Goal: Task Accomplishment & Management: Complete application form

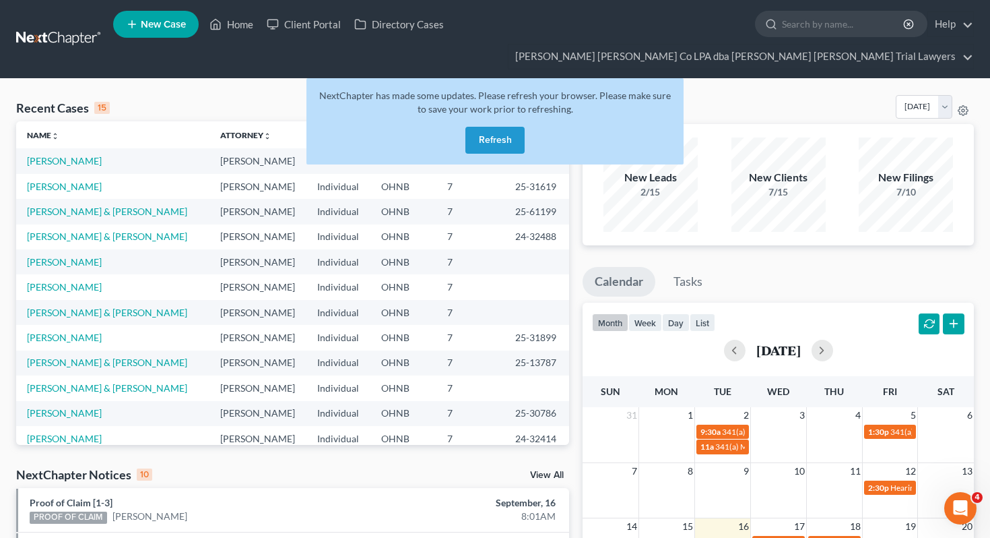
click at [476, 127] on button "Refresh" at bounding box center [494, 140] width 59 height 27
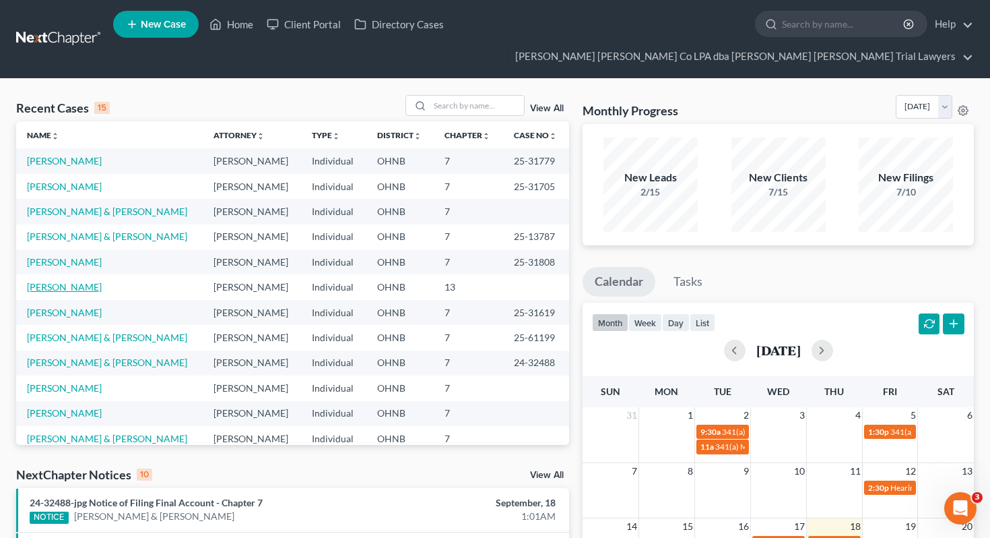
click at [77, 281] on link "[PERSON_NAME]" at bounding box center [64, 286] width 75 height 11
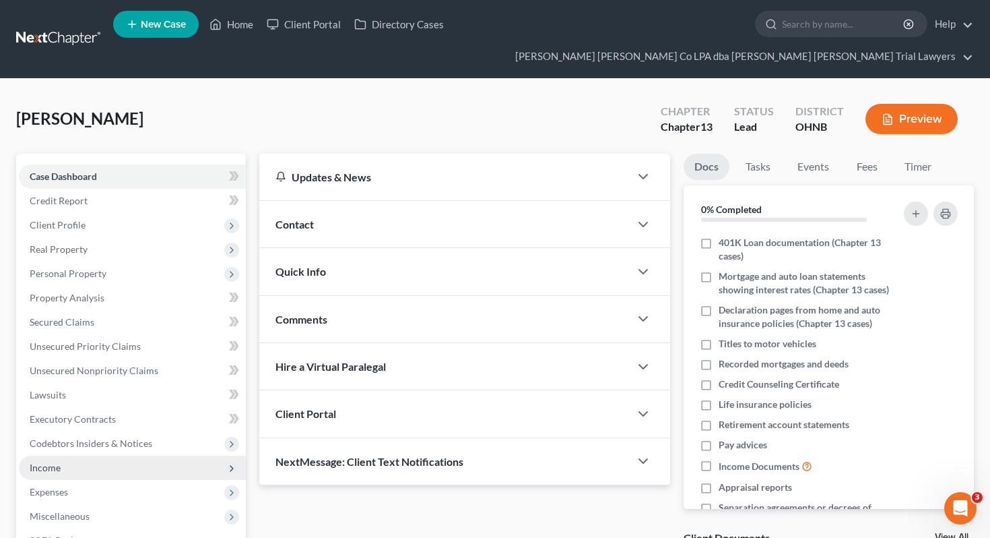
click at [96, 455] on span "Income" at bounding box center [132, 467] width 227 height 24
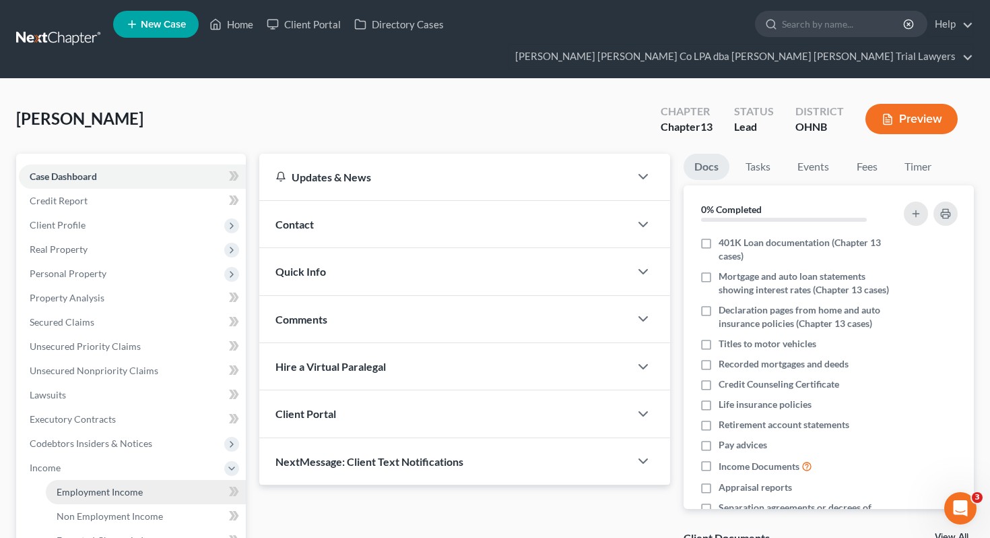
click at [104, 486] on span "Employment Income" at bounding box center [100, 491] width 86 height 11
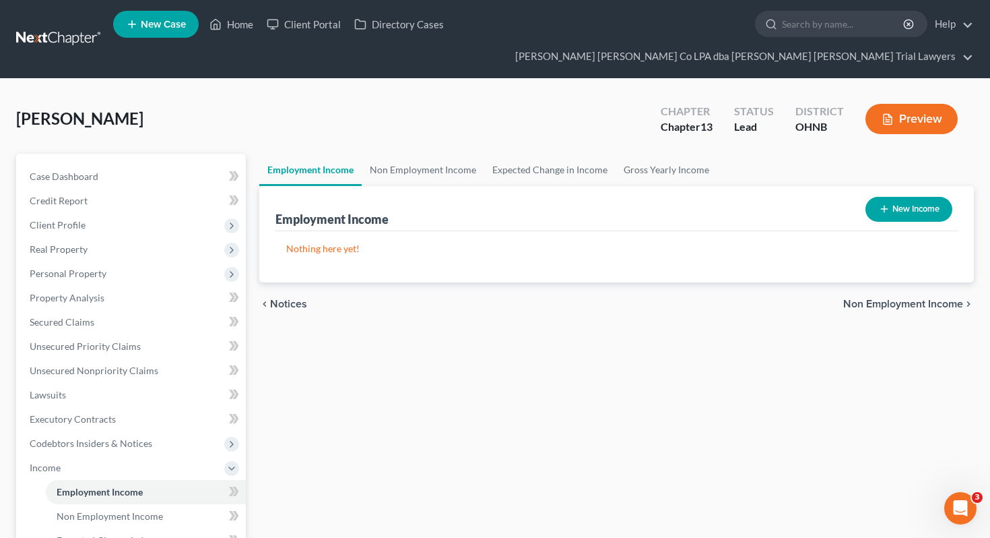
click at [888, 197] on button "New Income" at bounding box center [909, 209] width 87 height 25
select select "0"
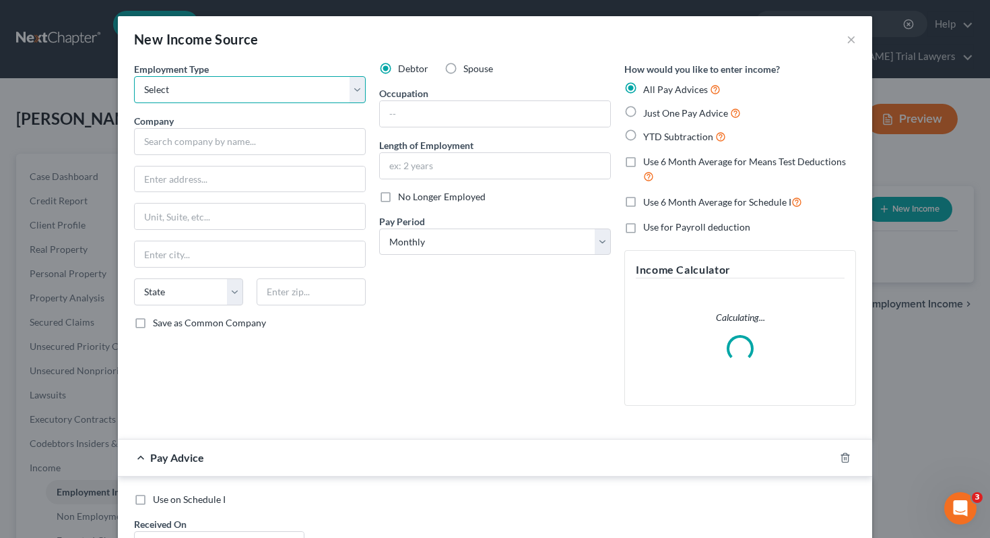
click at [327, 84] on select "Select Full or Part Time Employment Self Employment" at bounding box center [250, 89] width 232 height 27
select select "0"
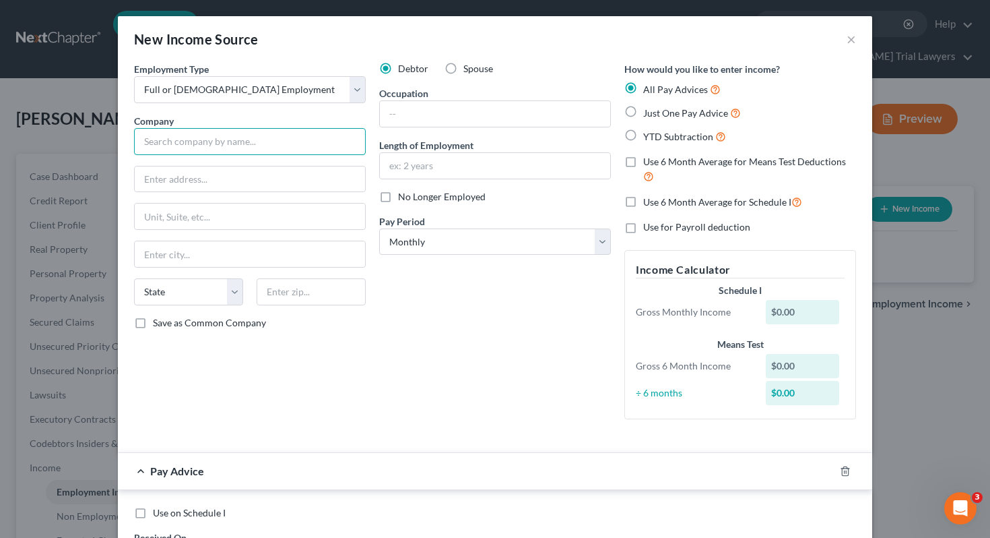
click at [308, 144] on input "text" at bounding box center [250, 141] width 232 height 27
type input "Shearwater Health Inc"
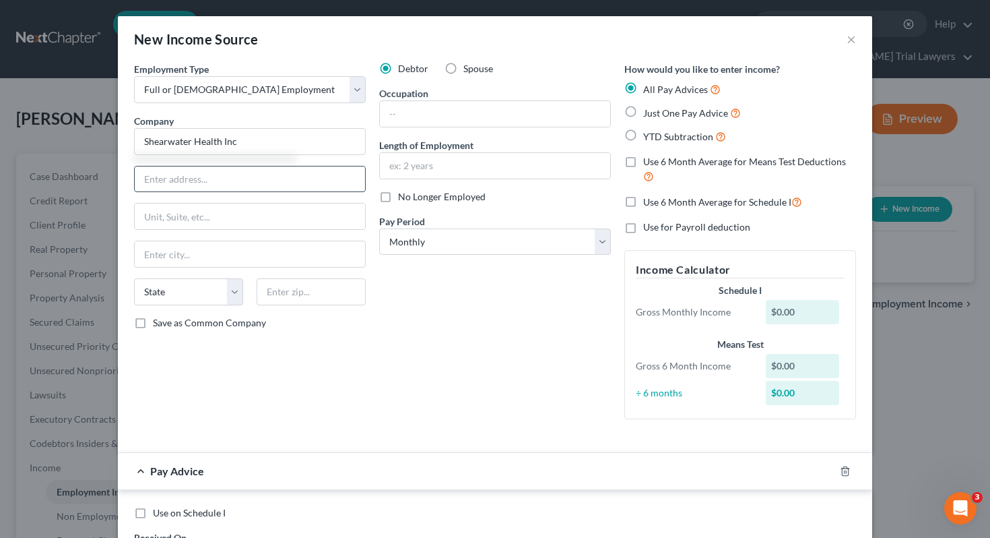
click at [309, 169] on input "text" at bounding box center [250, 179] width 230 height 26
type input "30 Burton Hill Blvd"
click at [311, 266] on input "text" at bounding box center [250, 254] width 230 height 26
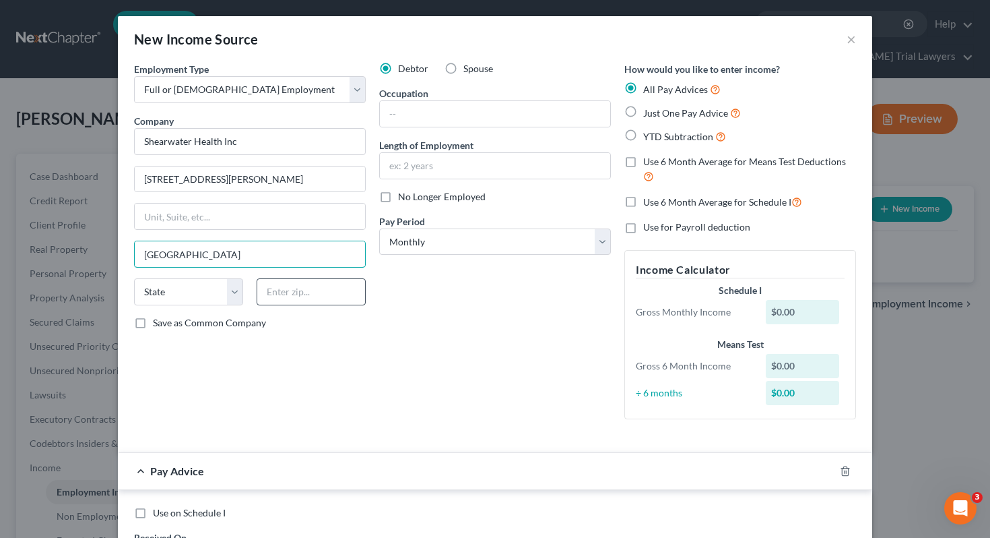
type input "Nashville"
click at [346, 288] on input "text" at bounding box center [311, 291] width 109 height 27
type input "37215"
select select "44"
click at [416, 345] on div "Debtor Spouse Occupation Length of Employment No Longer Employed Pay Period * S…" at bounding box center [495, 246] width 245 height 368
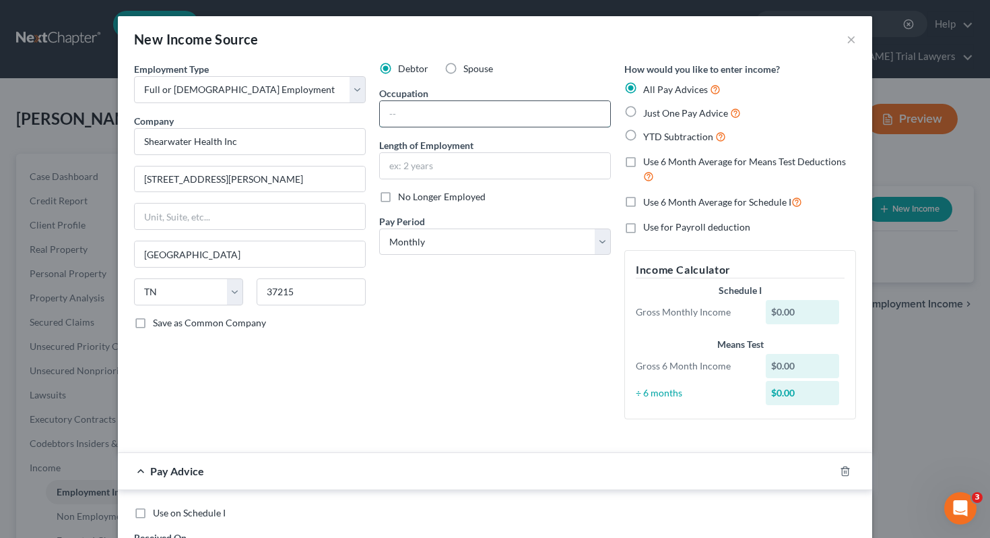
click at [458, 112] on input "text" at bounding box center [495, 114] width 230 height 26
type input "Account Manager, Director"
click at [459, 167] on input "text" at bounding box center [495, 166] width 230 height 26
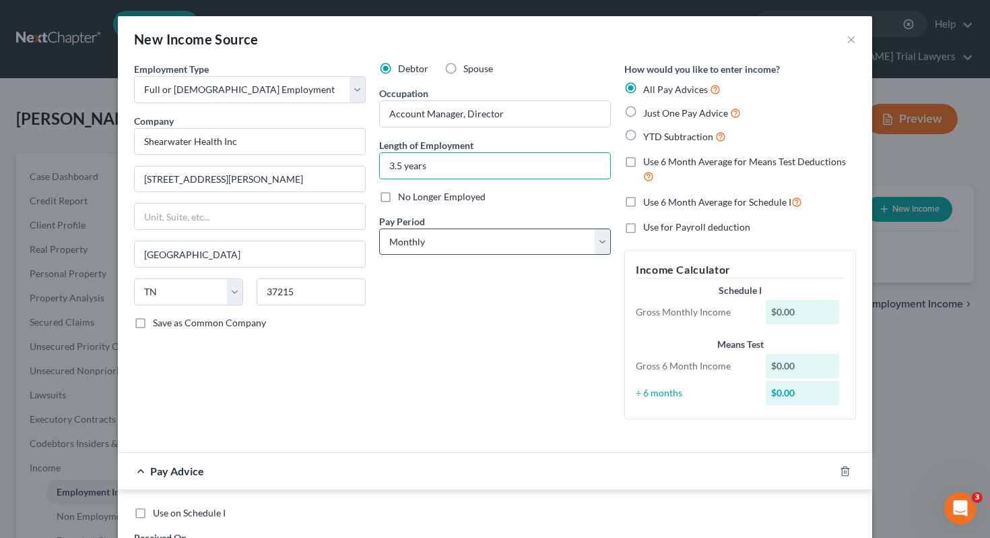
type input "3.5 years"
click at [466, 238] on select "Select Monthly Twice Monthly Every Other Week Weekly" at bounding box center [495, 241] width 232 height 27
select select "2"
click at [669, 113] on span "Just One Pay Advice" at bounding box center [685, 112] width 85 height 11
click at [657, 113] on input "Just One Pay Advice" at bounding box center [653, 109] width 9 height 9
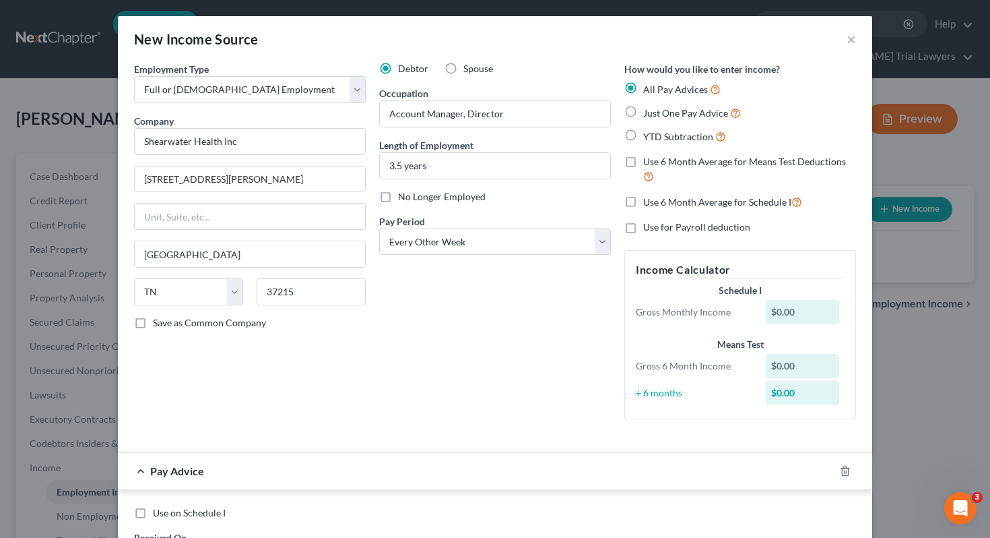
radio input "true"
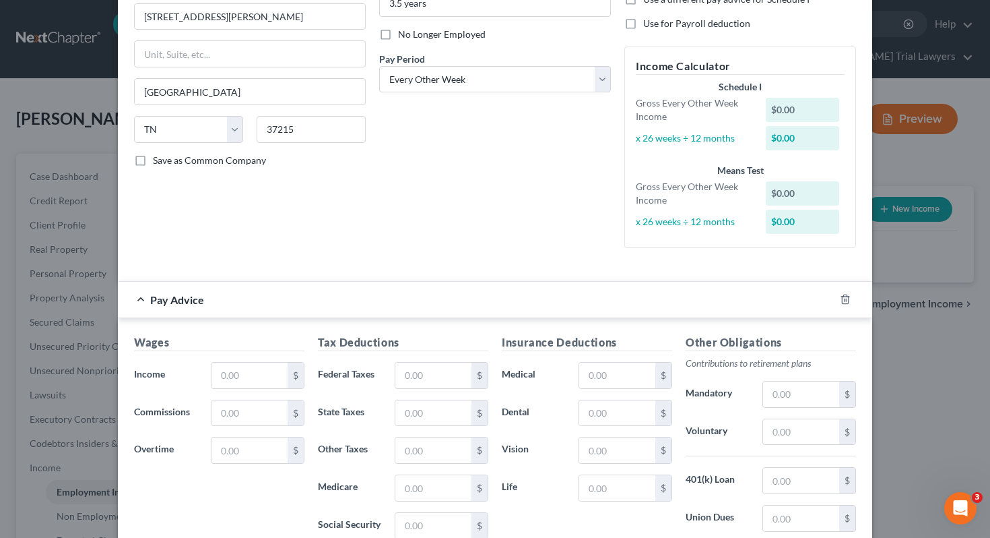
scroll to position [268, 0]
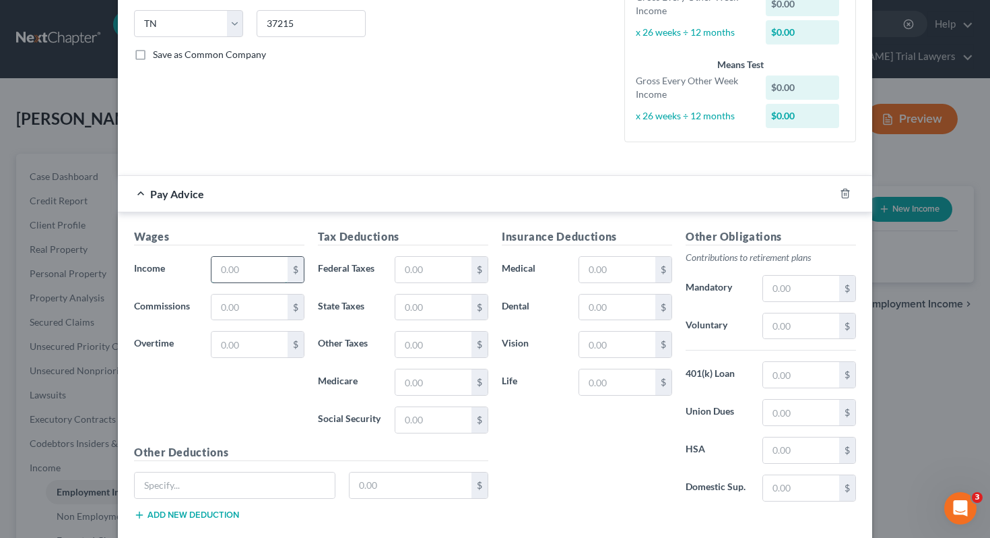
click at [233, 274] on input "text" at bounding box center [250, 270] width 76 height 26
type input "4,449.60"
click at [399, 262] on input "text" at bounding box center [433, 270] width 76 height 26
click at [790, 321] on input "text" at bounding box center [801, 326] width 76 height 26
type input "333.72"
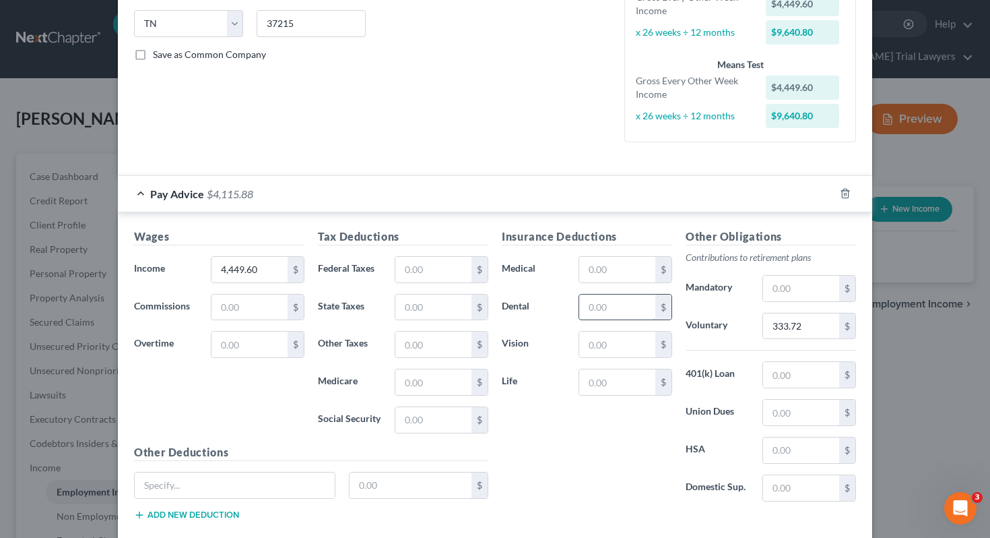
click at [616, 305] on input "text" at bounding box center [617, 307] width 76 height 26
type input "35.57"
click at [604, 259] on input "text" at bounding box center [617, 270] width 76 height 26
type input "32.40"
click at [625, 351] on input "text" at bounding box center [617, 344] width 76 height 26
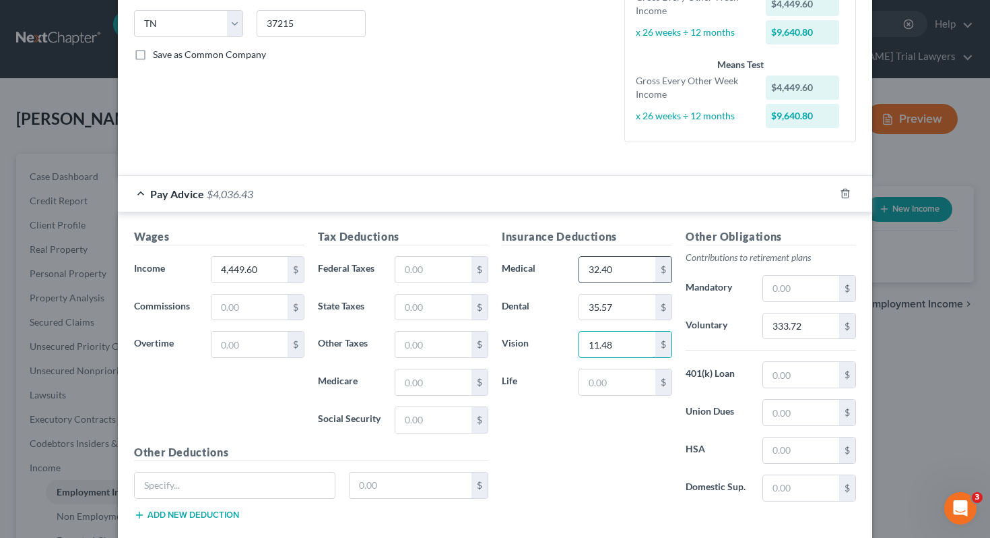
type input "11.48"
click at [629, 278] on input "32.40" at bounding box center [617, 270] width 76 height 26
type input "597.01"
click at [612, 379] on input "text" at bounding box center [617, 382] width 76 height 26
type input "74.33"
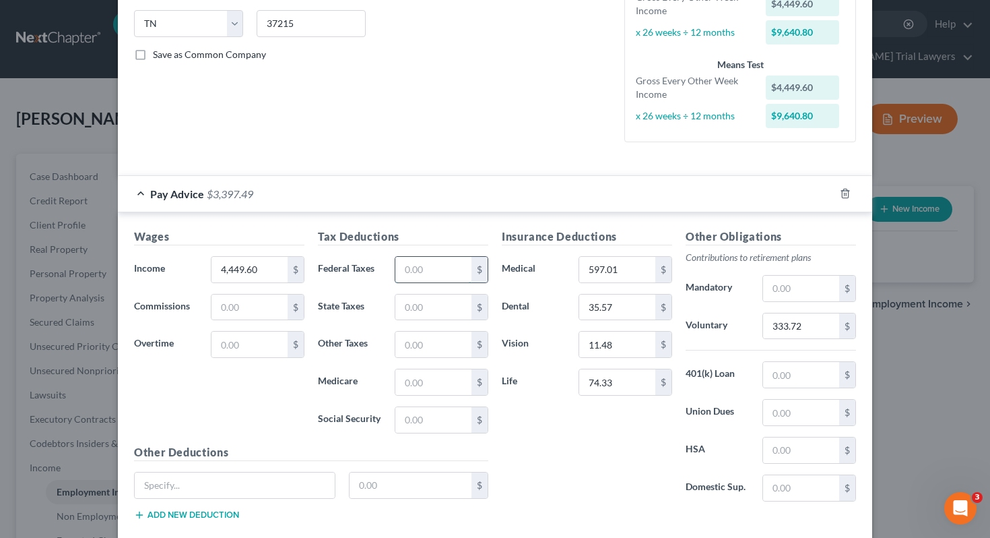
click at [448, 270] on input "text" at bounding box center [433, 270] width 76 height 26
type input "466.20"
click at [425, 384] on input "text" at bounding box center [433, 382] width 76 height 26
type input "74.08"
click at [420, 417] on input "text" at bounding box center [433, 420] width 76 height 26
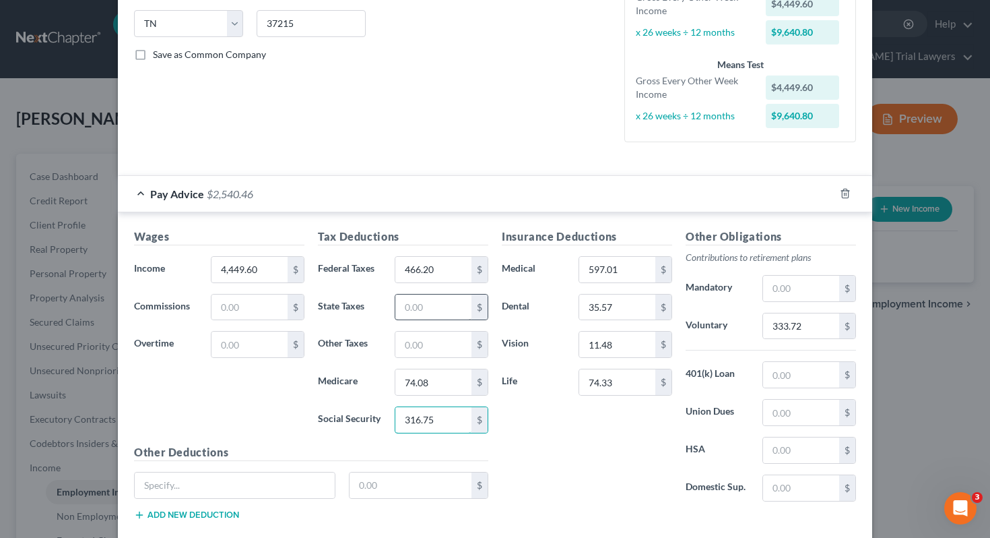
type input "316.75"
click at [440, 307] on input "text" at bounding box center [433, 307] width 76 height 26
type input "157.91"
click at [443, 354] on input "text" at bounding box center [433, 344] width 76 height 26
type input "51.09"
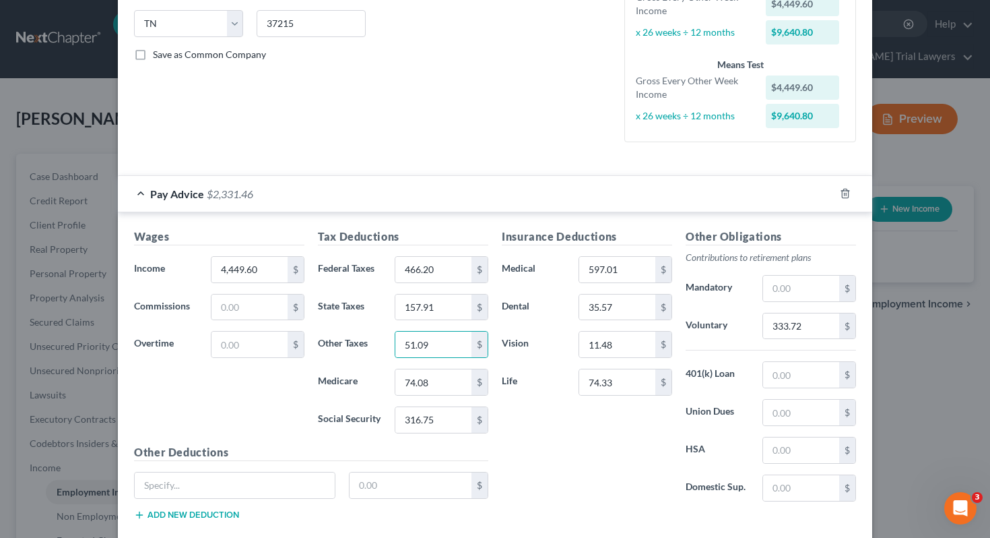
click at [531, 439] on div "Insurance Deductions Medical 597.01 $ Dental 35.57 $ Vision 11.48 $ Life 74.33 $" at bounding box center [587, 370] width 184 height 284
click at [253, 317] on input "text" at bounding box center [250, 307] width 76 height 26
click at [260, 271] on input "4,449.60" at bounding box center [250, 270] width 76 height 26
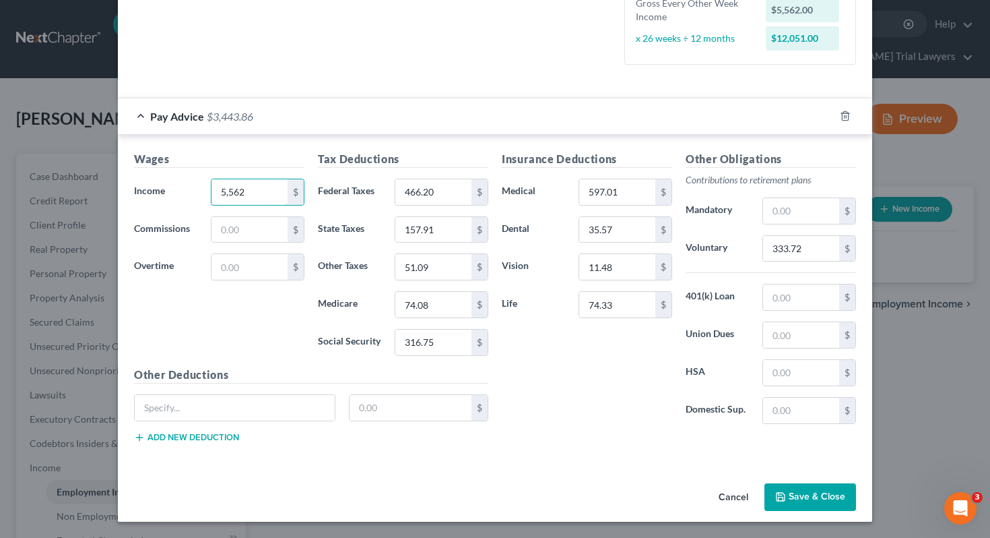
type input "5,562"
click at [784, 491] on icon "button" at bounding box center [780, 496] width 11 height 11
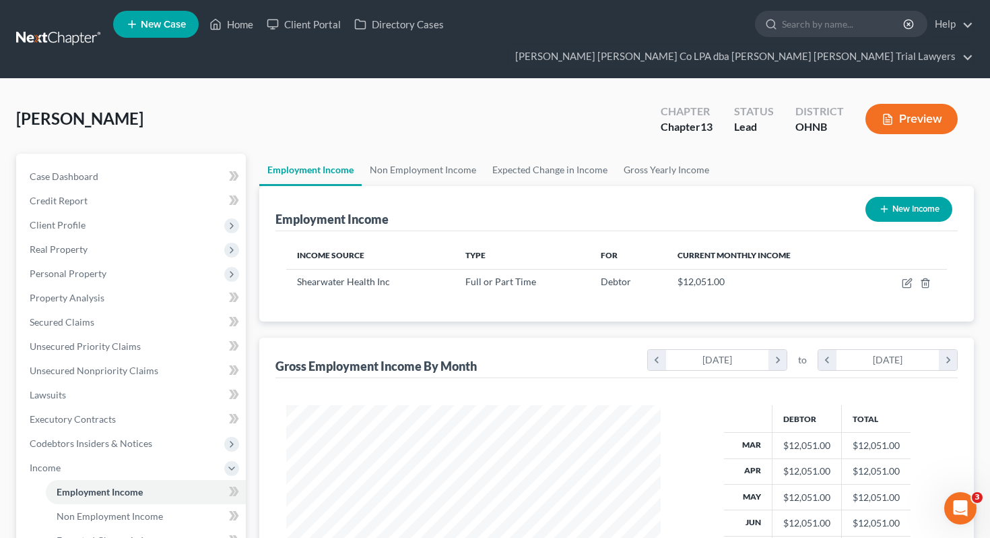
scroll to position [241, 401]
click at [650, 154] on link "Gross Yearly Income" at bounding box center [667, 170] width 102 height 32
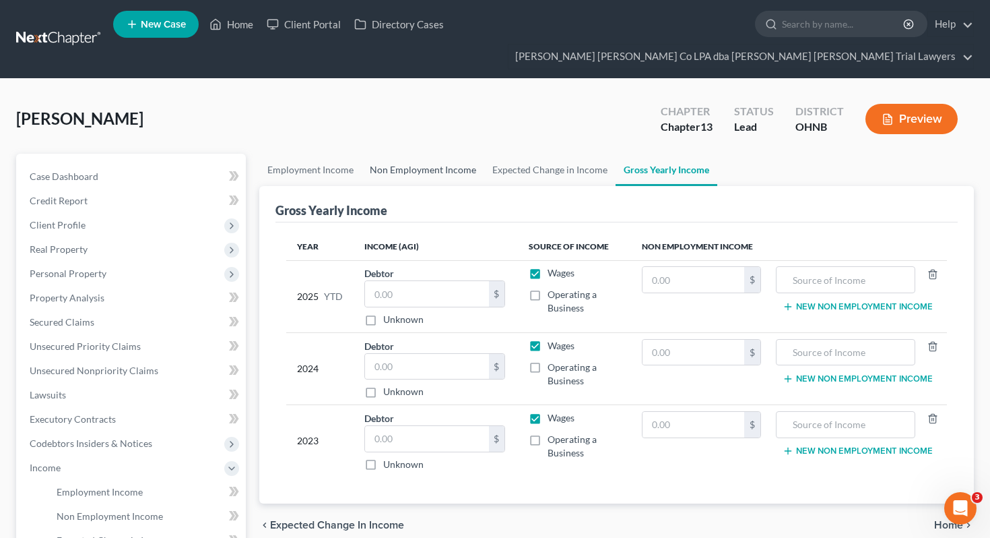
click at [399, 154] on link "Non Employment Income" at bounding box center [423, 170] width 123 height 32
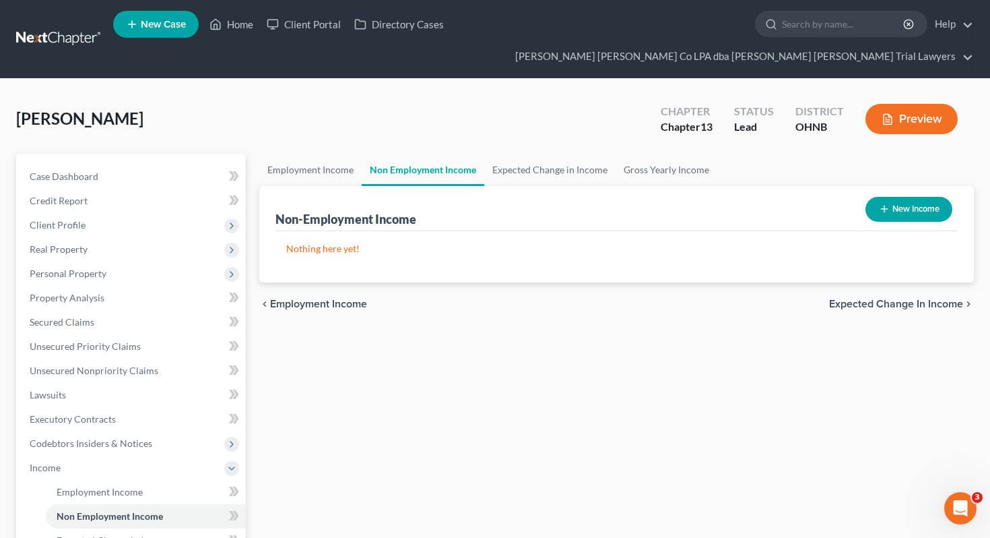
click at [904, 197] on button "New Income" at bounding box center [909, 209] width 87 height 25
select select "0"
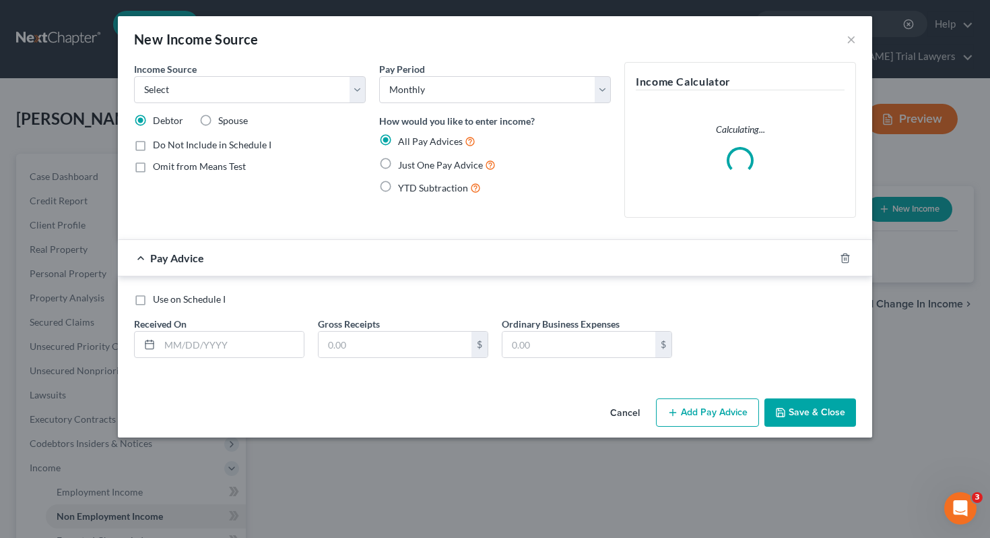
click at [369, 90] on div "Income Source * Select Unemployment Disability (from employer) Pension Retireme…" at bounding box center [249, 145] width 245 height 166
click at [304, 95] on select "Select Unemployment Disability (from employer) Pension Retirement Social Securi…" at bounding box center [250, 89] width 232 height 27
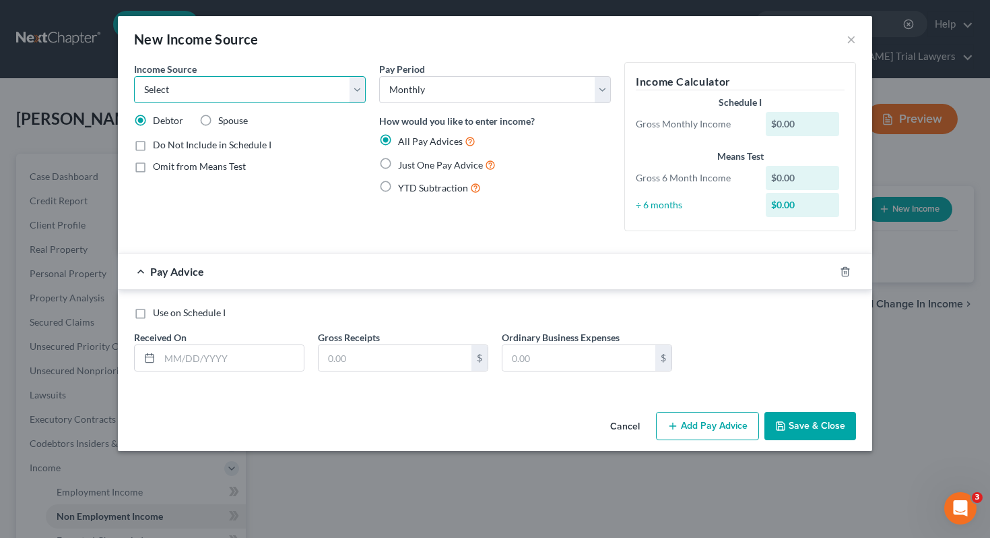
select select "8"
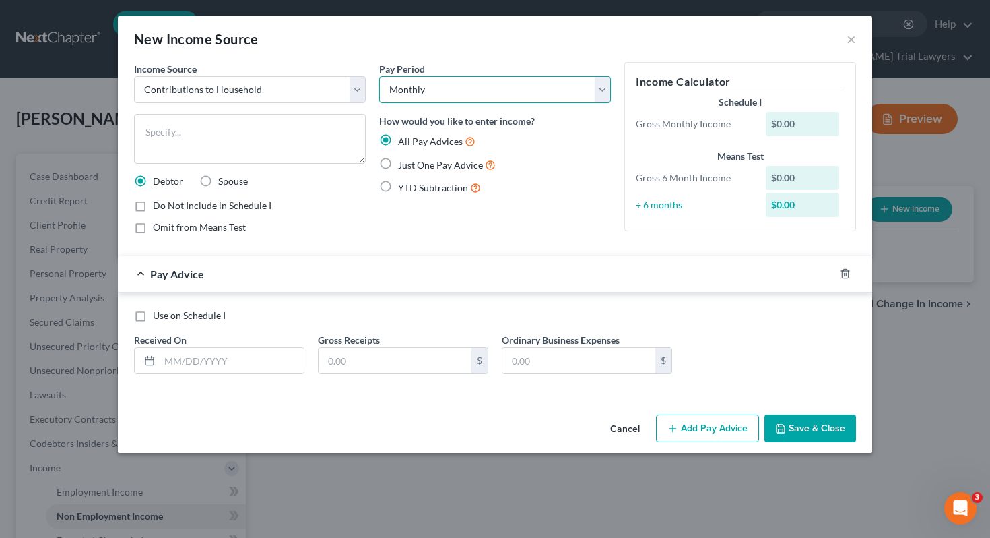
click at [408, 90] on select "Select Monthly Twice Monthly Every Other Week Weekly" at bounding box center [495, 89] width 232 height 27
select select "3"
click at [404, 170] on span "Just One Pay Advice" at bounding box center [440, 164] width 85 height 11
click at [404, 166] on input "Just One Pay Advice" at bounding box center [408, 161] width 9 height 9
radio input "true"
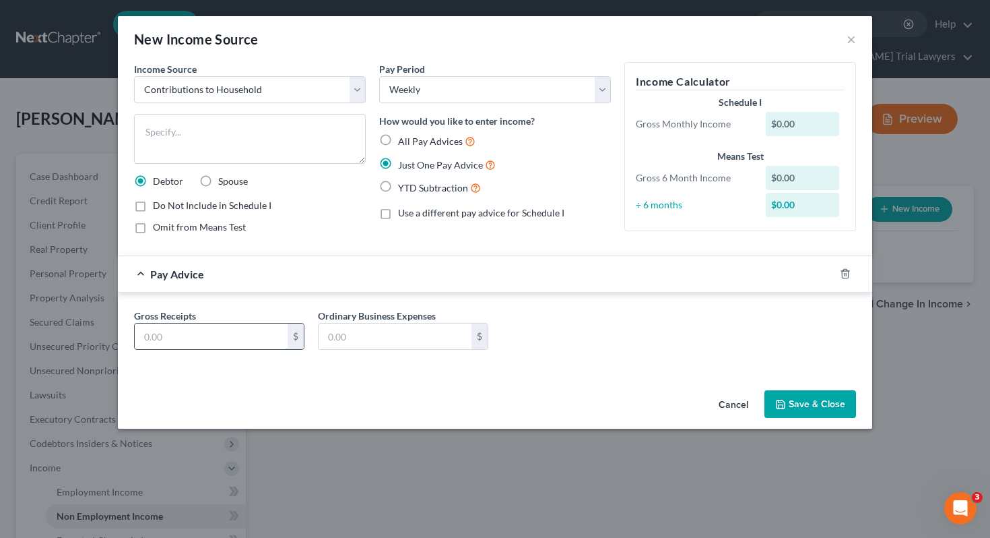
click at [244, 336] on input "text" at bounding box center [211, 336] width 153 height 26
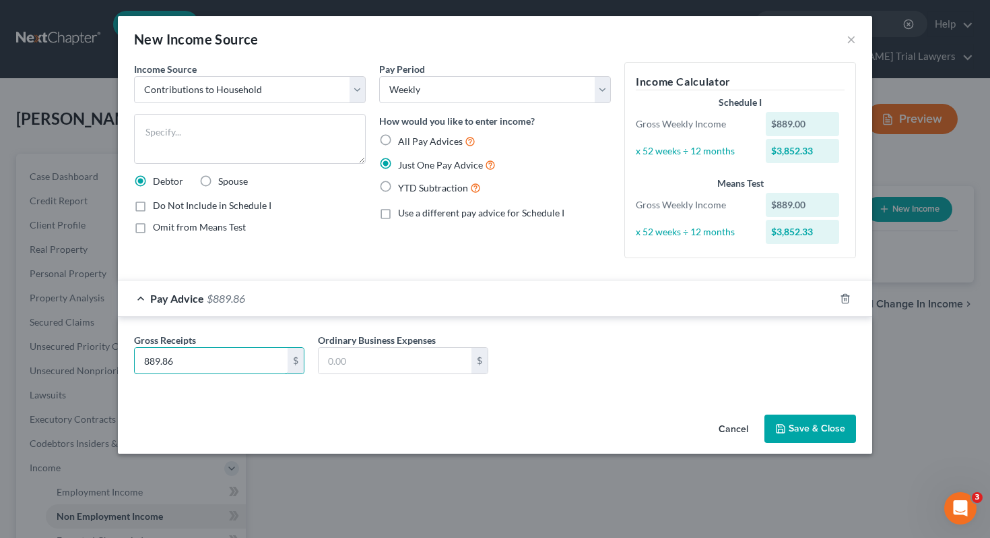
type input "889.86"
click at [838, 418] on button "Save & Close" at bounding box center [811, 428] width 92 height 28
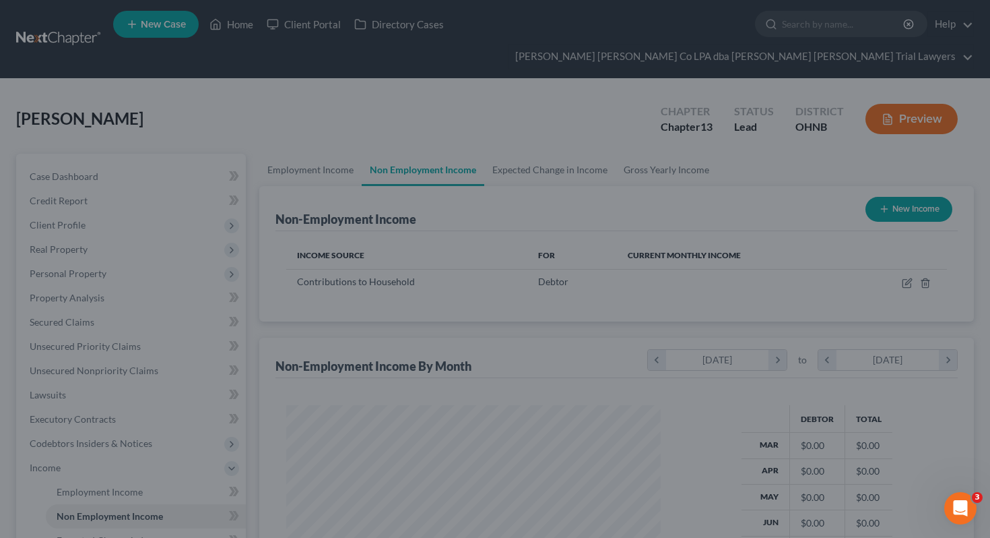
scroll to position [241, 401]
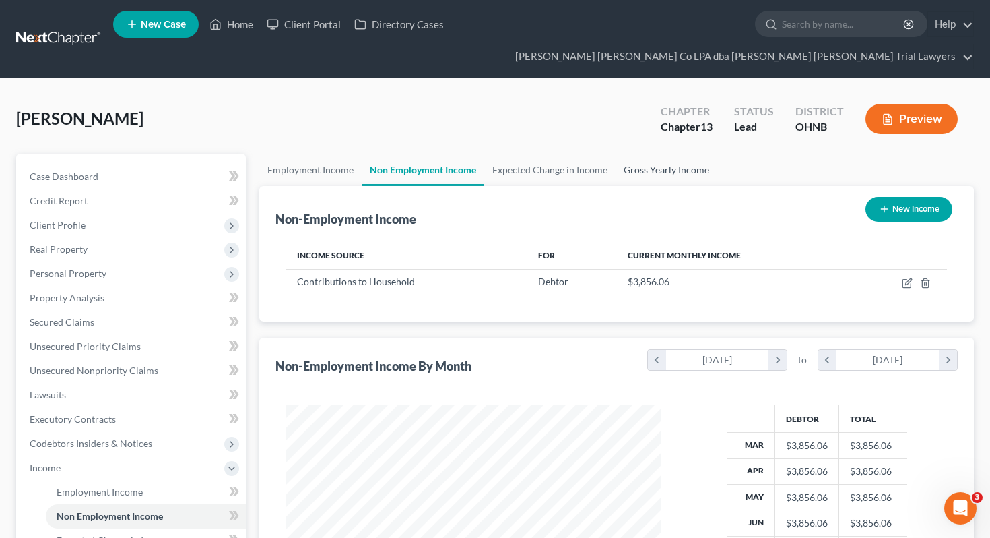
click at [664, 154] on link "Gross Yearly Income" at bounding box center [667, 170] width 102 height 32
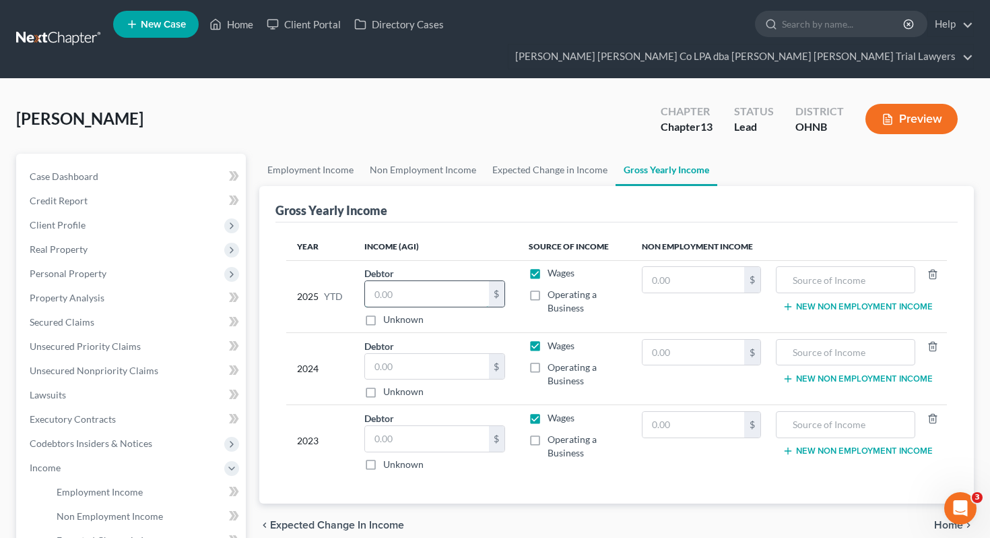
click at [417, 281] on input "text" at bounding box center [427, 294] width 124 height 26
type input "124,681.16"
click at [419, 354] on input "text" at bounding box center [427, 367] width 124 height 26
type input "135,037.97"
click at [394, 426] on input "text" at bounding box center [427, 439] width 124 height 26
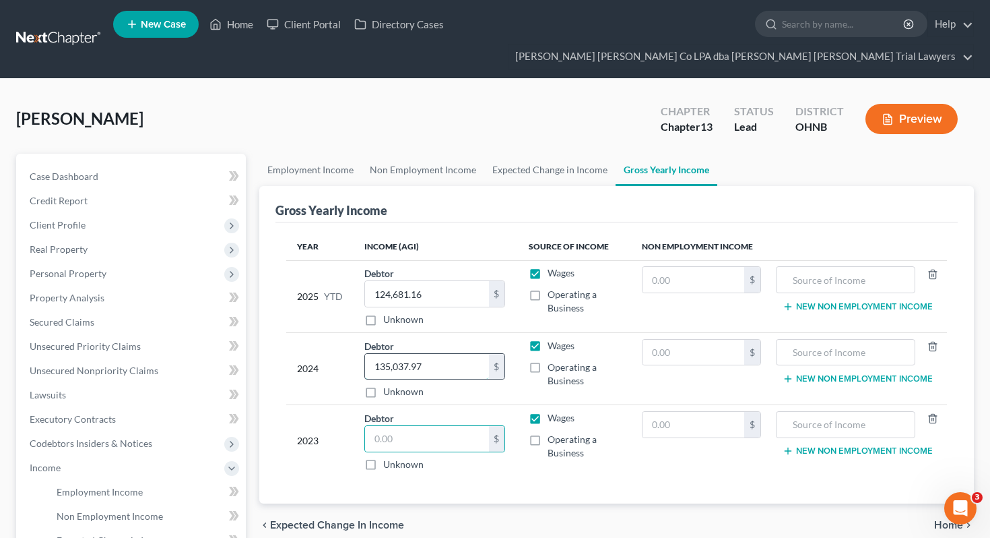
click at [416, 354] on input "135,037.97" at bounding box center [427, 367] width 124 height 26
click at [416, 426] on input "text" at bounding box center [427, 439] width 124 height 26
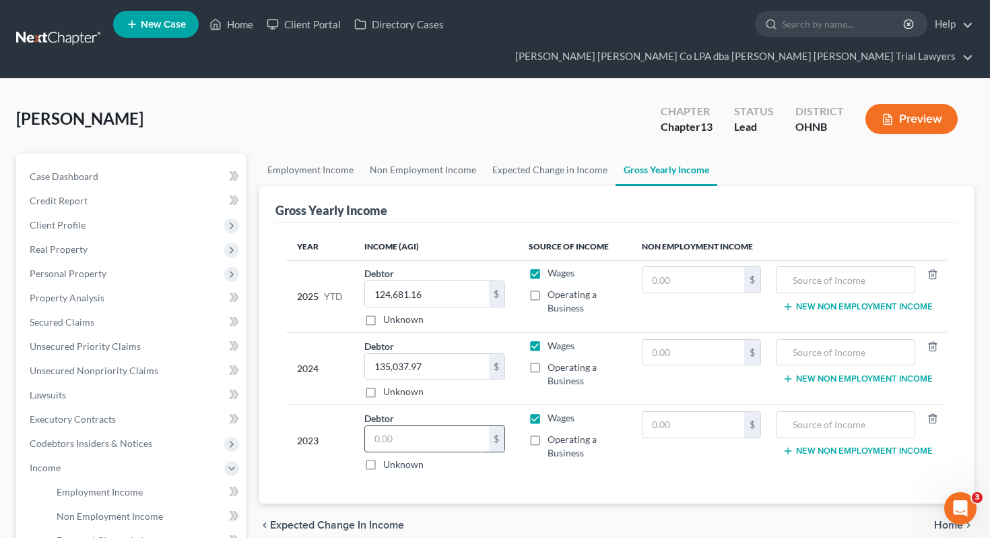
paste input "135,037.97"
type input "135,037.97"
click at [414, 354] on input "135,037.97" at bounding box center [427, 367] width 124 height 26
type input "151,093.94"
click at [399, 519] on span "Expected Change in Income" at bounding box center [337, 524] width 134 height 11
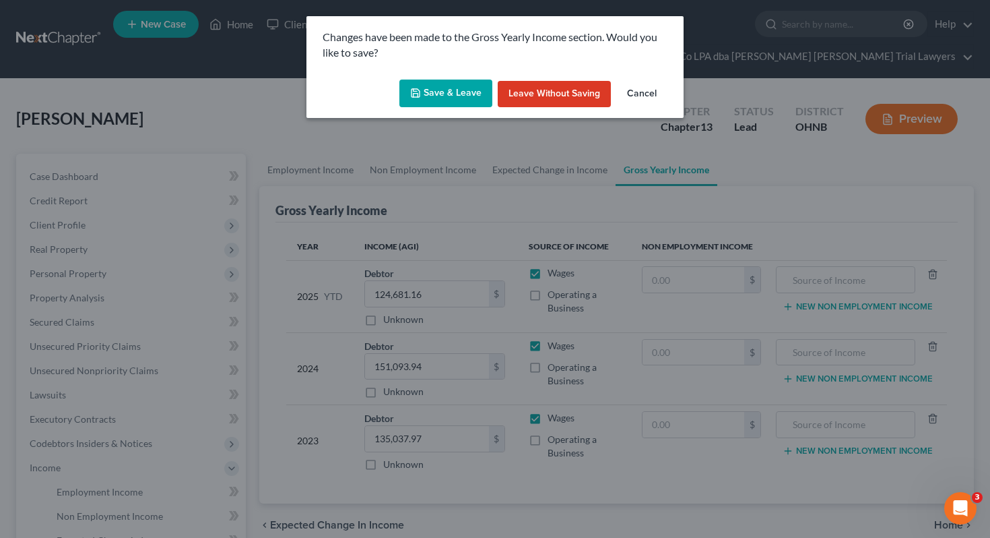
click at [645, 98] on button "Cancel" at bounding box center [641, 94] width 51 height 27
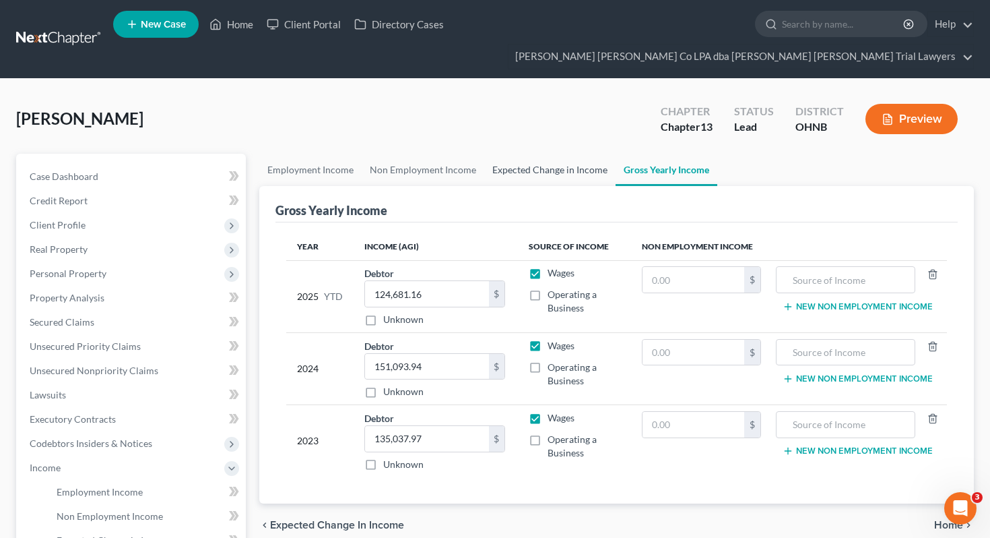
click at [581, 154] on link "Expected Change in Income" at bounding box center [549, 170] width 131 height 32
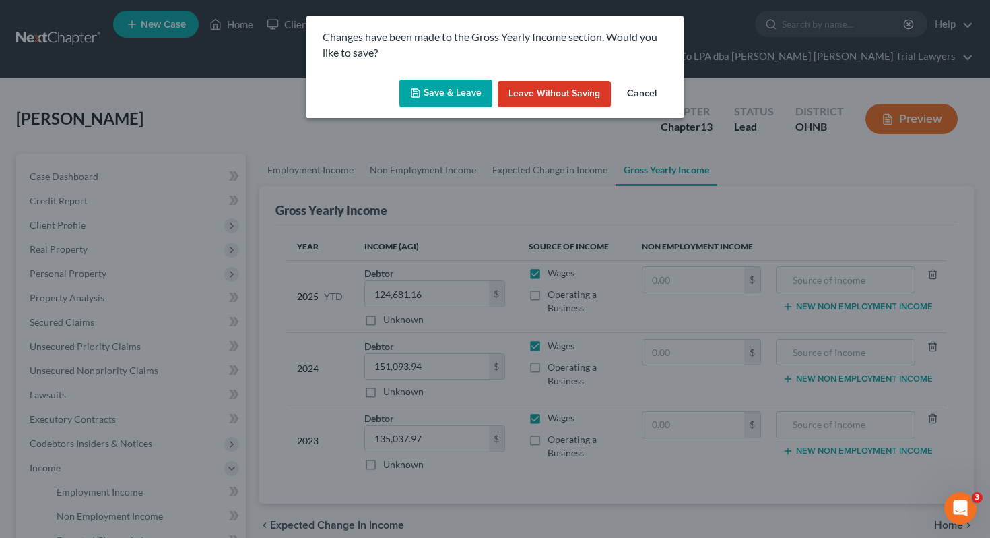
click at [441, 94] on button "Save & Leave" at bounding box center [445, 93] width 93 height 28
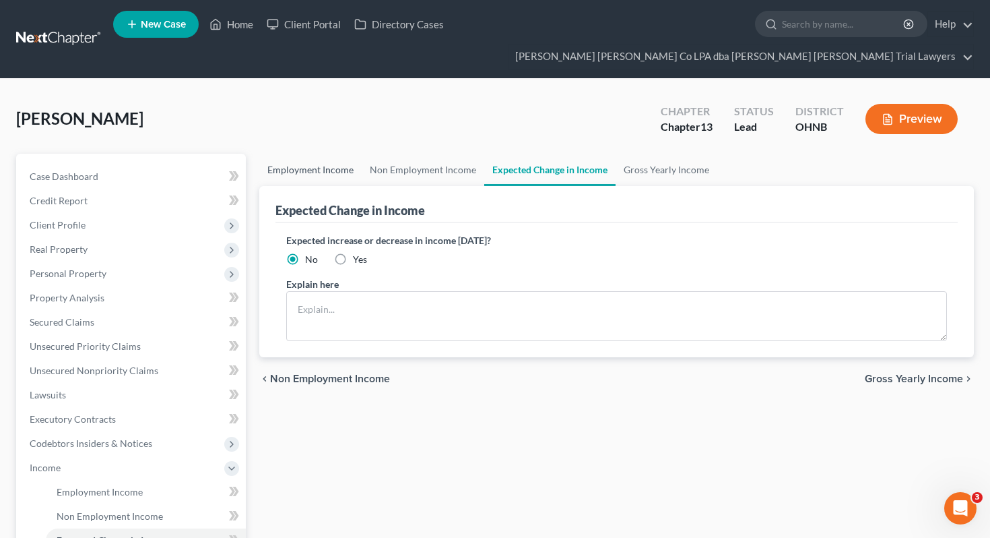
click at [321, 154] on link "Employment Income" at bounding box center [310, 170] width 102 height 32
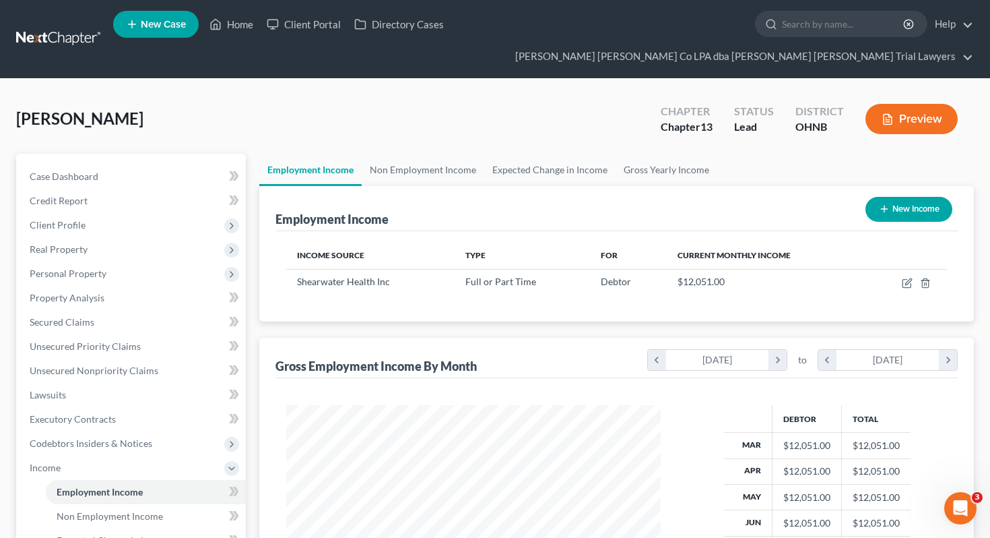
scroll to position [241, 401]
click at [378, 154] on link "Non Employment Income" at bounding box center [423, 170] width 123 height 32
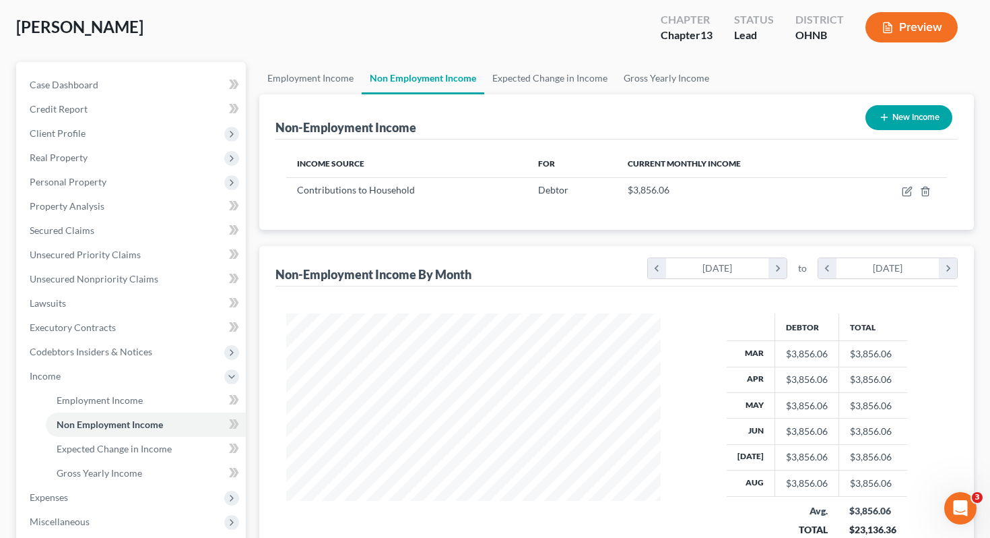
scroll to position [91, 0]
click at [323, 63] on link "Employment Income" at bounding box center [310, 79] width 102 height 32
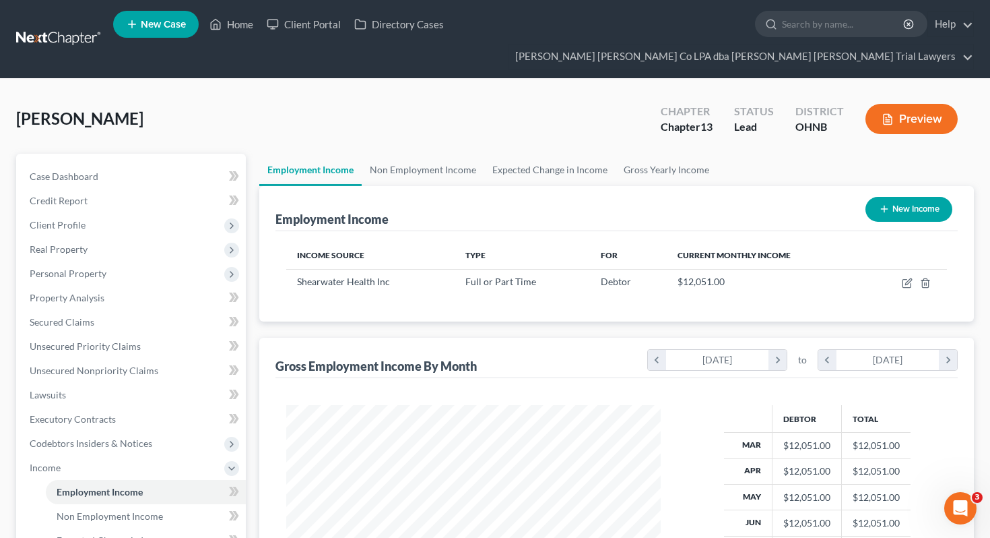
scroll to position [241, 401]
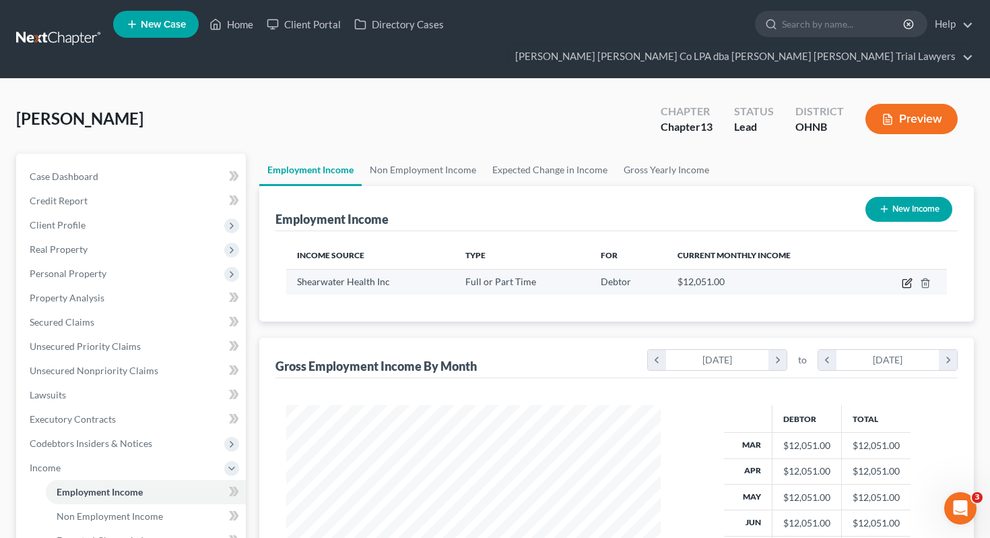
click at [904, 278] on icon "button" at bounding box center [907, 283] width 11 height 11
select select "0"
select select "44"
select select "2"
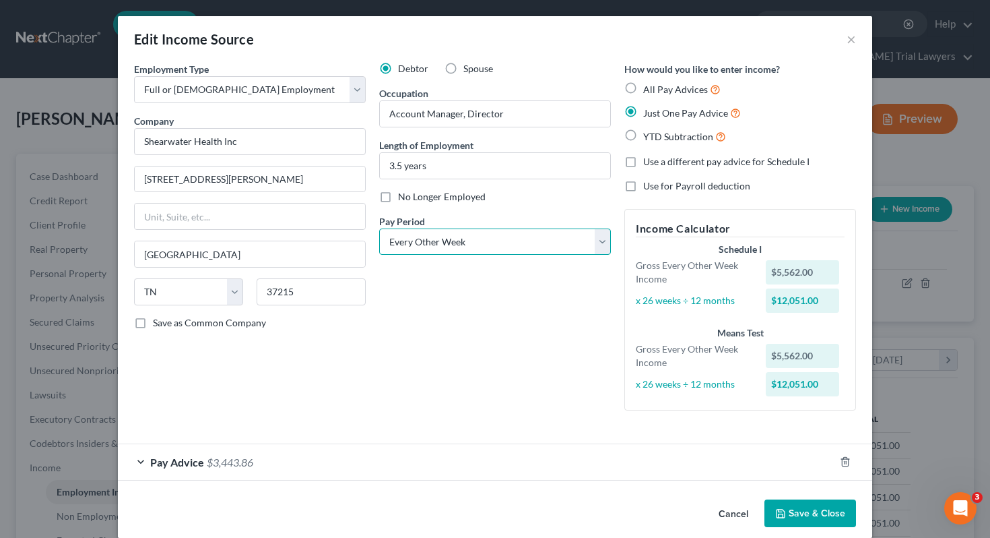
click at [577, 236] on select "Select Monthly Twice Monthly Every Other Week Weekly" at bounding box center [495, 241] width 232 height 27
click at [851, 44] on button "×" at bounding box center [851, 39] width 9 height 16
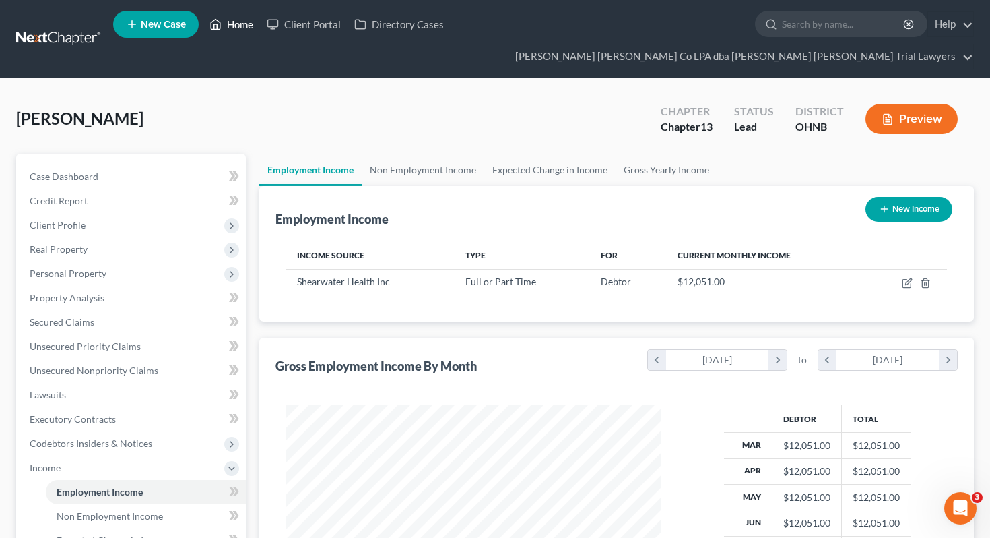
click at [227, 36] on link "Home" at bounding box center [231, 24] width 57 height 24
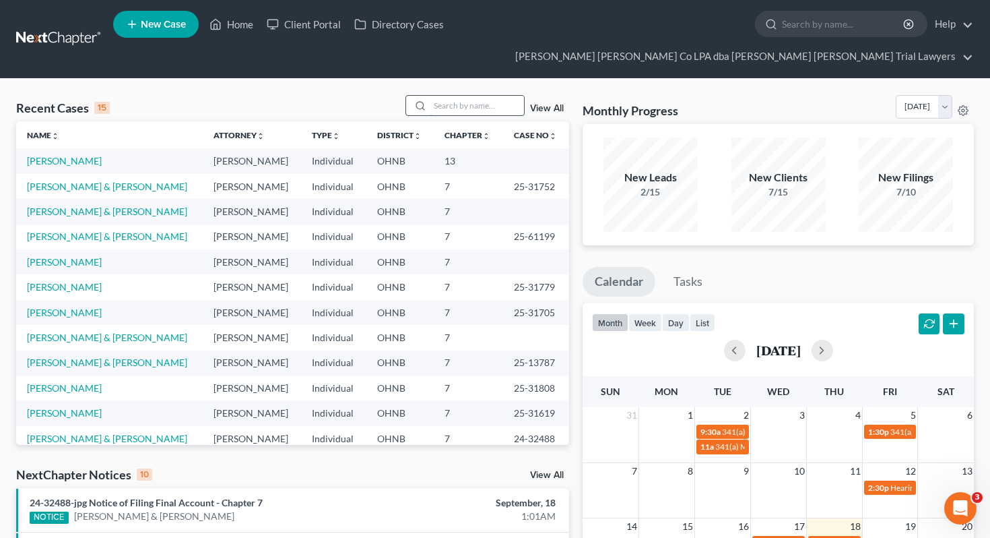
click at [445, 96] on input "search" at bounding box center [477, 106] width 94 height 20
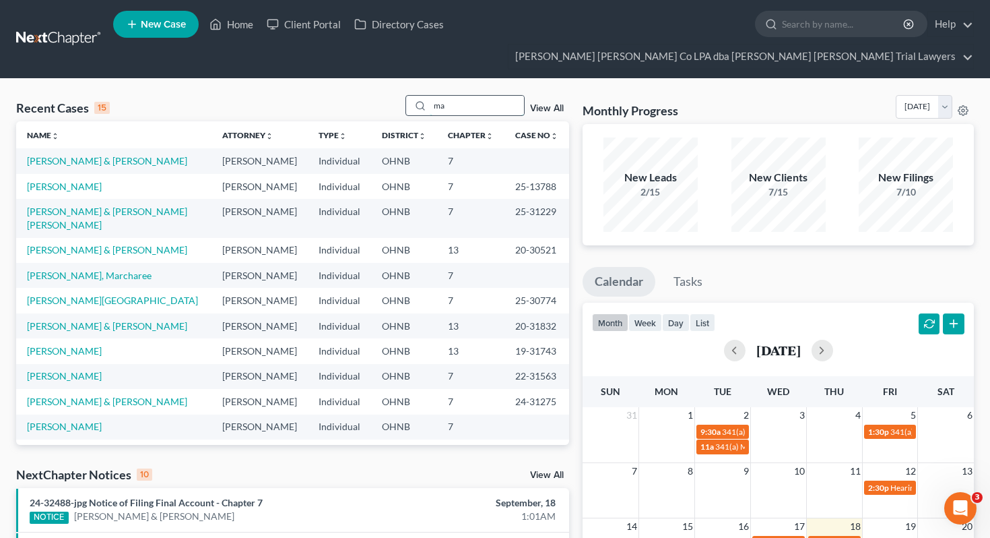
type input "m"
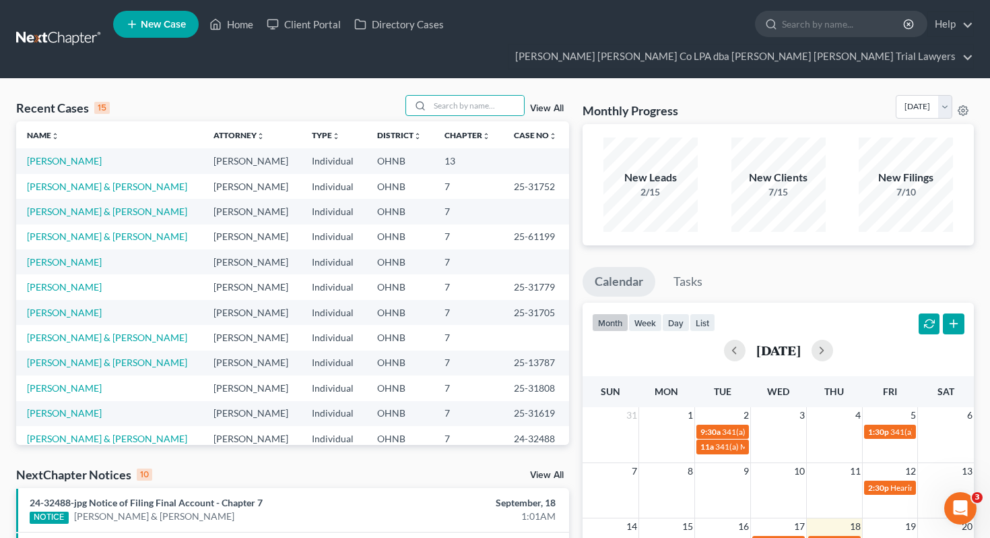
click at [132, 26] on line at bounding box center [132, 24] width 0 height 7
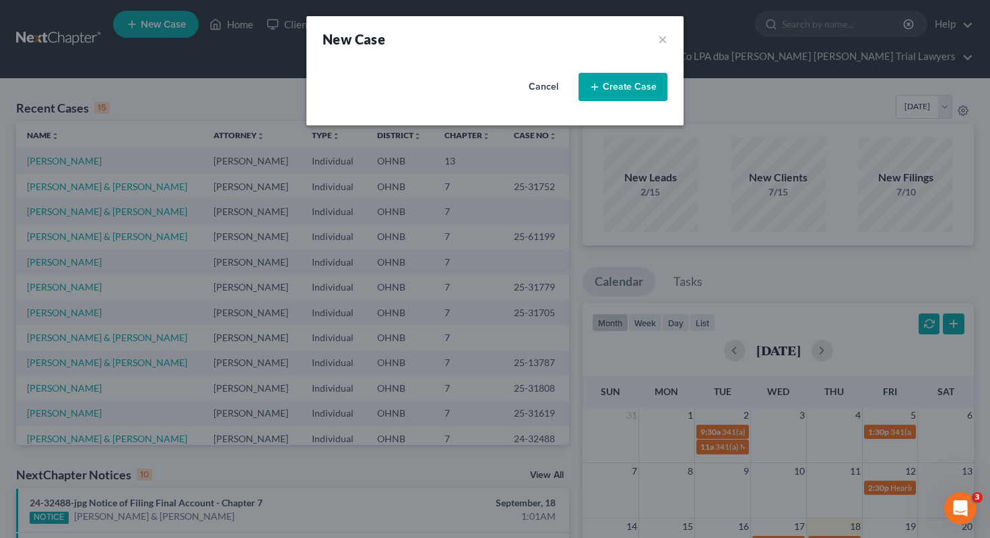
select select "61"
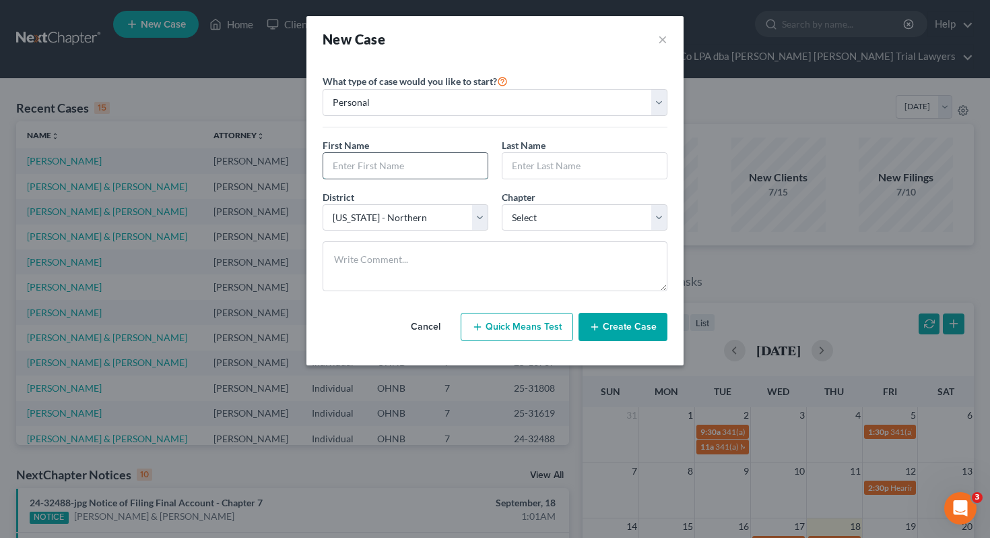
click at [363, 166] on input "text" at bounding box center [405, 166] width 164 height 26
type input "Maria"
click at [530, 169] on input "text" at bounding box center [585, 166] width 164 height 26
type input "Rickard"
click at [567, 210] on select "Select 7 11 12 13" at bounding box center [585, 217] width 166 height 27
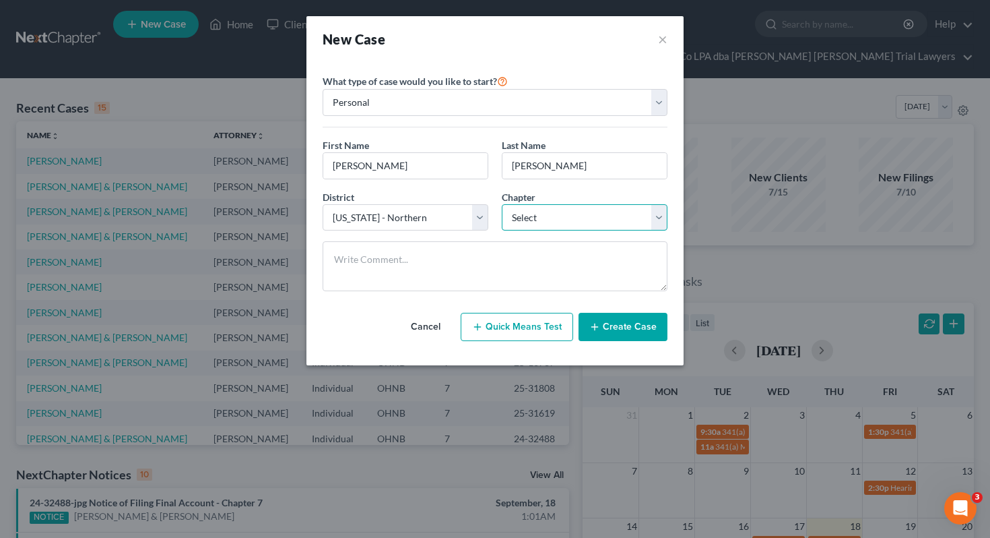
select select "0"
click at [608, 331] on button "Create Case" at bounding box center [623, 327] width 89 height 28
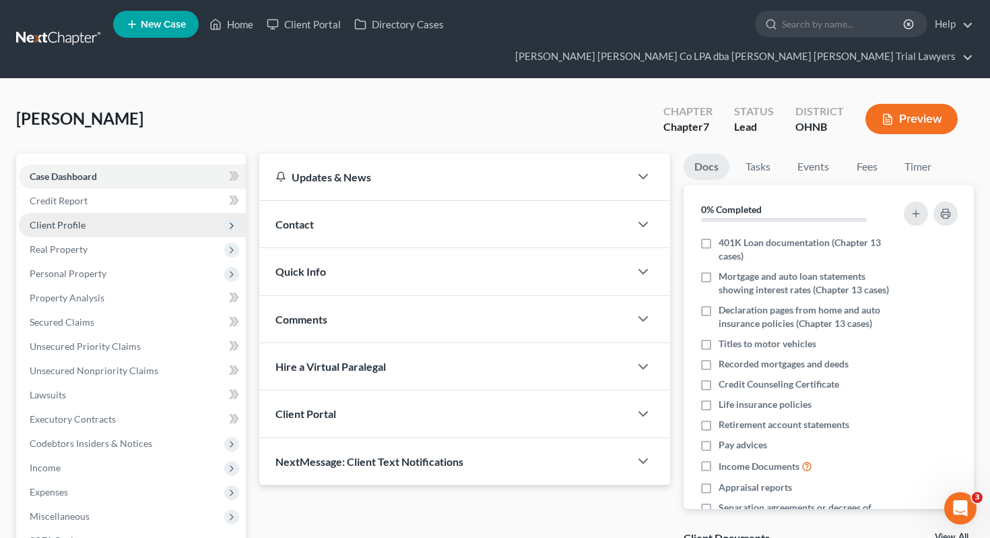
click at [148, 213] on span "Client Profile" at bounding box center [132, 225] width 227 height 24
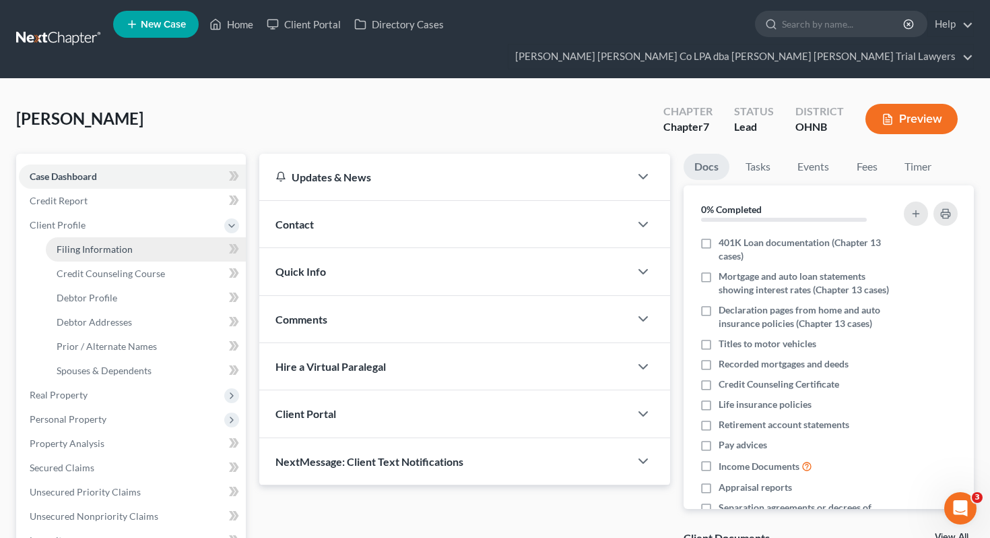
click at [149, 237] on link "Filing Information" at bounding box center [146, 249] width 200 height 24
select select "1"
select select "0"
select select "61"
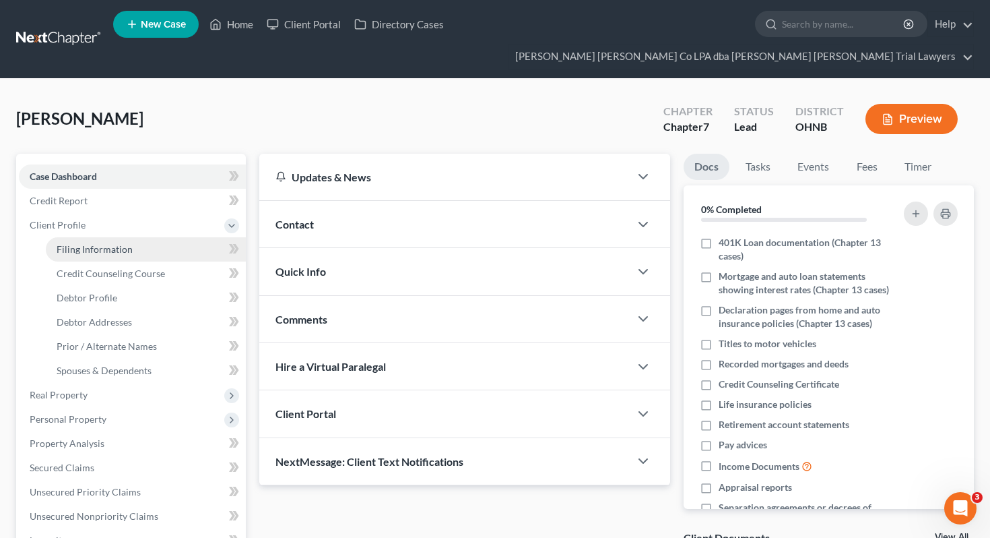
select select "36"
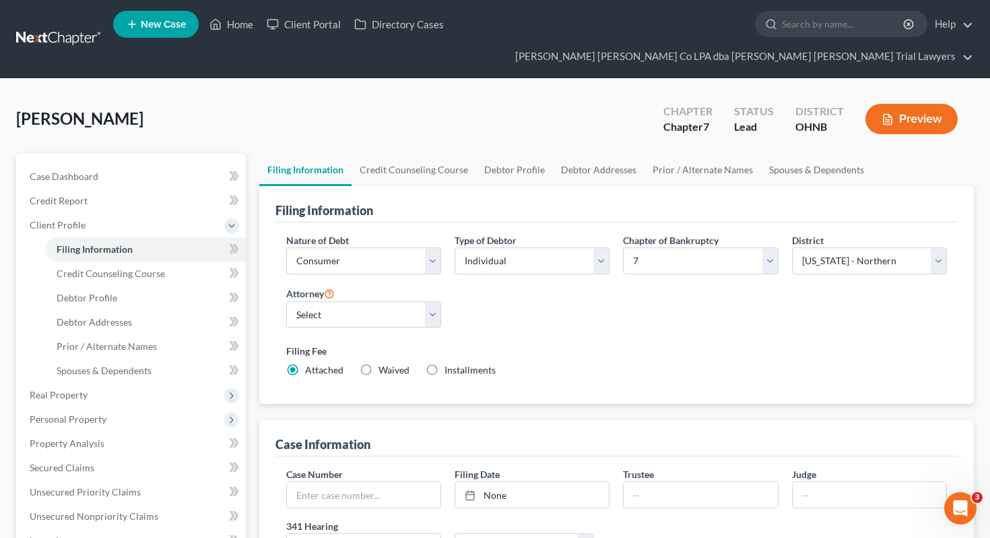
click at [387, 308] on div "Attorney Select Adrienne Hines - OHNB" at bounding box center [364, 312] width 168 height 54
click at [382, 301] on select "Select Adrienne Hines - OHNB" at bounding box center [363, 314] width 155 height 27
select select "0"
click at [517, 154] on link "Debtor Profile" at bounding box center [514, 170] width 77 height 32
select select "0"
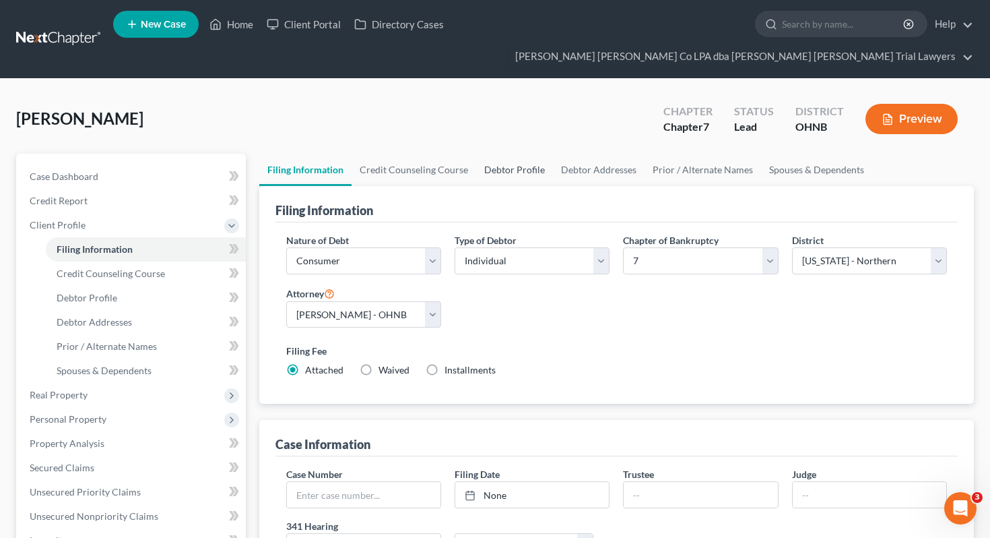
select select "0"
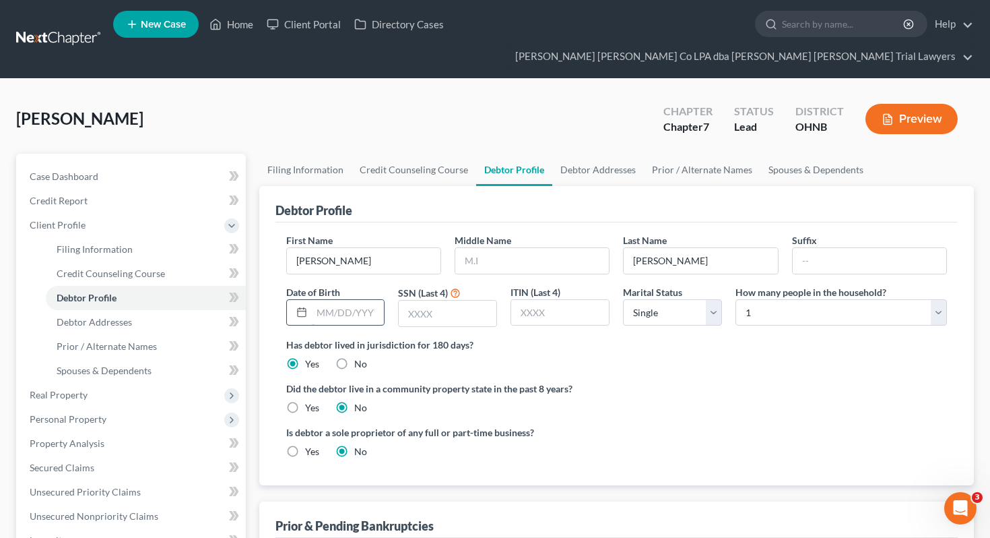
click at [371, 300] on input "text" at bounding box center [348, 313] width 73 height 26
type input "01/14/1992"
click at [431, 300] on input "text" at bounding box center [448, 313] width 98 height 26
type input "5292"
click at [816, 299] on select "Select 1 2 3 4 5 6 7 8 9 10 11 12 13 14 15 16 17 18 19 20" at bounding box center [842, 312] width 212 height 27
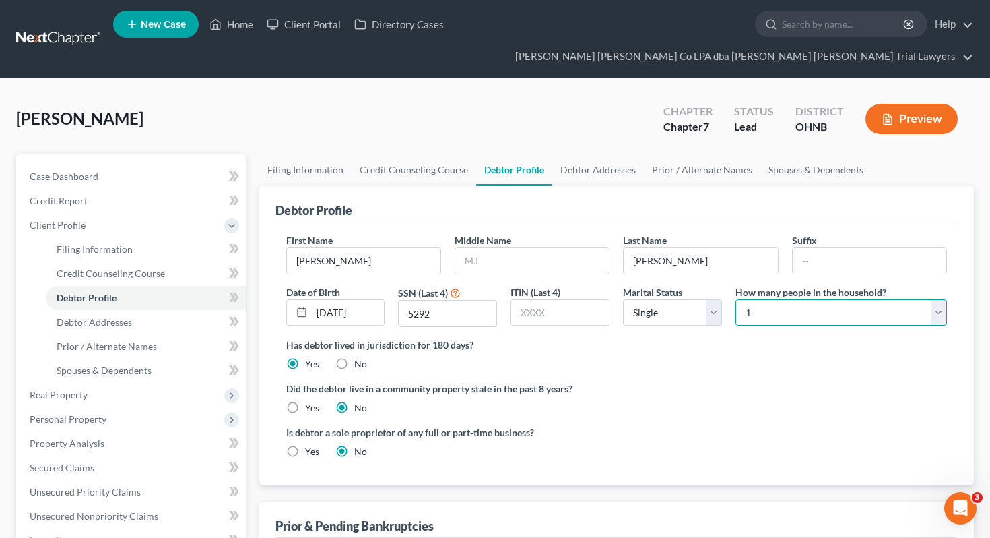
select select "3"
click at [799, 154] on link "Spouses & Dependents" at bounding box center [816, 170] width 111 height 32
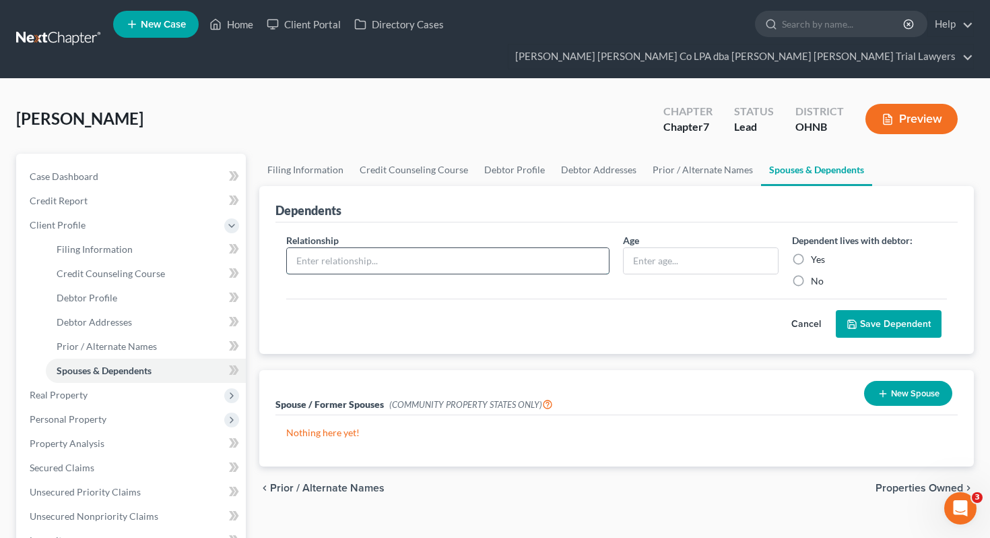
click at [557, 248] on input "text" at bounding box center [448, 261] width 323 height 26
type input "Child"
click at [722, 248] on input "text" at bounding box center [701, 261] width 154 height 26
type input "15"
click at [811, 253] on label "Yes" at bounding box center [818, 259] width 14 height 13
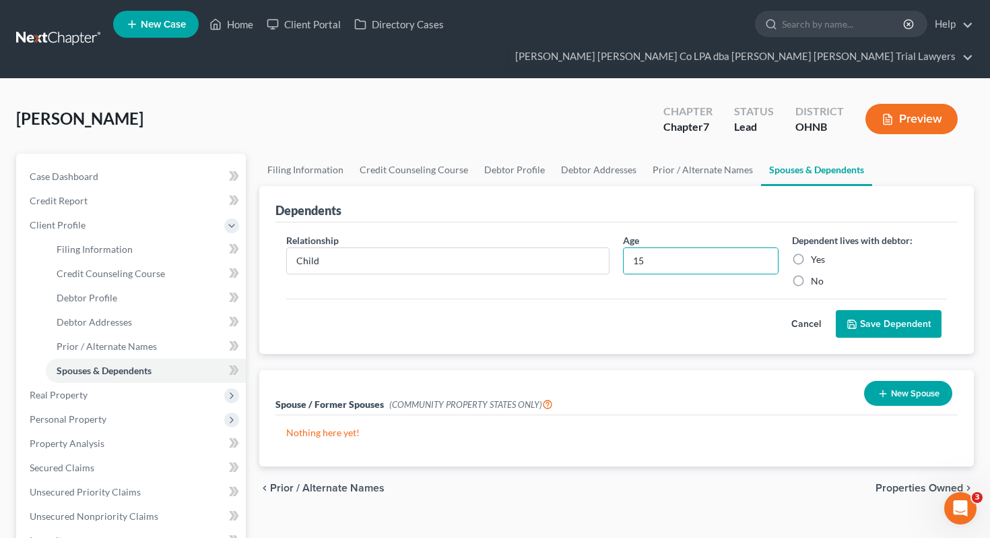
click at [816, 253] on input "Yes" at bounding box center [820, 257] width 9 height 9
radio input "true"
click at [876, 310] on button "Save Dependent" at bounding box center [889, 324] width 106 height 28
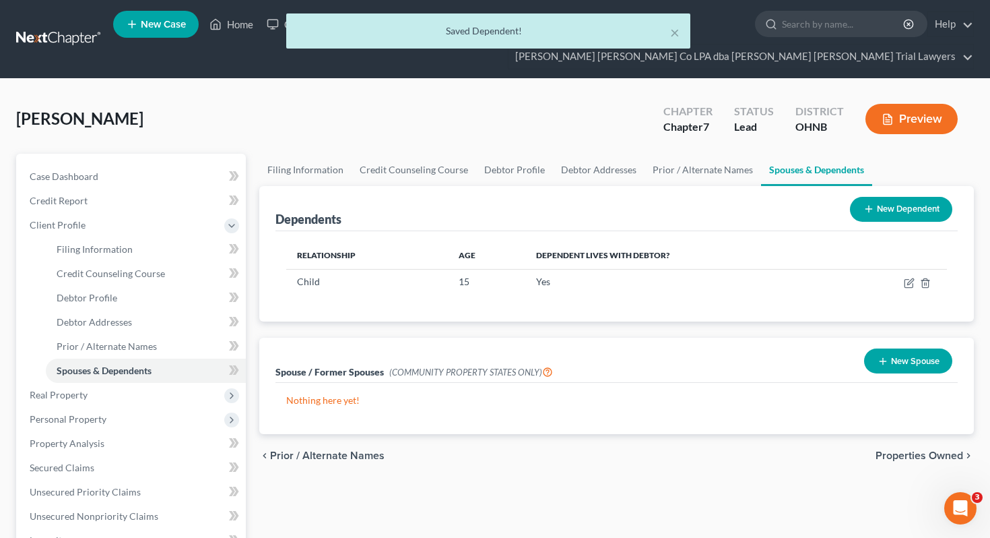
click at [893, 191] on div "New Dependent" at bounding box center [901, 209] width 113 height 36
click at [890, 197] on button "New Dependent" at bounding box center [901, 209] width 102 height 25
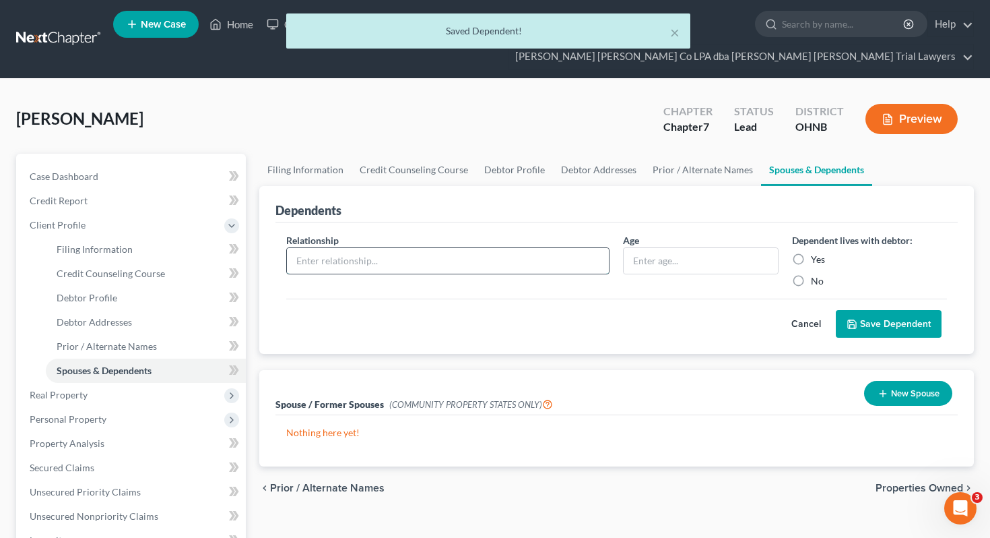
click at [517, 248] on input "text" at bounding box center [448, 261] width 323 height 26
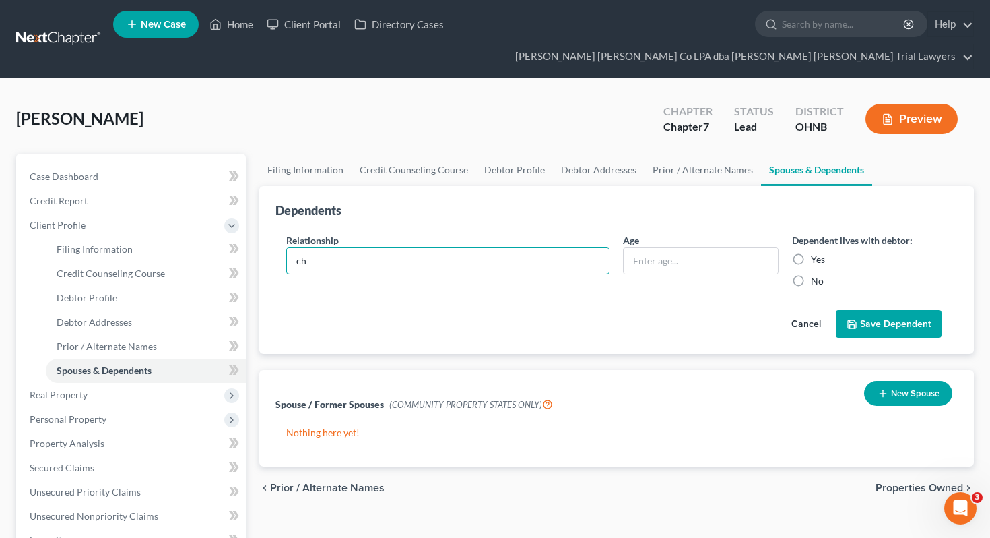
type input "Child"
click at [643, 248] on input "text" at bounding box center [701, 261] width 154 height 26
type input "13"
click at [811, 253] on label "Yes" at bounding box center [818, 259] width 14 height 13
click at [816, 253] on input "Yes" at bounding box center [820, 257] width 9 height 9
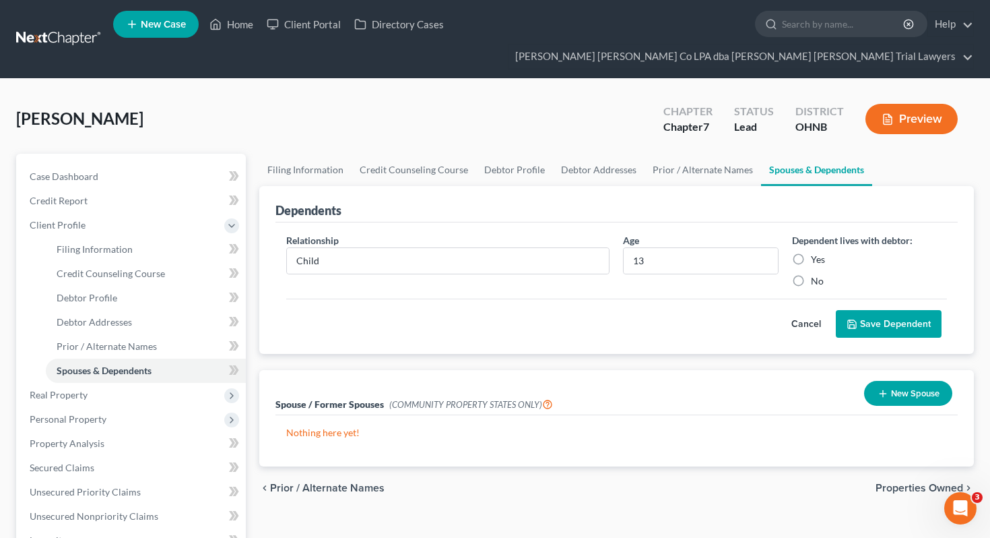
radio input "true"
click at [889, 310] on button "Save Dependent" at bounding box center [889, 324] width 106 height 28
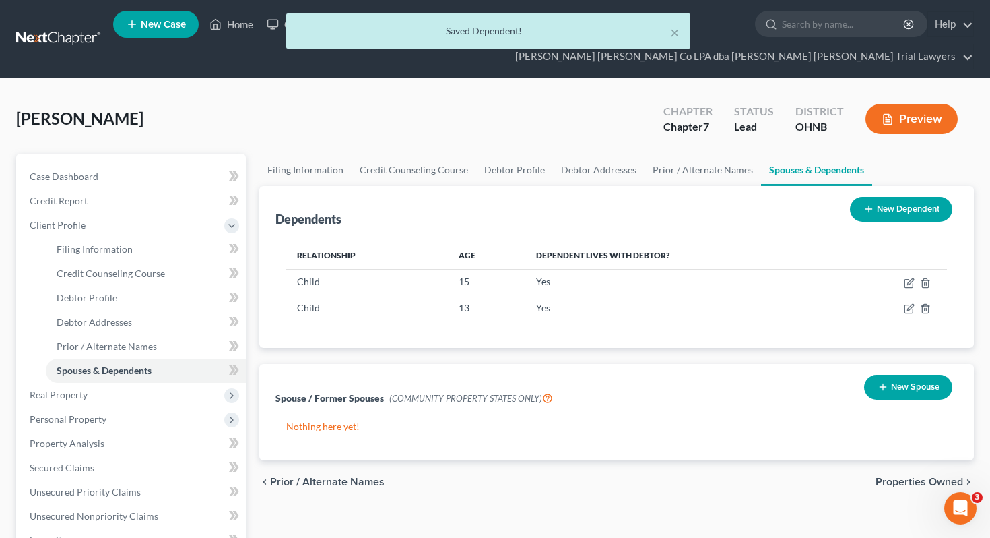
click at [911, 197] on button "New Dependent" at bounding box center [901, 209] width 102 height 25
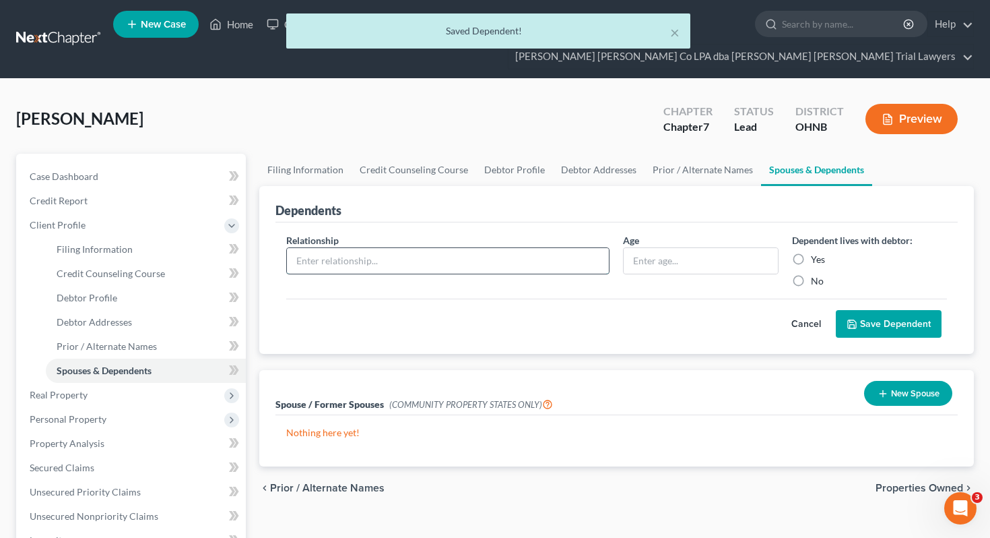
click at [486, 248] on input "text" at bounding box center [448, 261] width 323 height 26
type input "Child"
click at [703, 248] on input "text" at bounding box center [701, 261] width 154 height 26
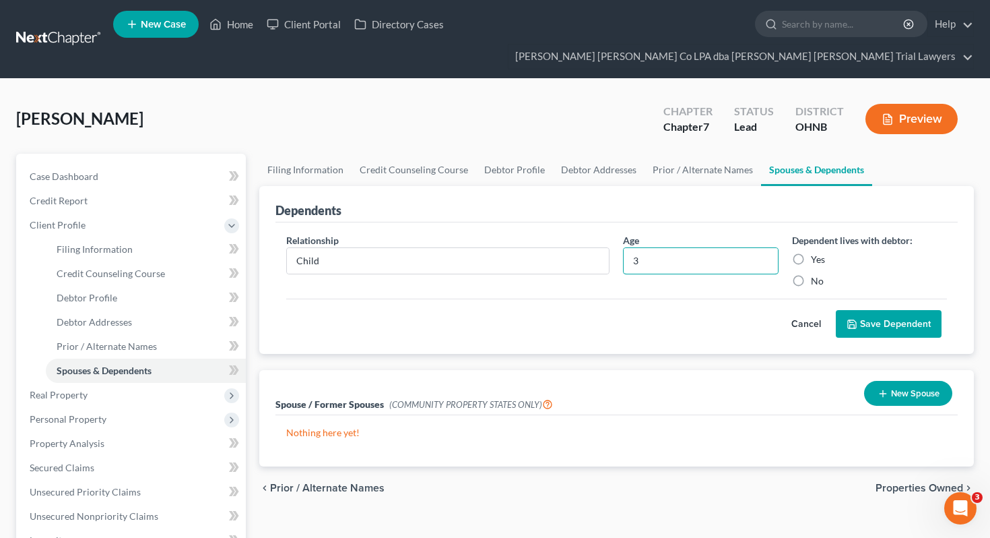
type input "3"
click at [825, 253] on label "Yes" at bounding box center [818, 259] width 14 height 13
click at [825, 253] on input "Yes" at bounding box center [820, 257] width 9 height 9
radio input "true"
click at [856, 310] on button "Save Dependent" at bounding box center [889, 324] width 106 height 28
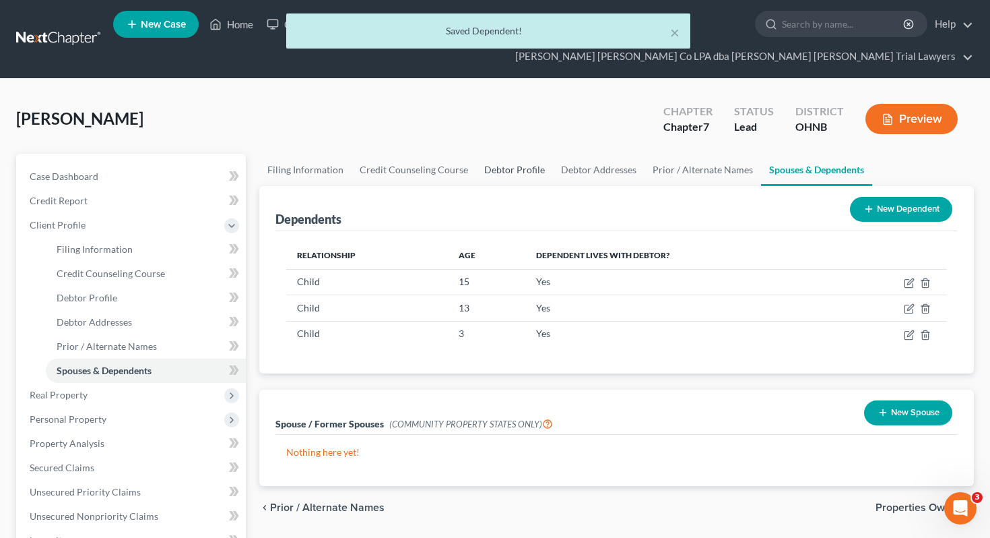
click at [503, 154] on link "Debtor Profile" at bounding box center [514, 170] width 77 height 32
select select "0"
select select "3"
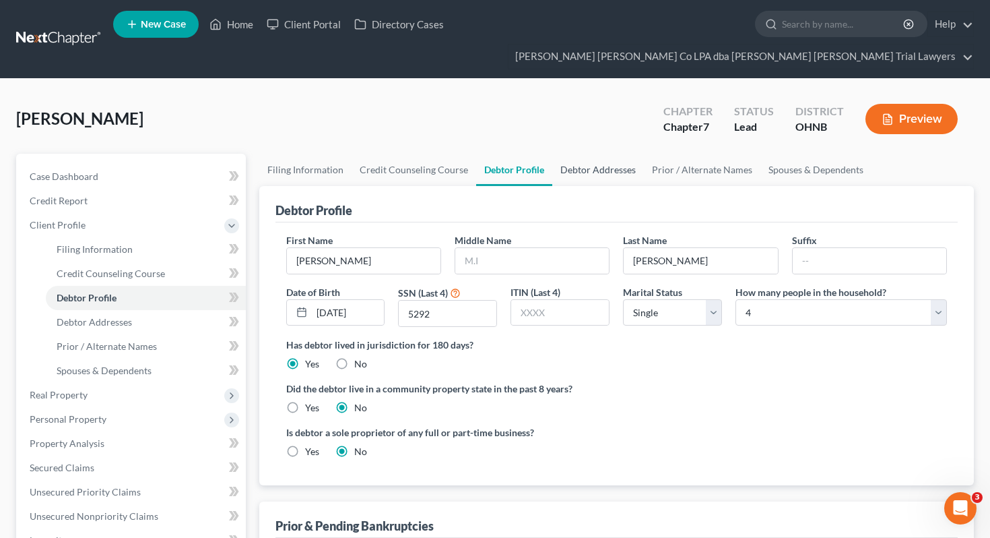
click at [567, 154] on link "Debtor Addresses" at bounding box center [598, 170] width 92 height 32
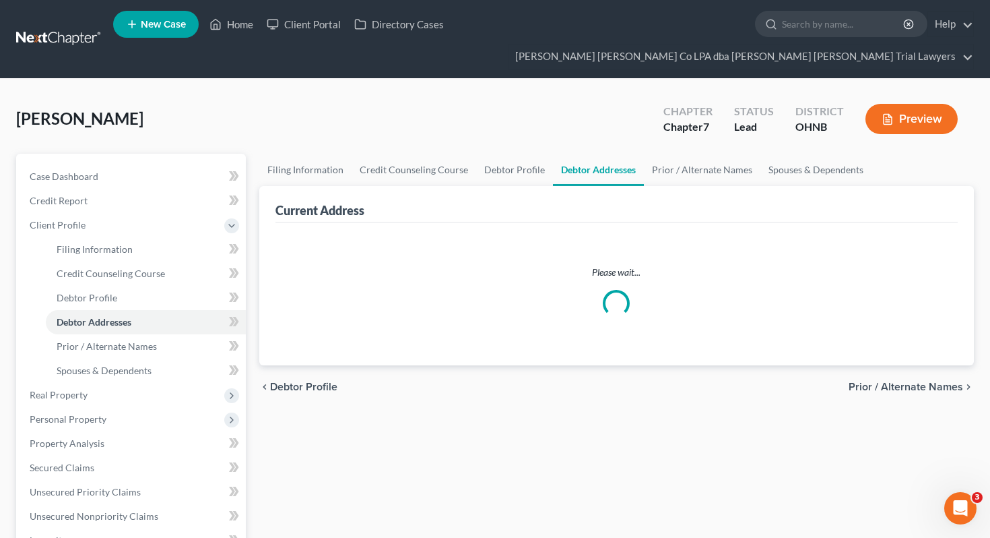
select select "0"
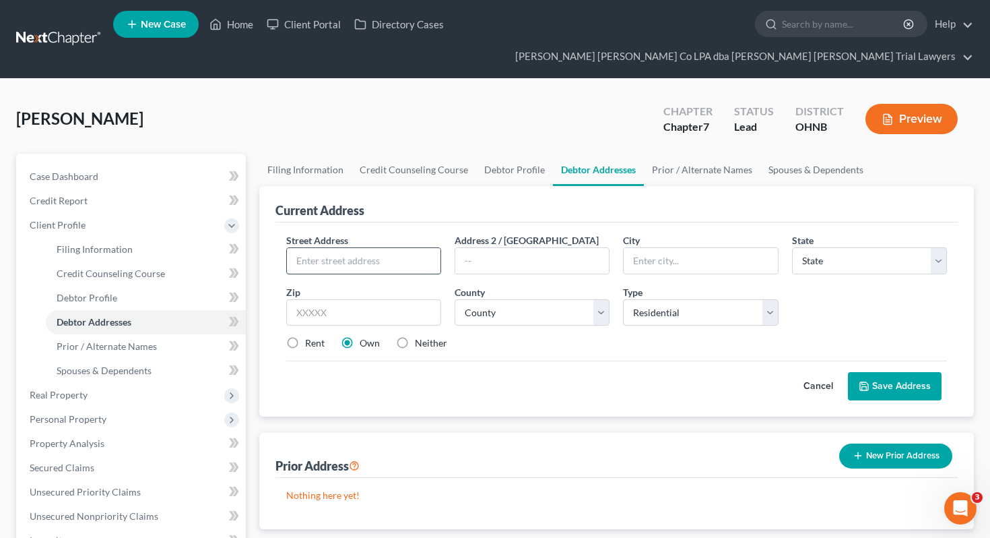
click at [392, 248] on input "text" at bounding box center [364, 261] width 154 height 26
type input "520 McEwen St"
click at [386, 299] on input "text" at bounding box center [363, 312] width 155 height 27
type input "44870"
click at [302, 336] on div "Rent" at bounding box center [305, 342] width 38 height 13
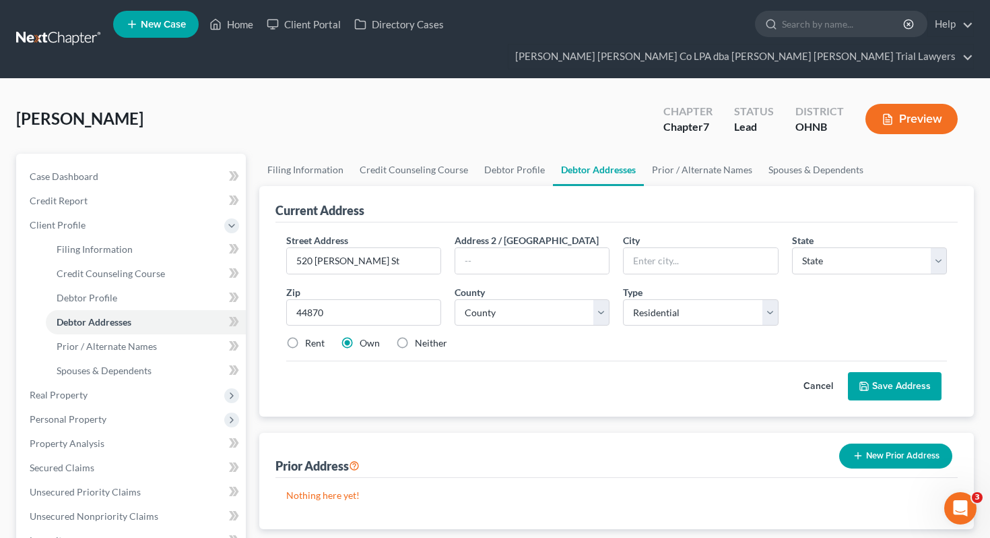
type input "Sandusky"
select select "36"
click at [302, 336] on div "Rent" at bounding box center [305, 342] width 38 height 13
click at [319, 336] on label "Rent" at bounding box center [315, 342] width 20 height 13
click at [319, 336] on input "Rent" at bounding box center [315, 340] width 9 height 9
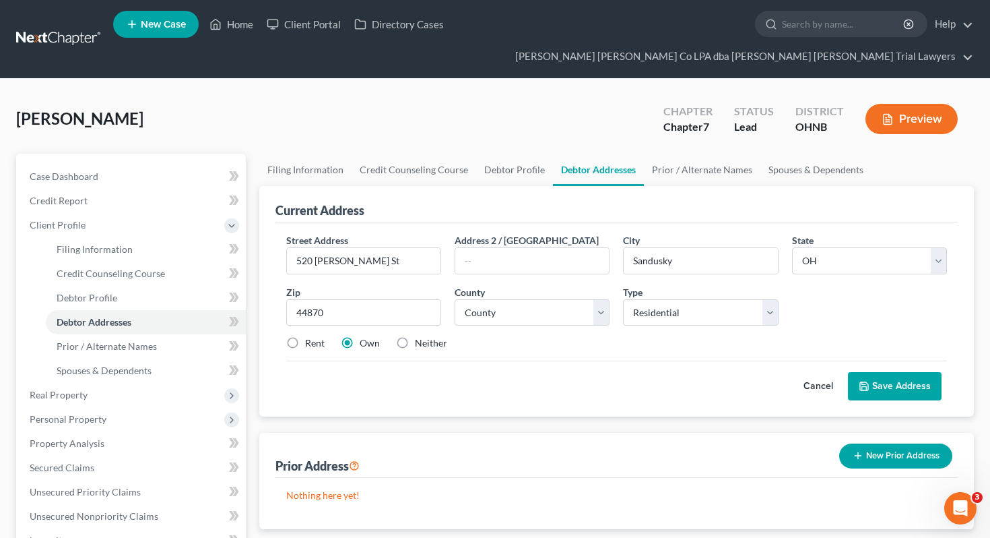
radio input "true"
click at [476, 299] on select "County Adams County Allen County Ashland County Ashtabula County Athens County …" at bounding box center [532, 312] width 155 height 27
select select "21"
click at [887, 372] on button "Save Address" at bounding box center [895, 386] width 94 height 28
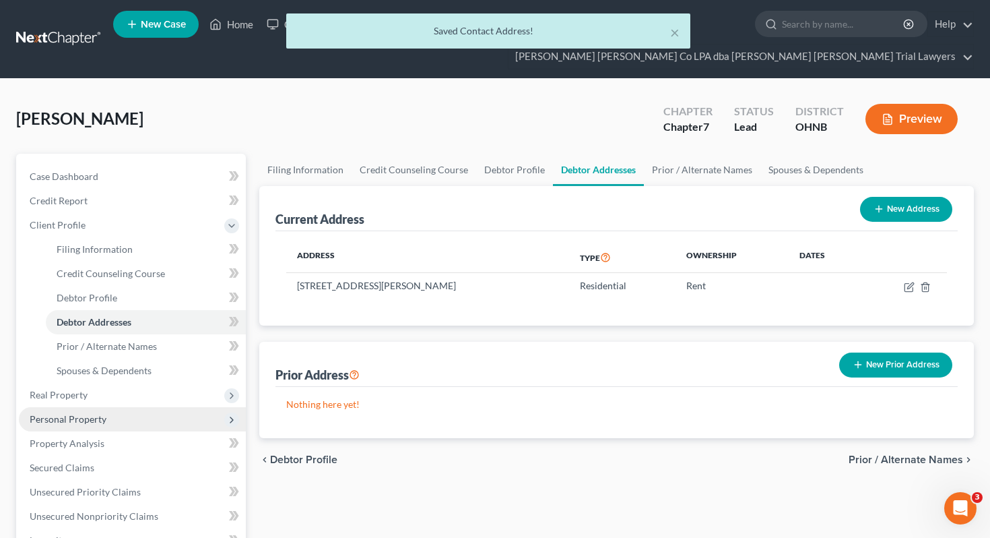
click at [129, 407] on span "Personal Property" at bounding box center [132, 419] width 227 height 24
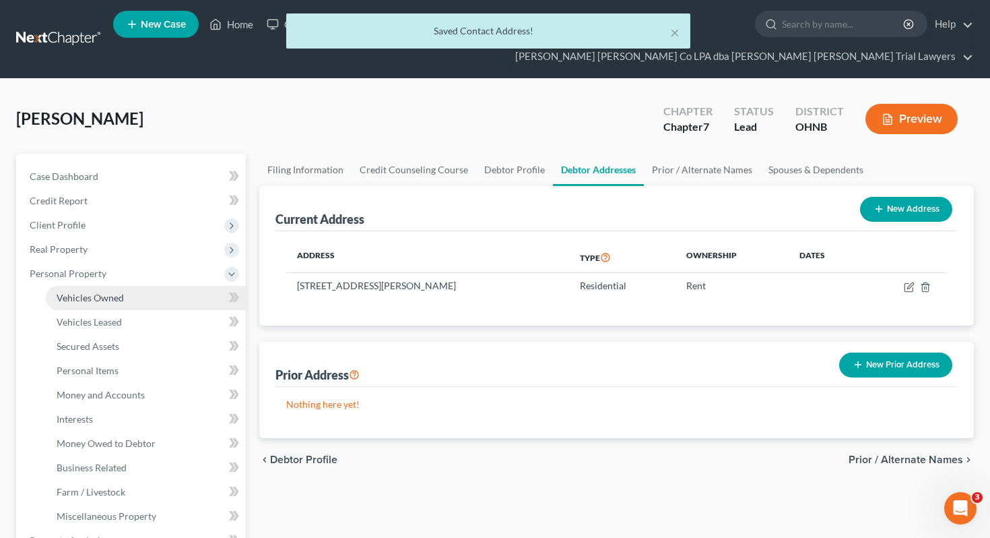
click at [134, 286] on link "Vehicles Owned" at bounding box center [146, 298] width 200 height 24
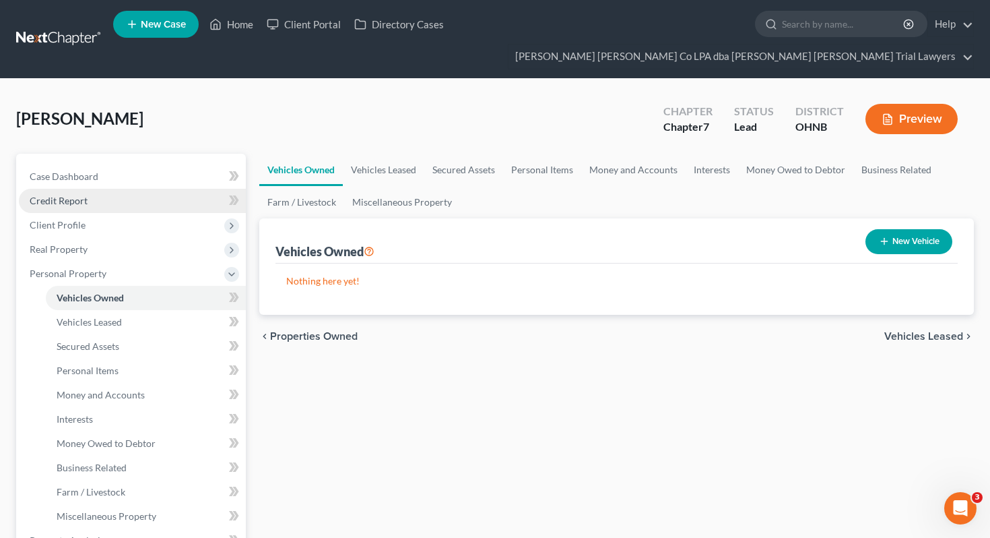
click at [129, 189] on link "Credit Report" at bounding box center [132, 201] width 227 height 24
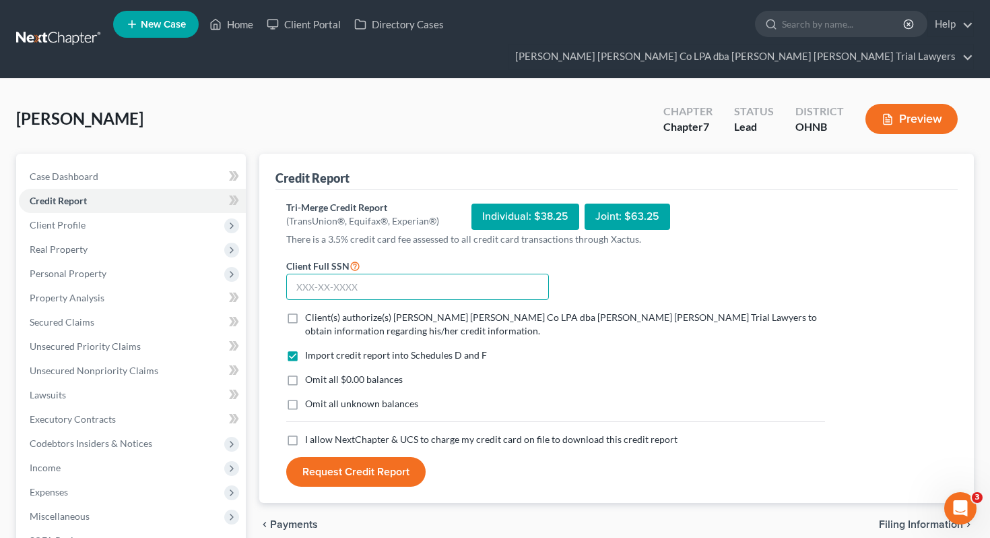
click at [298, 274] on input "text" at bounding box center [417, 287] width 263 height 27
type input "290-94-5292"
click at [325, 311] on span "Client(s) authorize(s) Wisehart Wright Co LPA dba Wisehart Wright Trial Lawyers…" at bounding box center [561, 323] width 512 height 25
click at [319, 311] on input "Client(s) authorize(s) Wisehart Wright Co LPA dba Wisehart Wright Trial Lawyers…" at bounding box center [315, 315] width 9 height 9
checkbox input "true"
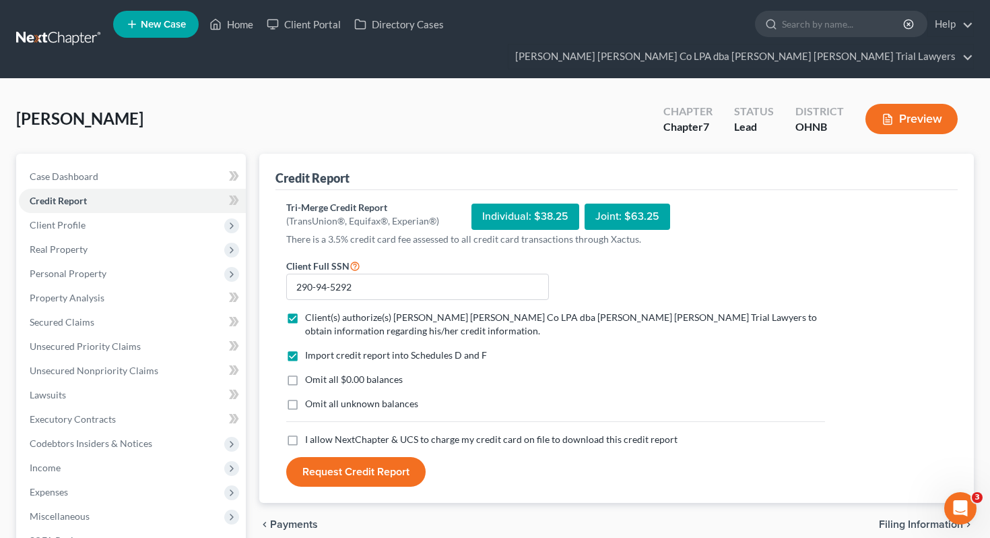
click at [317, 373] on span "Omit all $0.00 balances" at bounding box center [354, 378] width 98 height 11
click at [317, 373] on input "Omit all $0.00 balances" at bounding box center [315, 377] width 9 height 9
checkbox input "true"
click at [317, 397] on span "Omit all unknown balances" at bounding box center [361, 402] width 113 height 11
click at [317, 397] on input "Omit all unknown balances" at bounding box center [315, 401] width 9 height 9
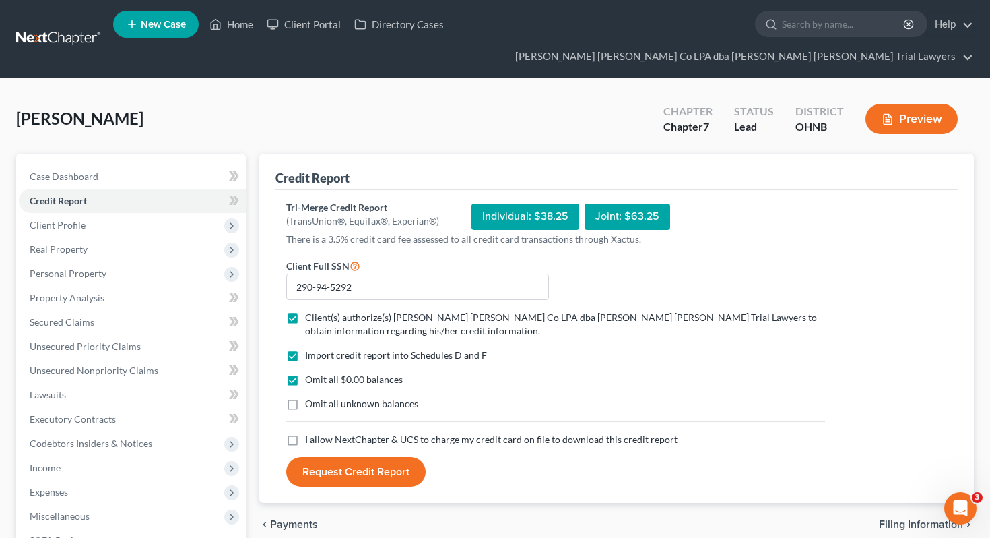
checkbox input "true"
click at [319, 433] on span "I allow NextChapter & UCS to charge my credit card on file to download this cre…" at bounding box center [491, 438] width 373 height 11
click at [319, 432] on input "I allow NextChapter & UCS to charge my credit card on file to download this cre…" at bounding box center [315, 436] width 9 height 9
checkbox input "true"
click at [329, 458] on button "Request Credit Report" at bounding box center [355, 472] width 139 height 30
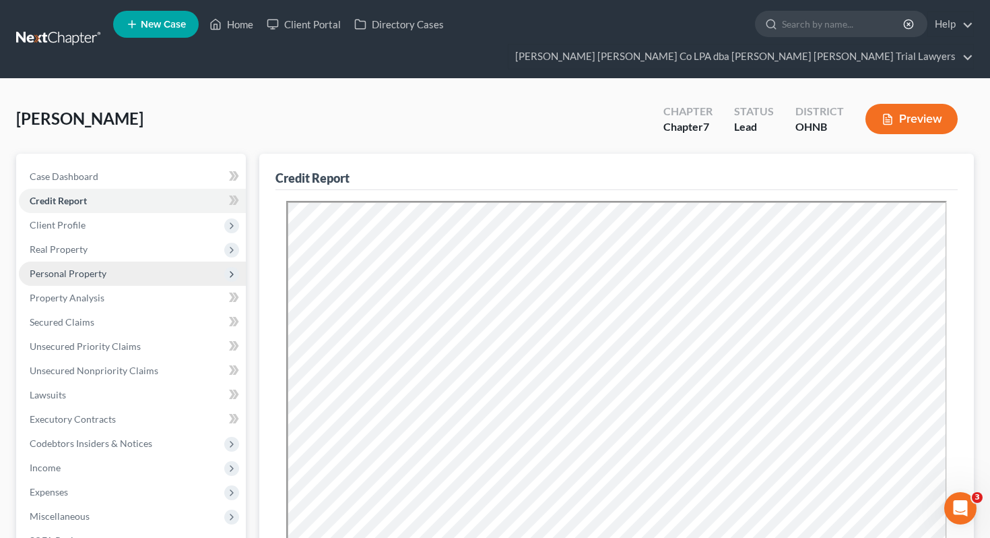
click at [155, 261] on span "Personal Property" at bounding box center [132, 273] width 227 height 24
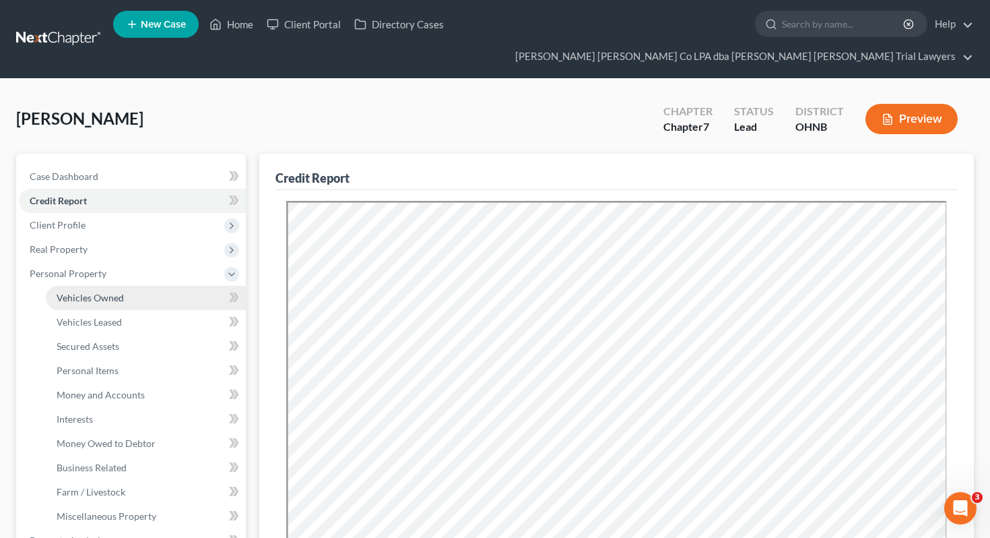
click at [158, 286] on link "Vehicles Owned" at bounding box center [146, 298] width 200 height 24
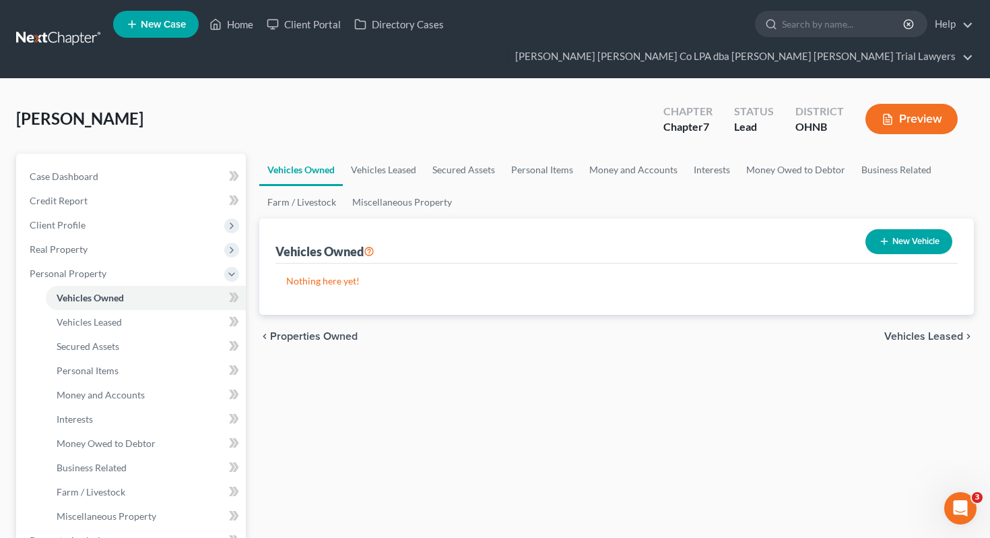
click at [891, 229] on button "New Vehicle" at bounding box center [909, 241] width 87 height 25
select select "0"
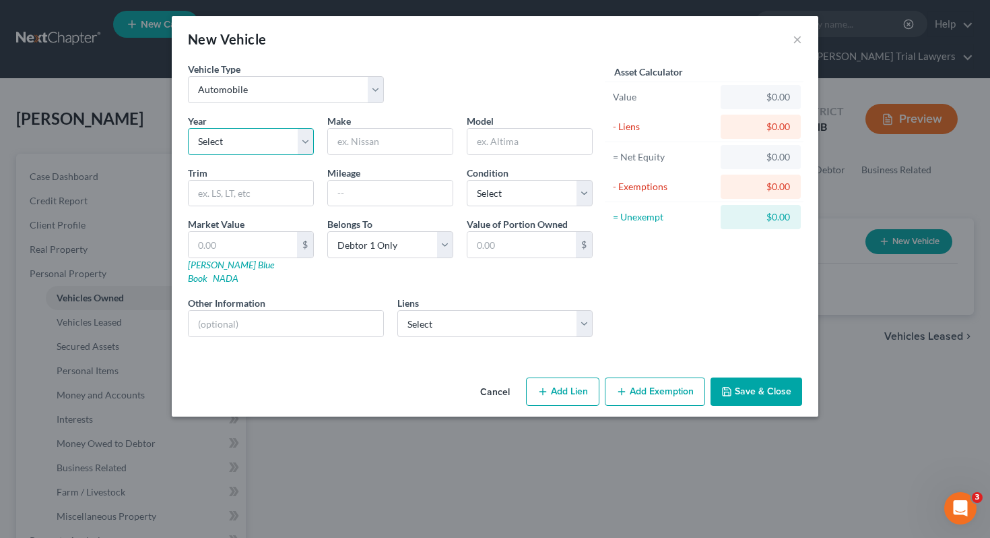
click at [285, 140] on select "Select 2026 2025 2024 2023 2022 2021 2020 2019 2018 2017 2016 2015 2014 2013 20…" at bounding box center [251, 141] width 126 height 27
select select "6"
click at [380, 146] on input "text" at bounding box center [390, 142] width 125 height 26
type input "Chevrolet"
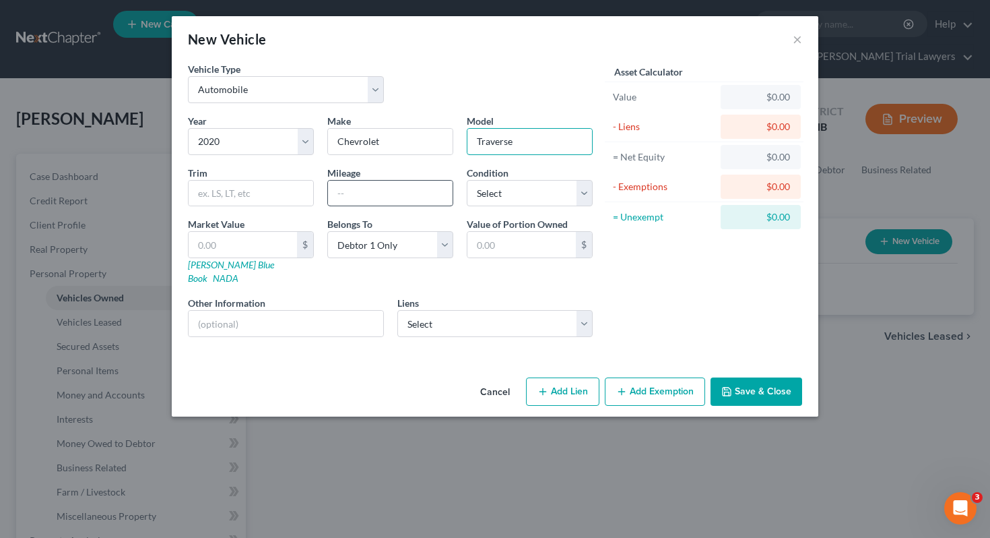
type input "Traverse"
click at [381, 195] on input "text" at bounding box center [390, 194] width 125 height 26
type input "3"
type input "83000"
click at [497, 191] on select "Select Excellent Very Good Good Fair Poor" at bounding box center [530, 193] width 126 height 27
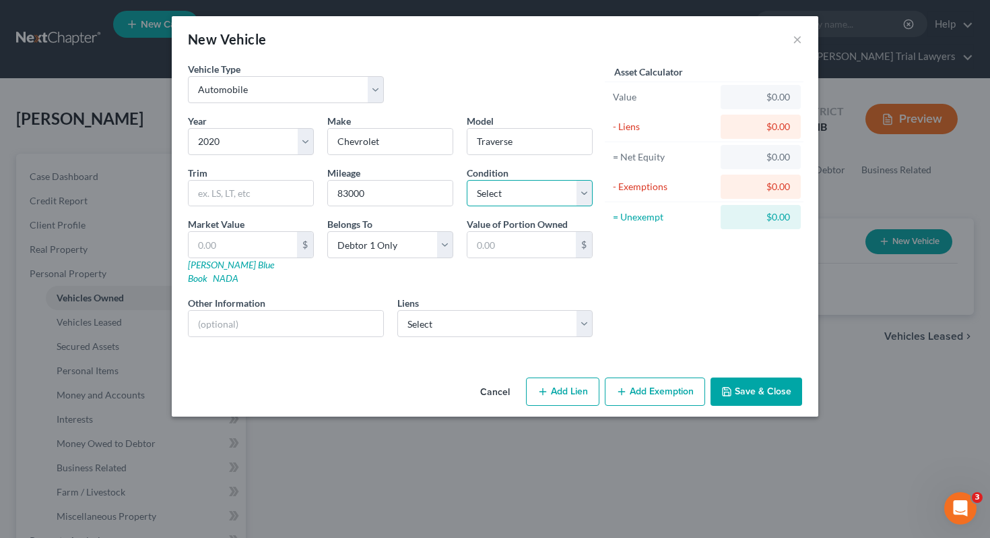
select select "3"
click at [224, 267] on link "Kelly Blue Book" at bounding box center [231, 271] width 86 height 25
click at [257, 239] on input "text" at bounding box center [243, 245] width 108 height 26
type input "13"
type input "13.00"
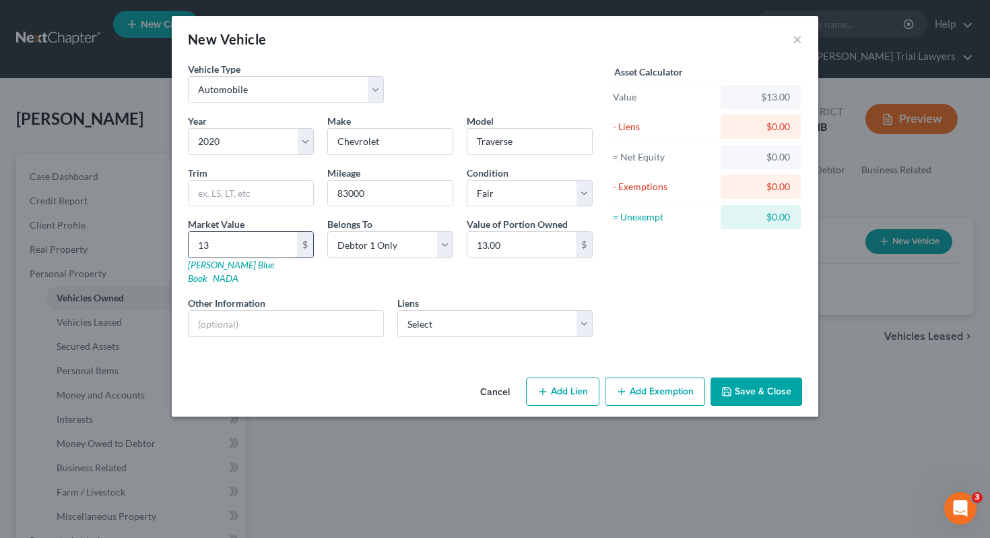
type input "133"
type input "133.00"
type input "1337"
type input "1,337.00"
type input "1,3374"
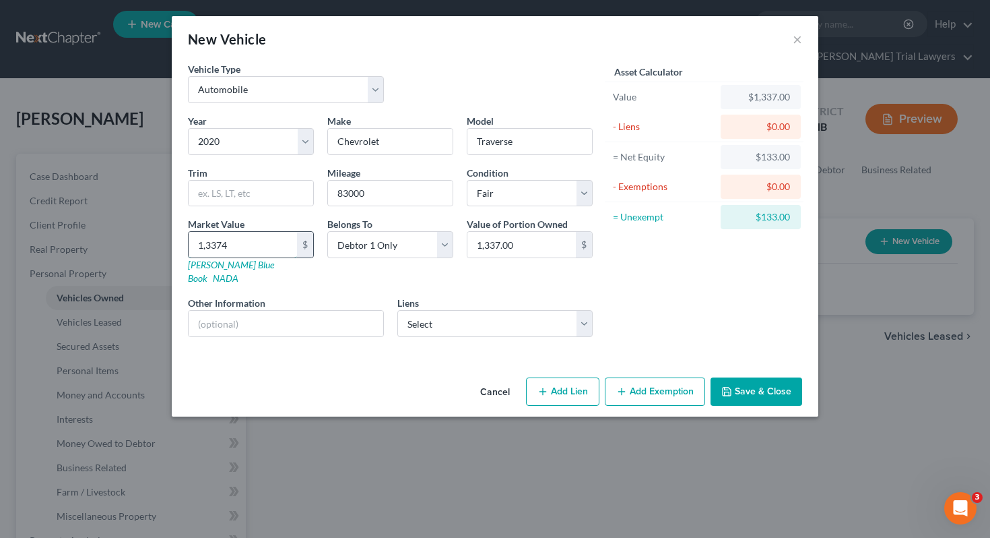
type input "13,374.00"
type input "13,374"
click at [443, 310] on select "Select Ally Fincl - $32,671.00" at bounding box center [495, 323] width 196 height 27
select select "24"
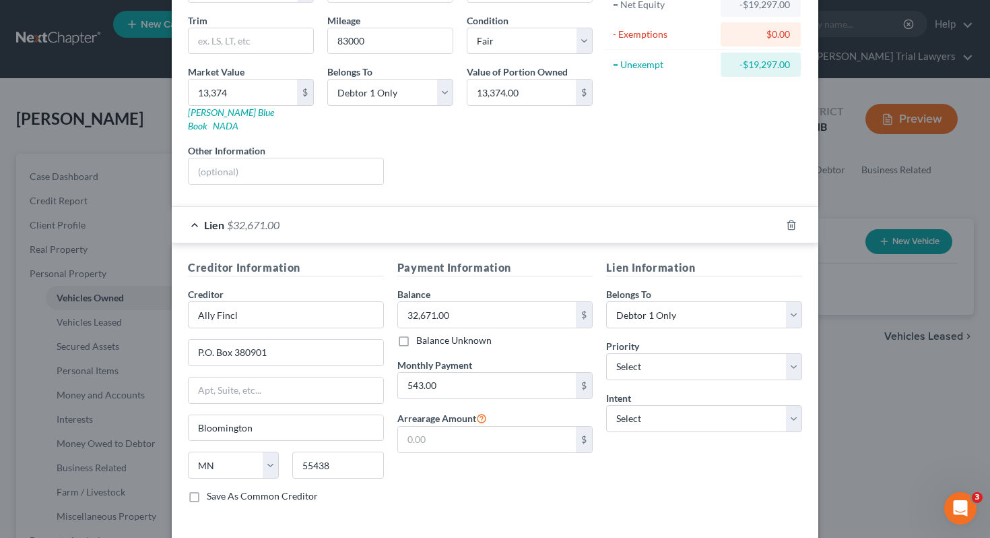
scroll to position [199, 0]
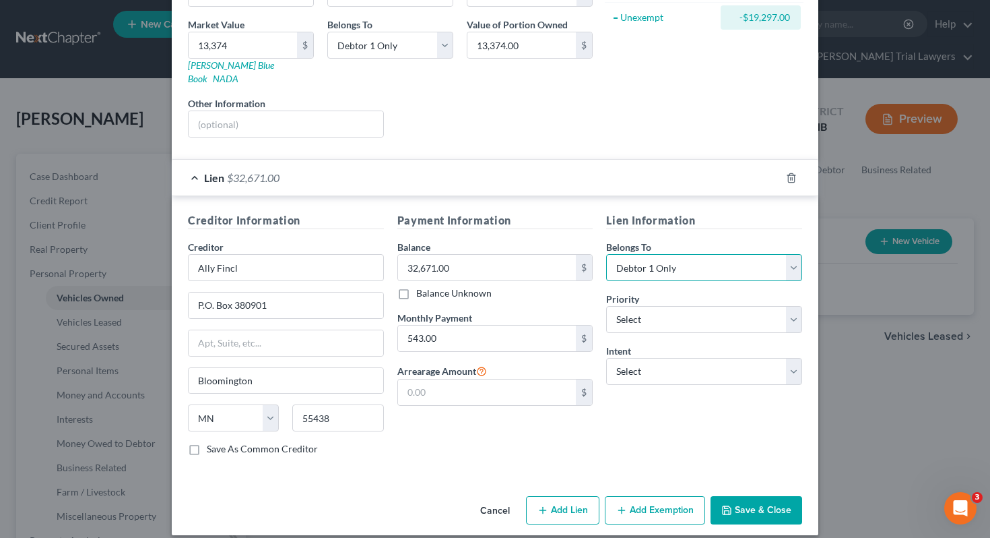
click at [657, 264] on select "Select Debtor 1 Only Debtor 2 Only Debtor 1 And Debtor 2 Only At Least One Of T…" at bounding box center [704, 267] width 196 height 27
select select "3"
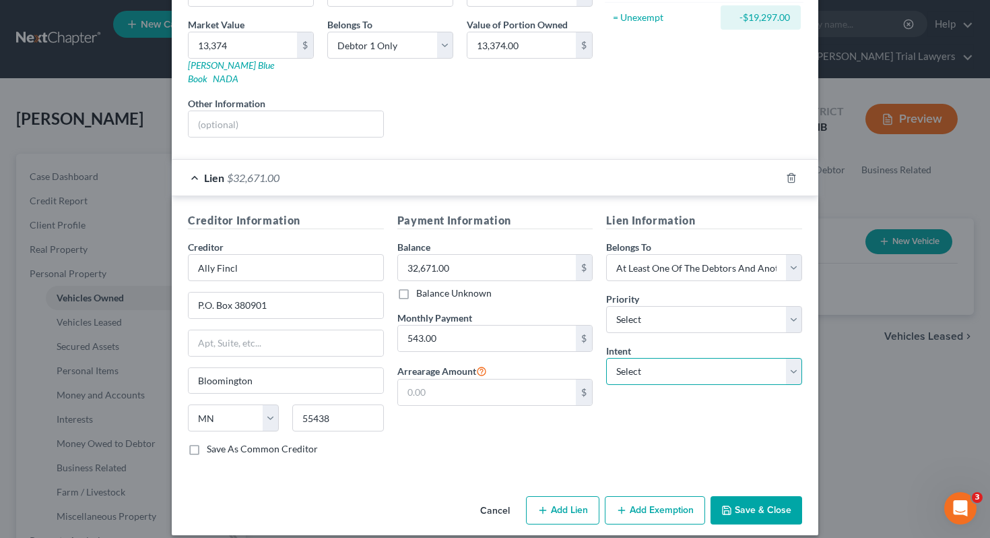
click at [651, 365] on select "Select Surrender Redeem Reaffirm Avoid Other" at bounding box center [704, 371] width 196 height 27
select select "2"
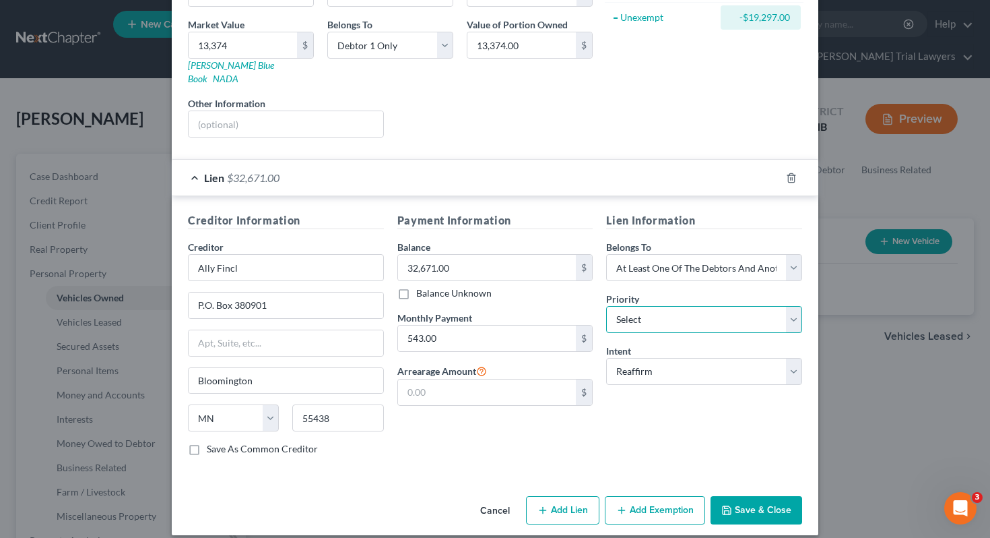
click at [662, 306] on select "Select 1st 2nd 3rd 4th 5th 6th 7th 8th 9th 10th 11th 12th 13th 14th 15th 16th 1…" at bounding box center [704, 319] width 196 height 27
select select "0"
click at [749, 497] on button "Save & Close" at bounding box center [757, 510] width 92 height 28
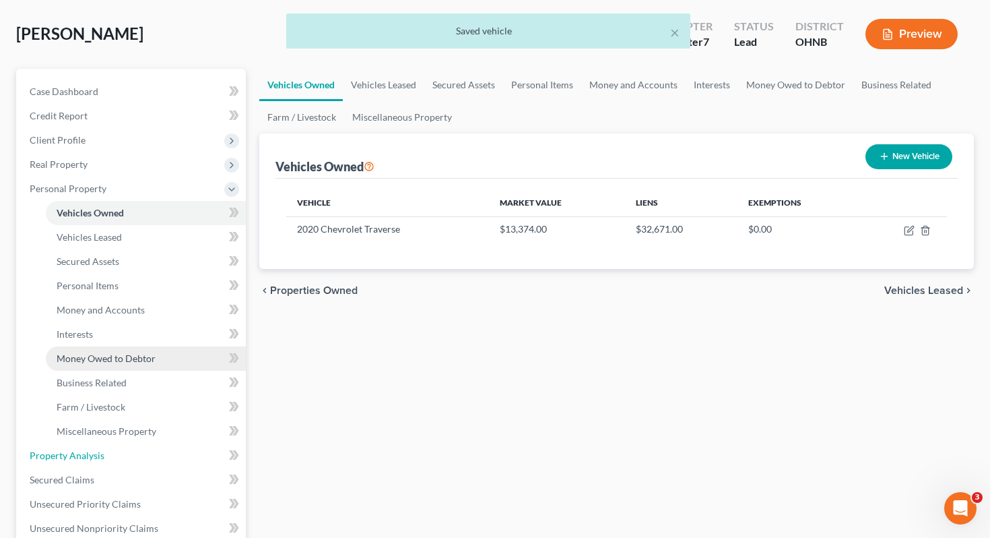
click at [146, 443] on link "Property Analysis" at bounding box center [132, 455] width 227 height 24
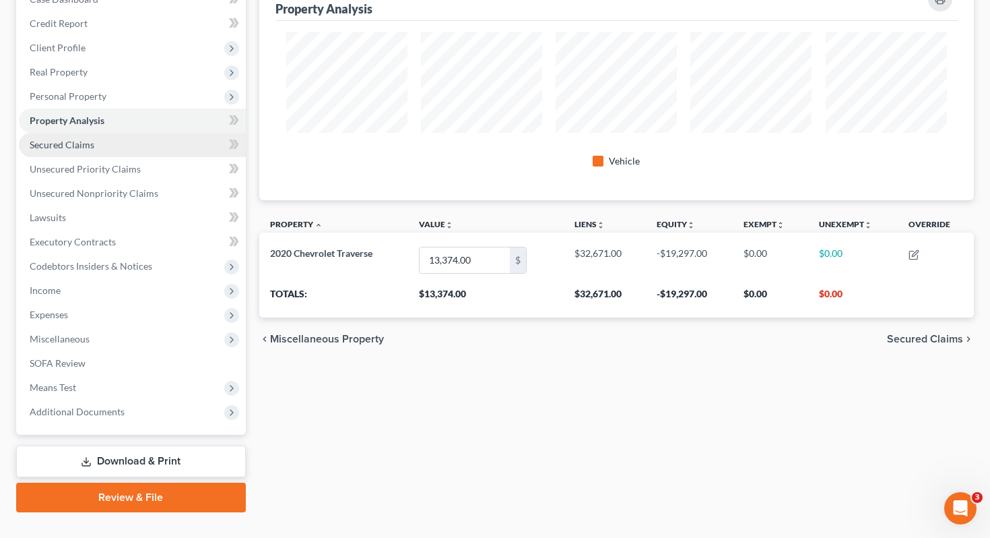
click at [156, 133] on link "Secured Claims" at bounding box center [132, 145] width 227 height 24
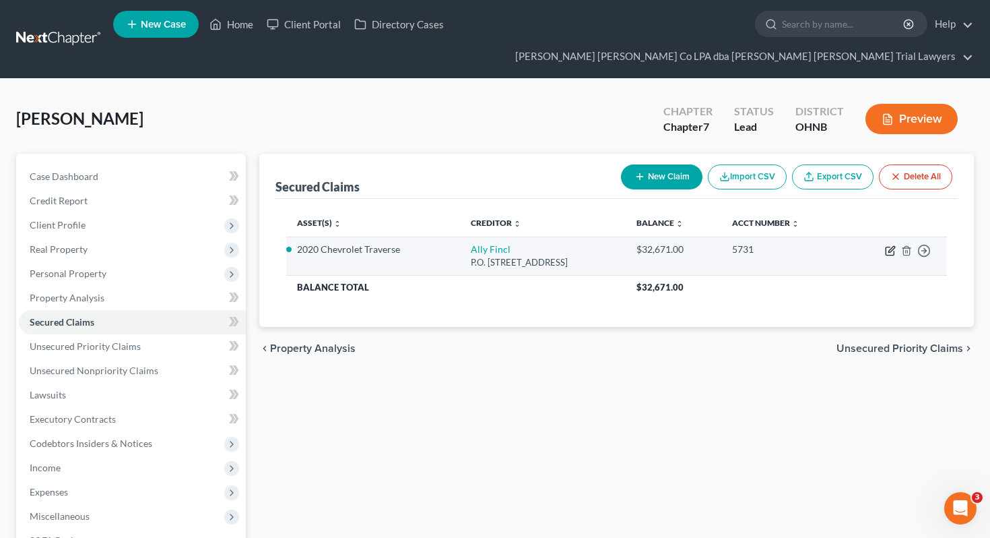
click at [891, 245] on icon "button" at bounding box center [890, 250] width 11 height 11
select select "24"
select select "2"
select select "3"
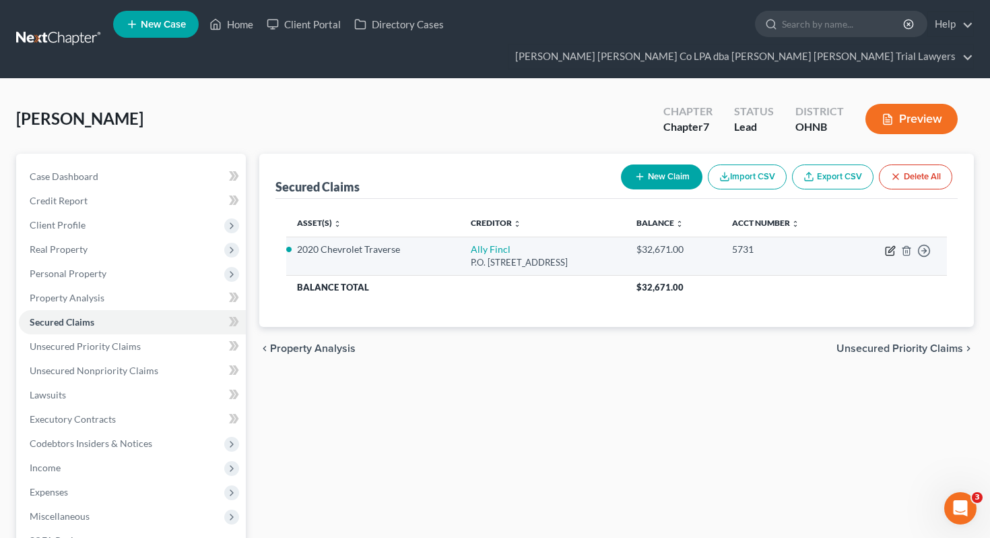
select select "0"
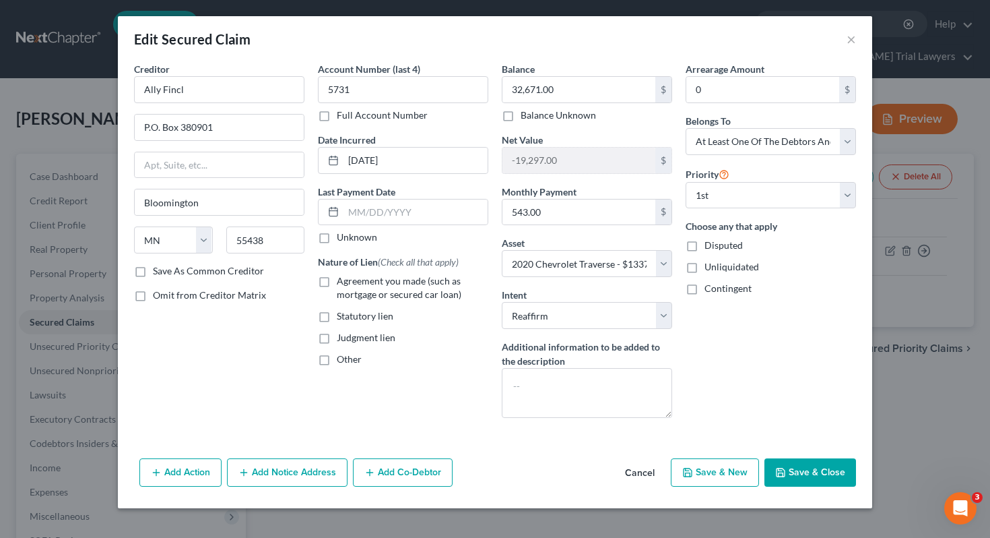
click at [424, 295] on span "Agreement you made (such as mortgage or secured car loan)" at bounding box center [399, 287] width 125 height 25
click at [351, 283] on input "Agreement you made (such as mortgage or secured car loan)" at bounding box center [346, 278] width 9 height 9
checkbox input "true"
click at [804, 465] on button "Save & Close" at bounding box center [811, 472] width 92 height 28
select select
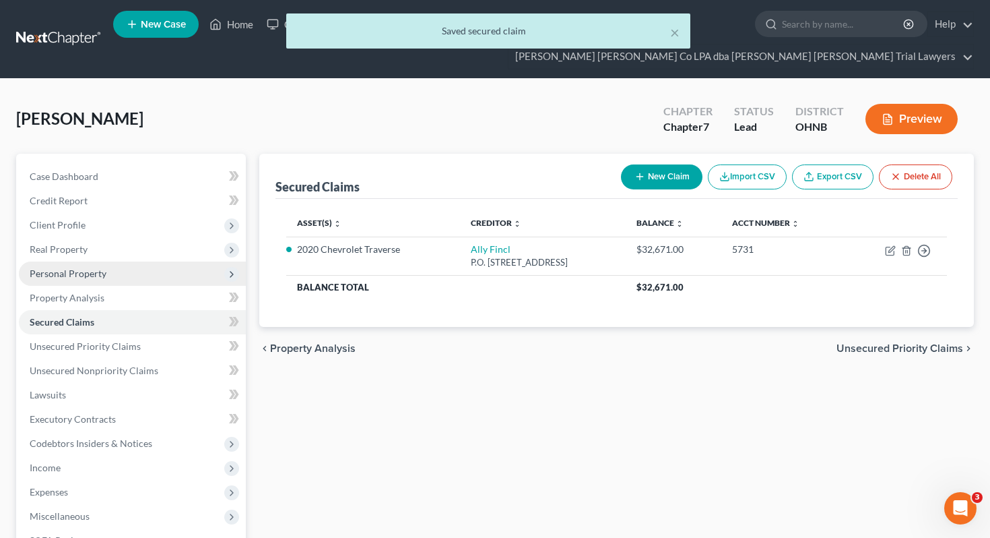
click at [150, 261] on span "Personal Property" at bounding box center [132, 273] width 227 height 24
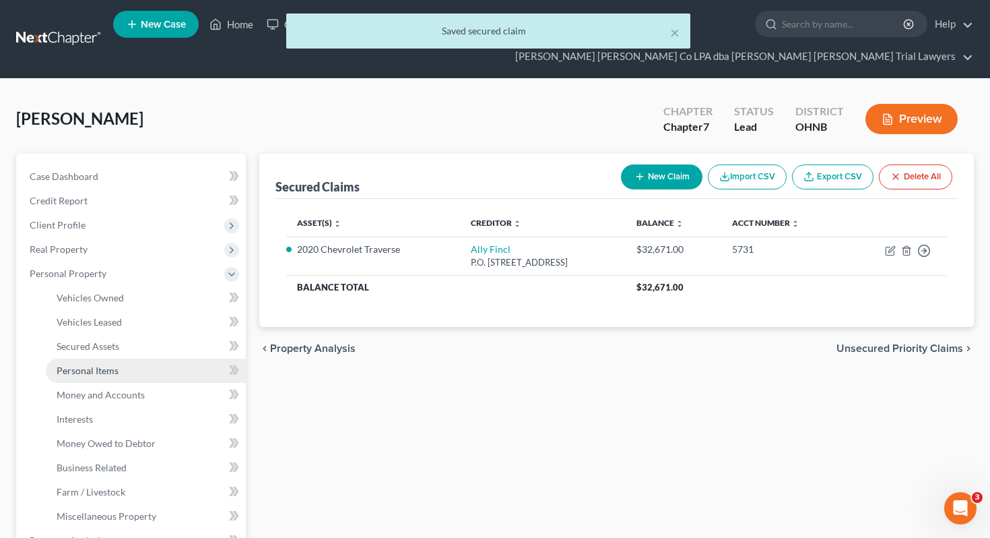
click at [139, 358] on link "Personal Items" at bounding box center [146, 370] width 200 height 24
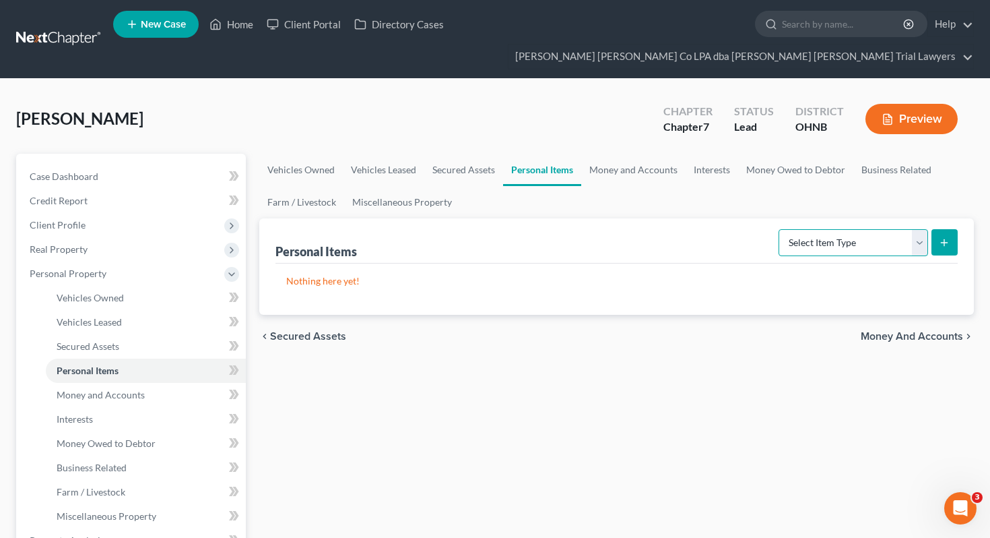
click at [825, 229] on select "Select Item Type Clothing Collectibles Of Value Electronics Firearms Household …" at bounding box center [854, 242] width 150 height 27
select select "clothing"
click at [942, 237] on icon "submit" at bounding box center [944, 242] width 11 height 11
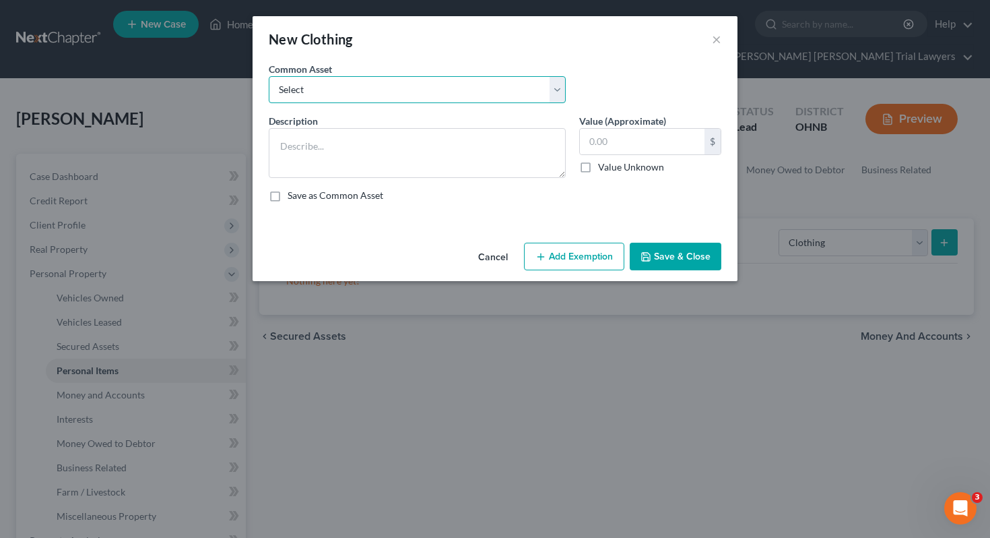
click at [457, 80] on select "Select Normal work & daily wearing apparel" at bounding box center [417, 89] width 297 height 27
select select "0"
type textarea "Normal work & daily wearing apparel"
type input "500.00"
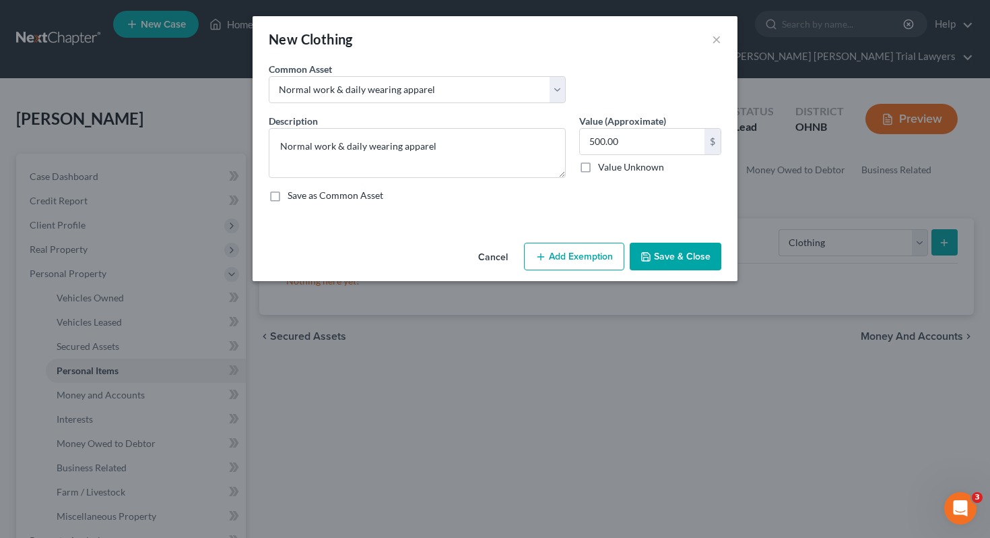
click at [569, 271] on div "Cancel Add Exemption Save & Close" at bounding box center [495, 259] width 485 height 44
click at [568, 261] on button "Add Exemption" at bounding box center [574, 257] width 100 height 28
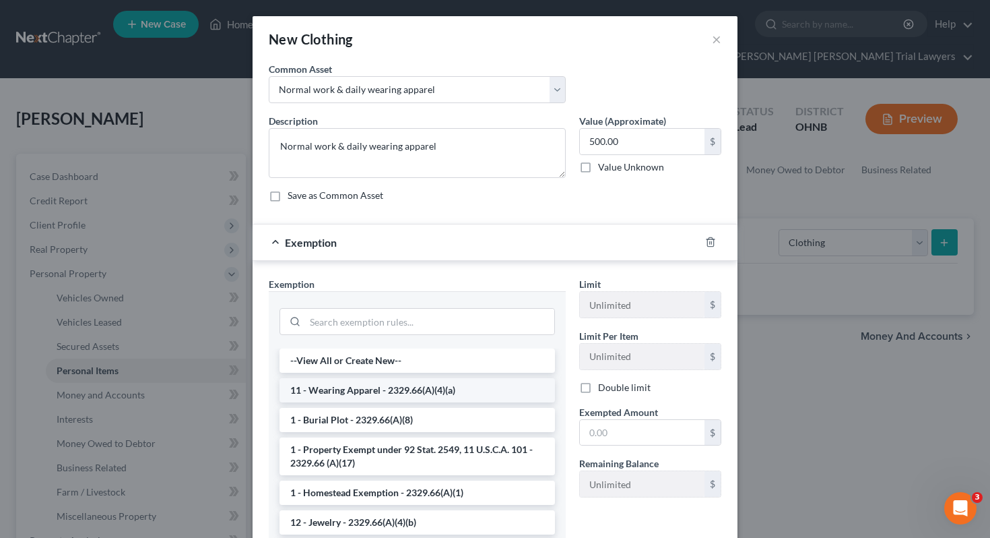
click at [419, 391] on li "11 - Wearing Apparel - 2329.66(A)(4)(a)" at bounding box center [418, 390] width 276 height 24
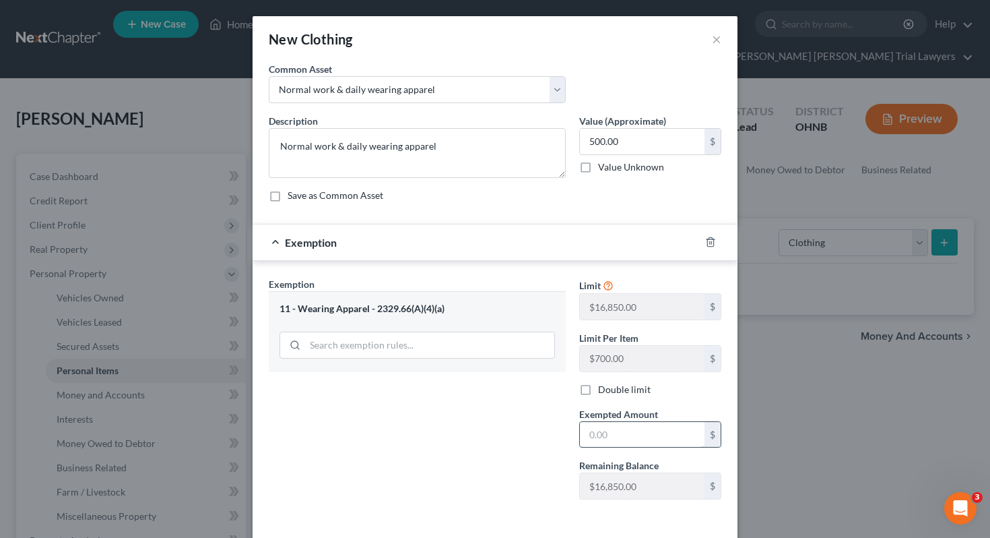
click at [589, 438] on input "text" at bounding box center [642, 435] width 125 height 26
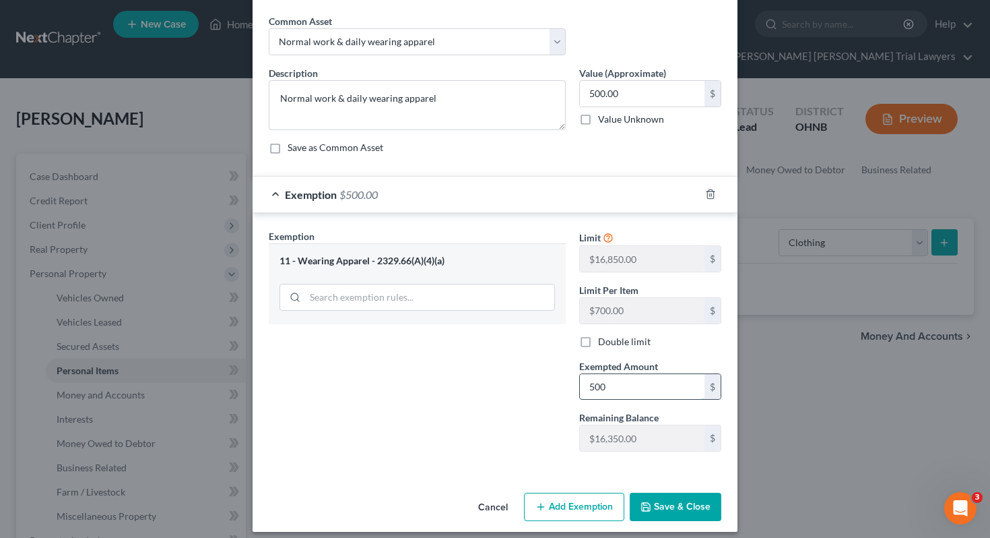
scroll to position [58, 0]
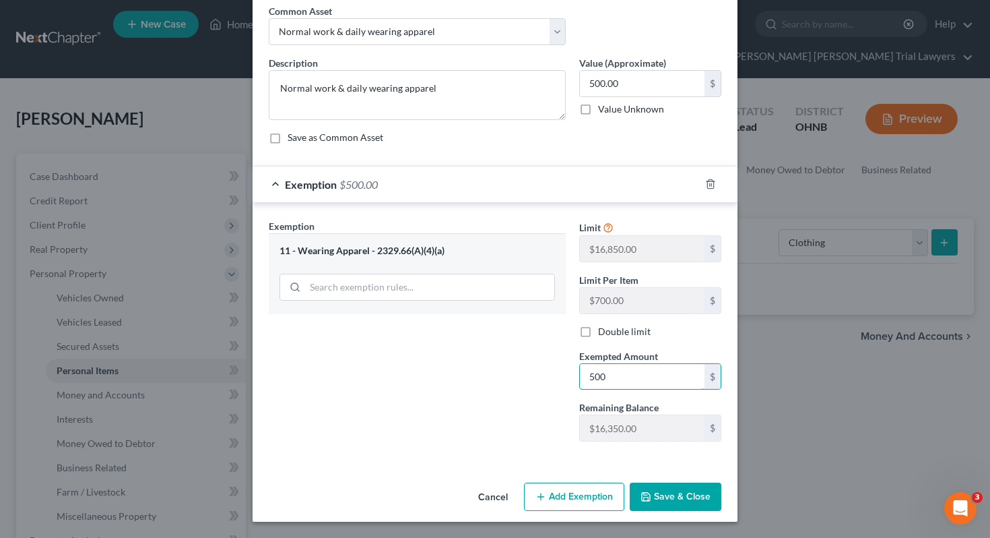
type input "500"
click at [557, 423] on div "Exemption Set must be selected for CA. Exemption * 11 - Wearing Apparel - 2329.…" at bounding box center [417, 335] width 311 height 233
click at [656, 494] on button "Save & Close" at bounding box center [676, 496] width 92 height 28
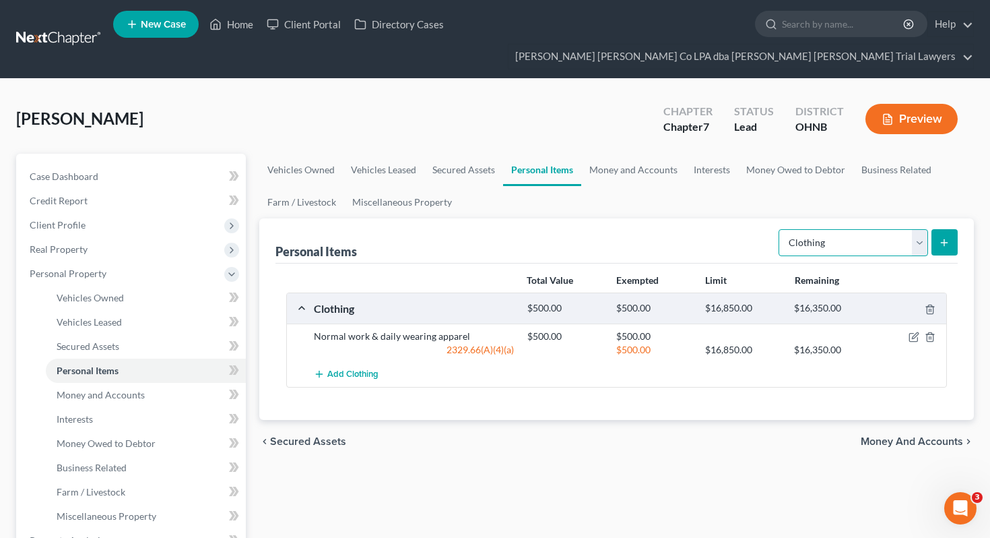
click at [823, 229] on select "Select Item Type Clothing Collectibles Of Value Electronics Firearms Household …" at bounding box center [854, 242] width 150 height 27
click at [833, 229] on select "Select Item Type Clothing Collectibles Of Value Electronics Firearms Household …" at bounding box center [854, 242] width 150 height 27
select select "electronics"
click at [934, 229] on button "submit" at bounding box center [945, 242] width 26 height 26
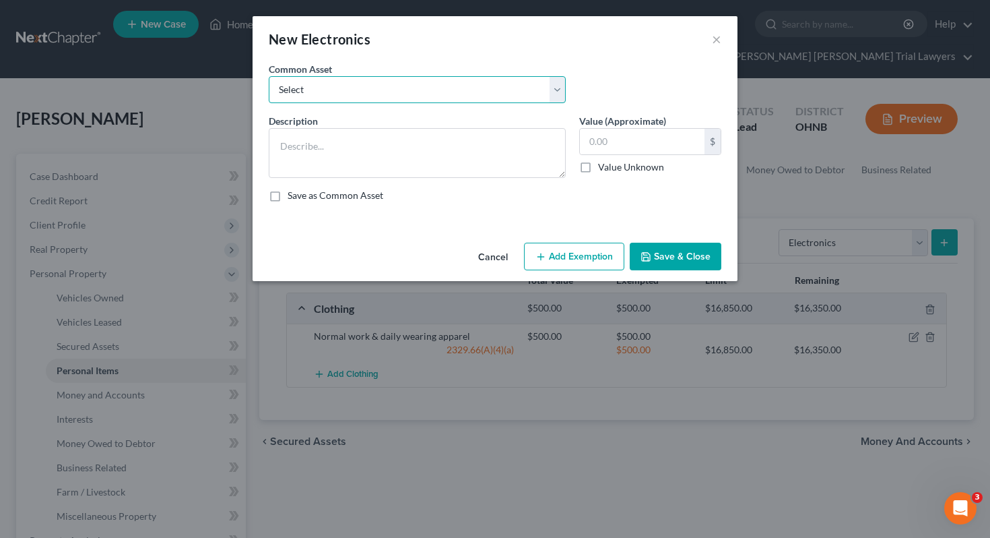
click at [529, 84] on select "Select # Televisions & # Computers 1 Television & 1 Computer" at bounding box center [417, 89] width 297 height 27
select select "0"
type textarea "# Televisions & # Computers"
type input "500.00"
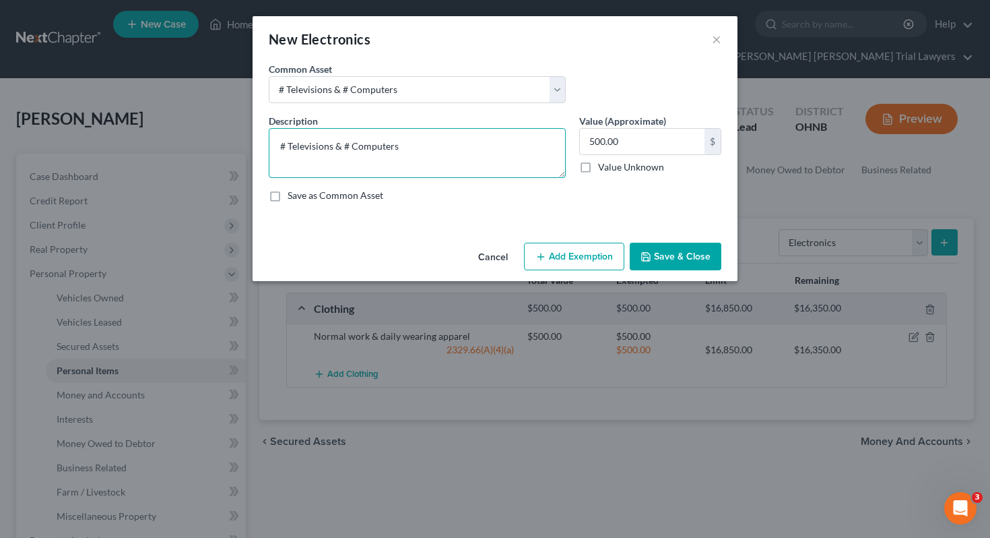
click at [283, 146] on textarea "# Televisions & # Computers" at bounding box center [417, 153] width 297 height 50
drag, startPoint x: 344, startPoint y: 147, endPoint x: 418, endPoint y: 147, distance: 74.1
click at [418, 147] on textarea "7 Televisions & # Computers" at bounding box center [417, 153] width 297 height 50
type textarea "7 Televisions & 2 IPADS"
click at [640, 143] on input "500.00" at bounding box center [642, 142] width 125 height 26
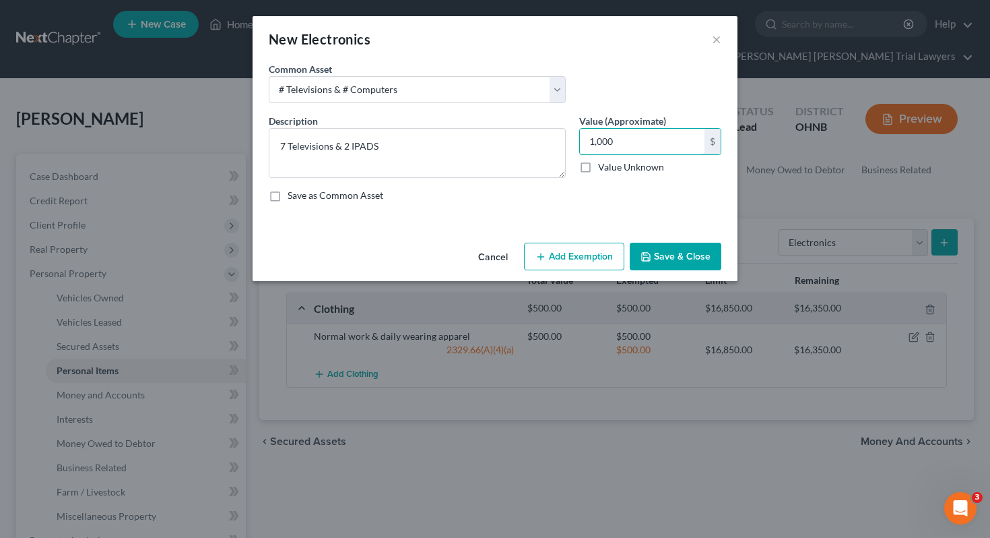
type input "1,000"
click at [574, 250] on button "Add Exemption" at bounding box center [574, 257] width 100 height 28
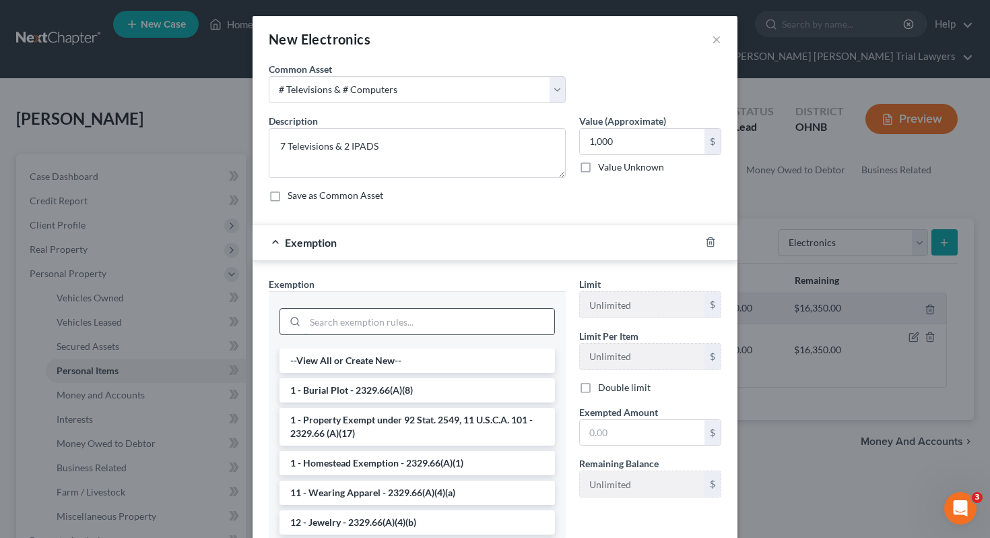
click at [446, 325] on input "search" at bounding box center [429, 322] width 249 height 26
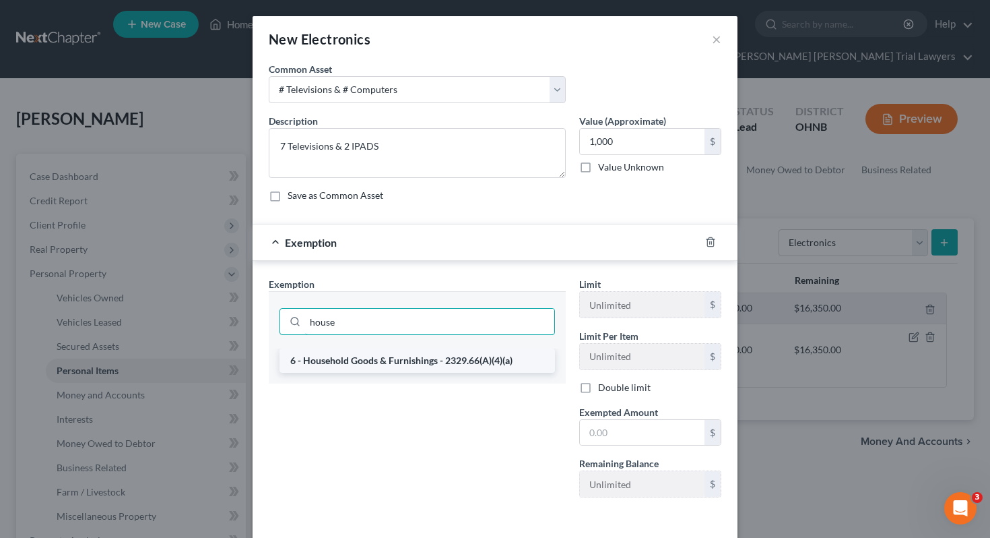
type input "house"
click at [444, 365] on li "6 - Household Goods & Furnishings - 2329.66(A)(4)(a)" at bounding box center [418, 360] width 276 height 24
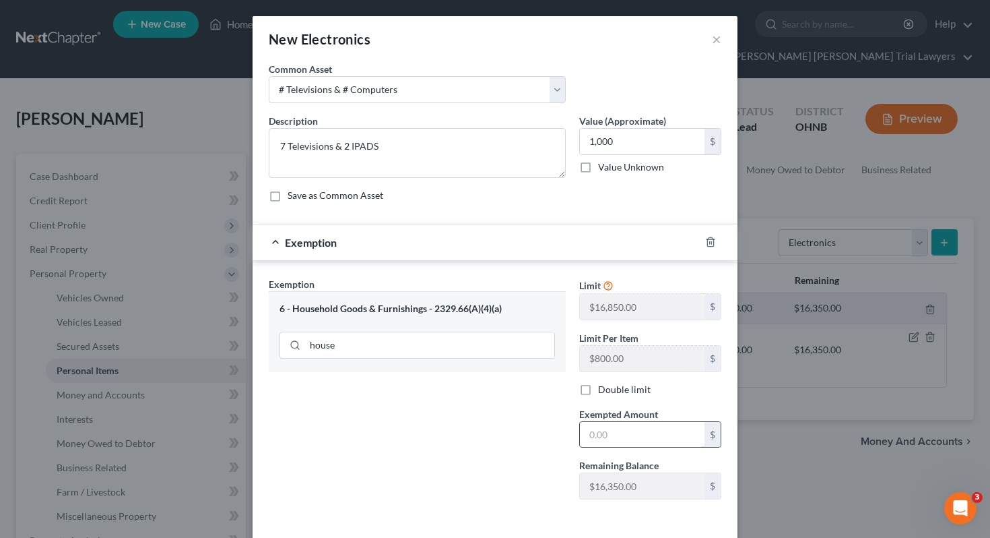
click at [601, 426] on input "text" at bounding box center [642, 435] width 125 height 26
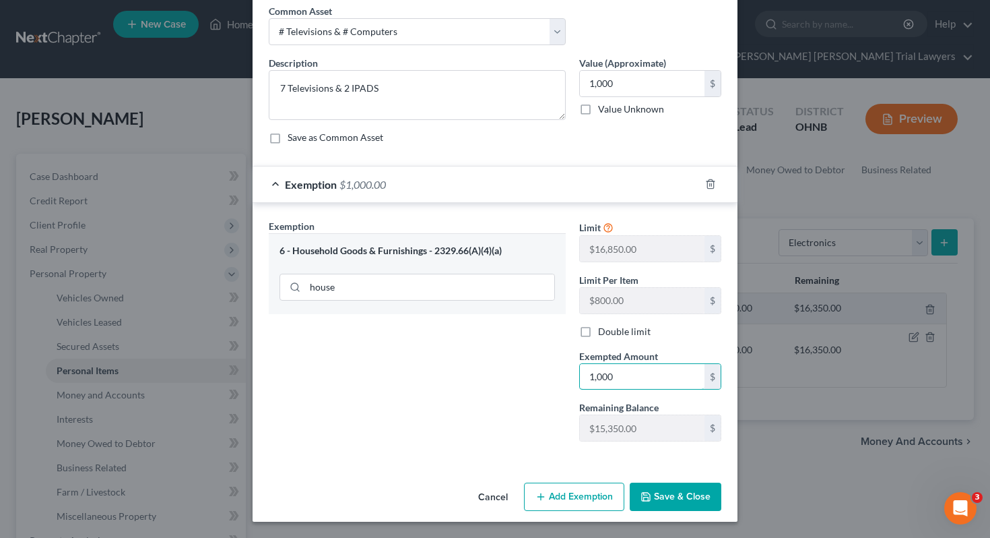
type input "1,000"
click at [653, 490] on button "Save & Close" at bounding box center [676, 496] width 92 height 28
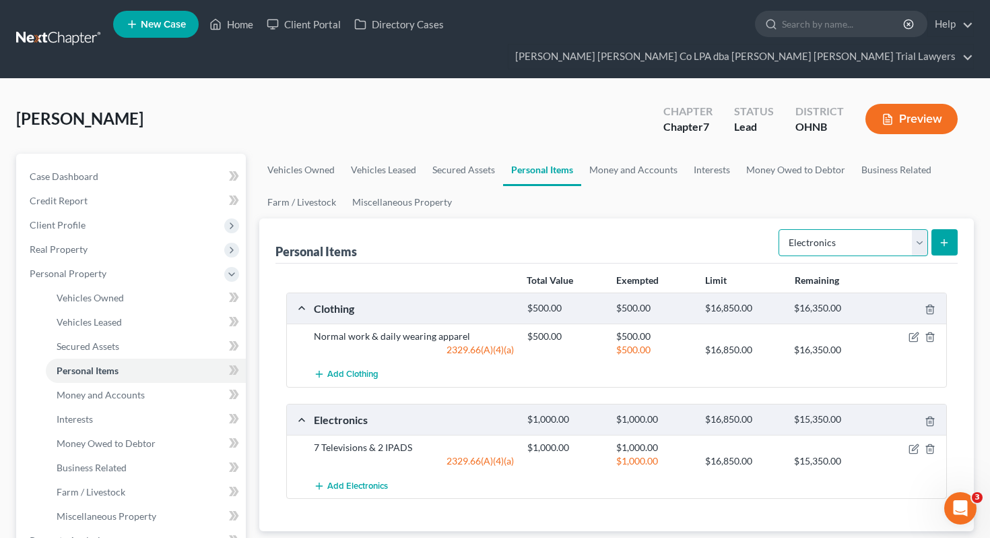
click at [864, 229] on select "Select Item Type Clothing Collectibles Of Value Electronics Firearms Household …" at bounding box center [854, 242] width 150 height 27
select select "jewelry"
click at [944, 237] on icon "submit" at bounding box center [944, 242] width 11 height 11
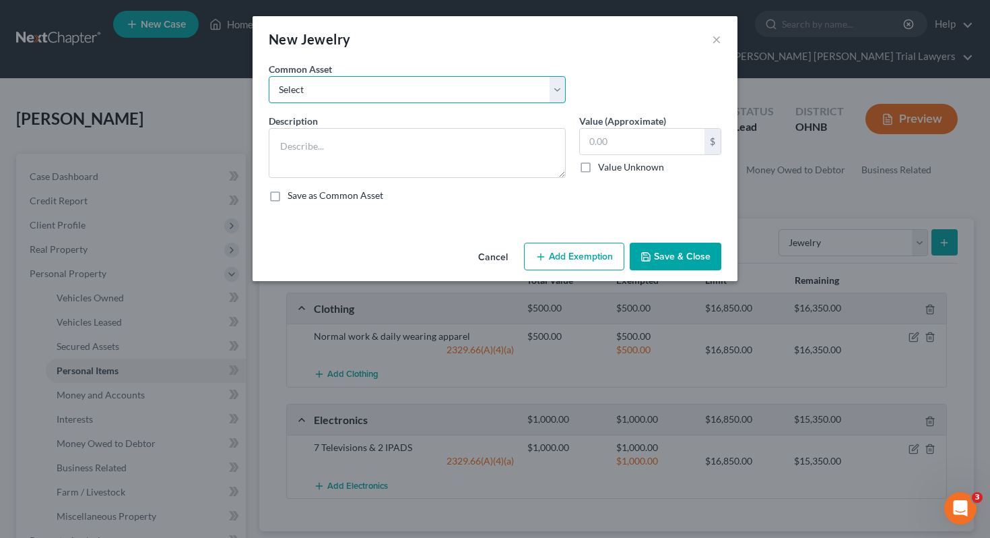
click at [376, 96] on select "Select Assorted items of inexpensive jewelry Wedding bands and assorted items o…" at bounding box center [417, 89] width 297 height 27
select select "0"
type textarea "Assorted items of inexpensive jewelry"
type input "750.00"
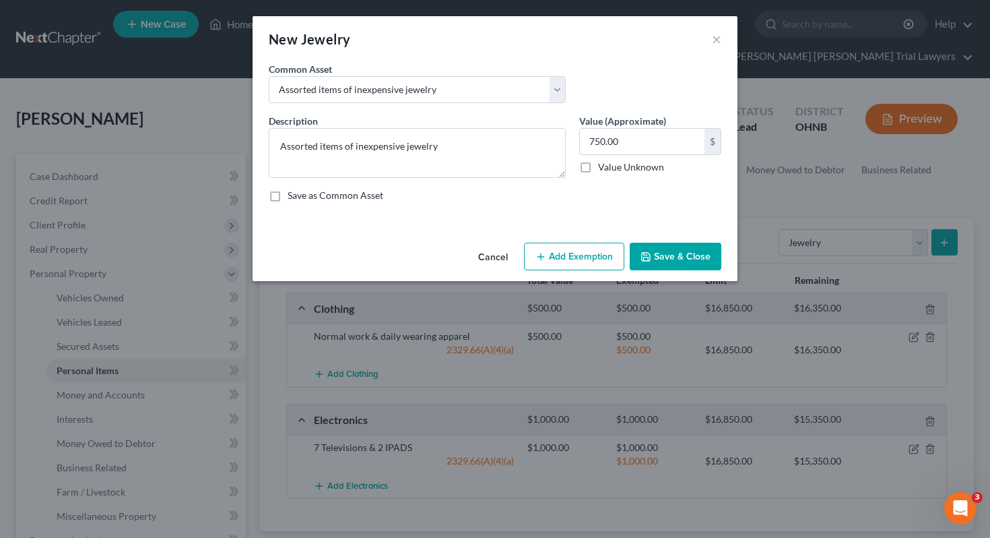
click at [537, 255] on icon "button" at bounding box center [541, 256] width 11 height 11
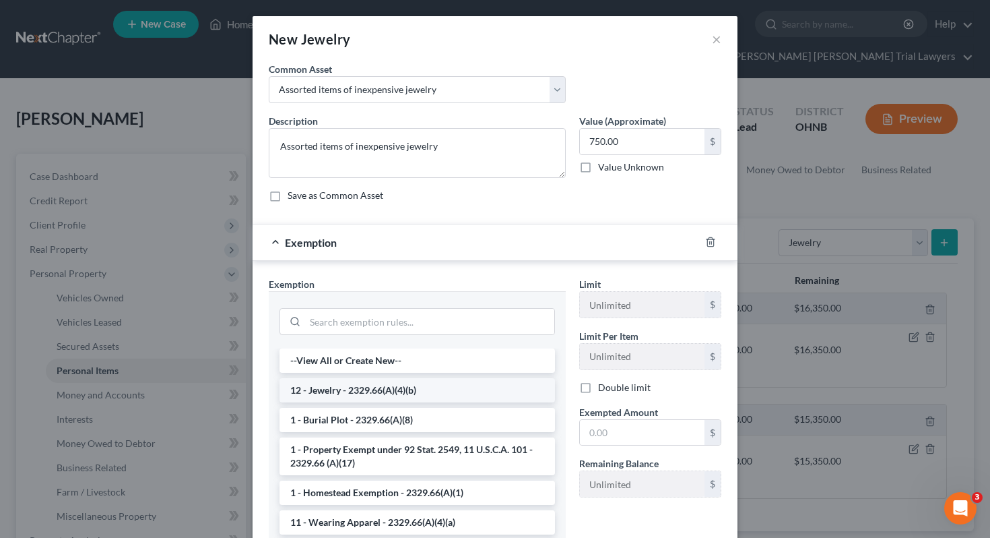
click at [433, 391] on li "12 - Jewelry - 2329.66(A)(4)(b)" at bounding box center [418, 390] width 276 height 24
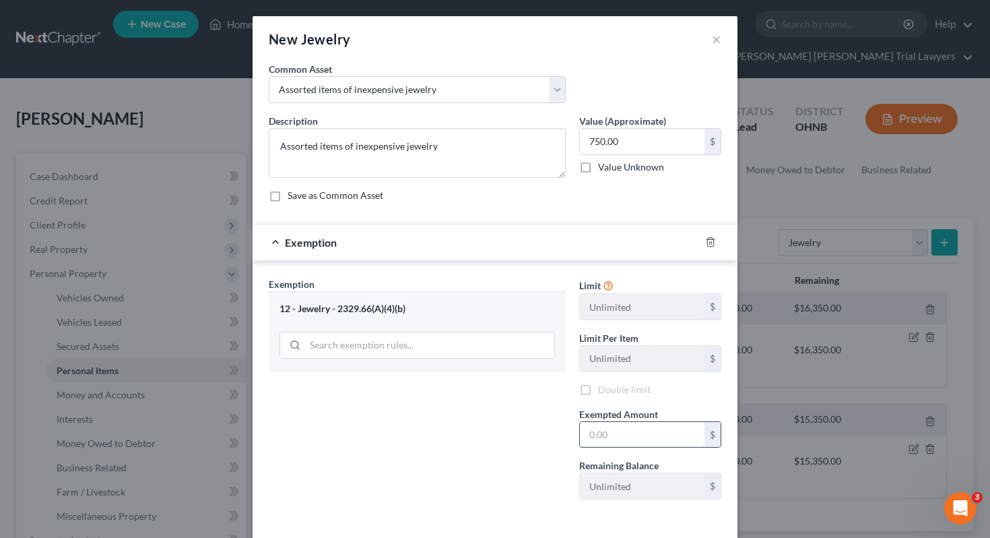
click at [633, 439] on input "text" at bounding box center [642, 435] width 125 height 26
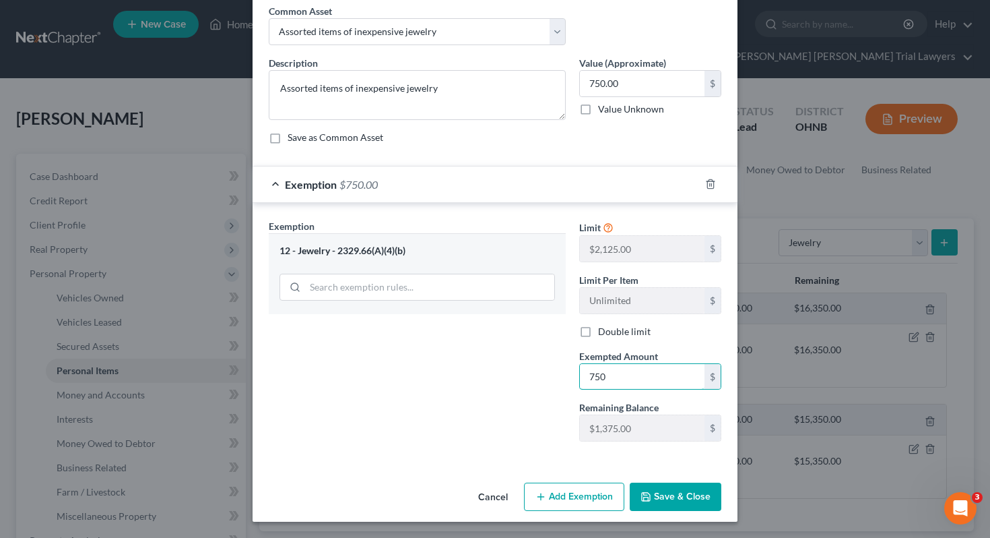
type input "750"
click at [679, 493] on button "Save & Close" at bounding box center [676, 496] width 92 height 28
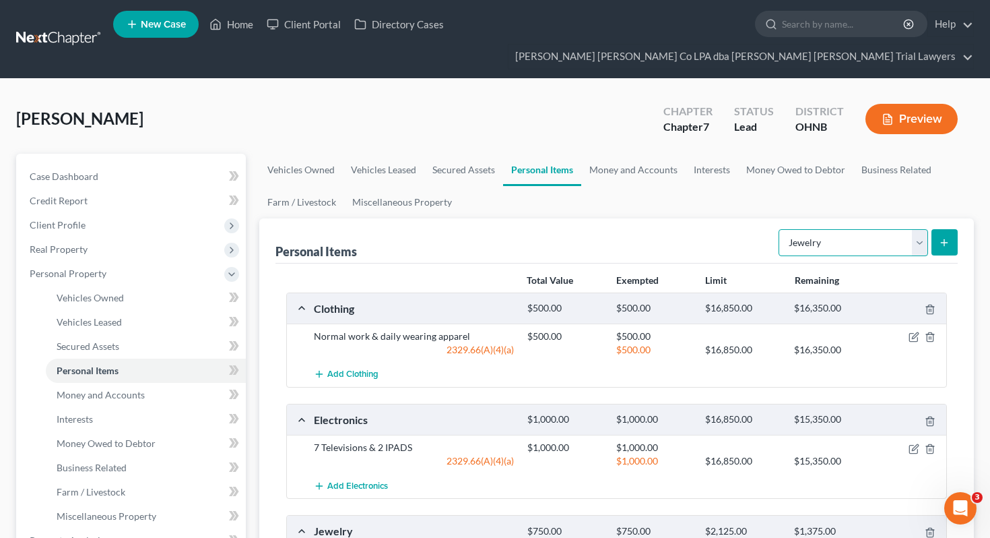
click at [860, 229] on select "Select Item Type Clothing Collectibles Of Value Electronics Firearms Household …" at bounding box center [854, 242] width 150 height 27
select select "household_goods"
click at [933, 229] on button "submit" at bounding box center [945, 242] width 26 height 26
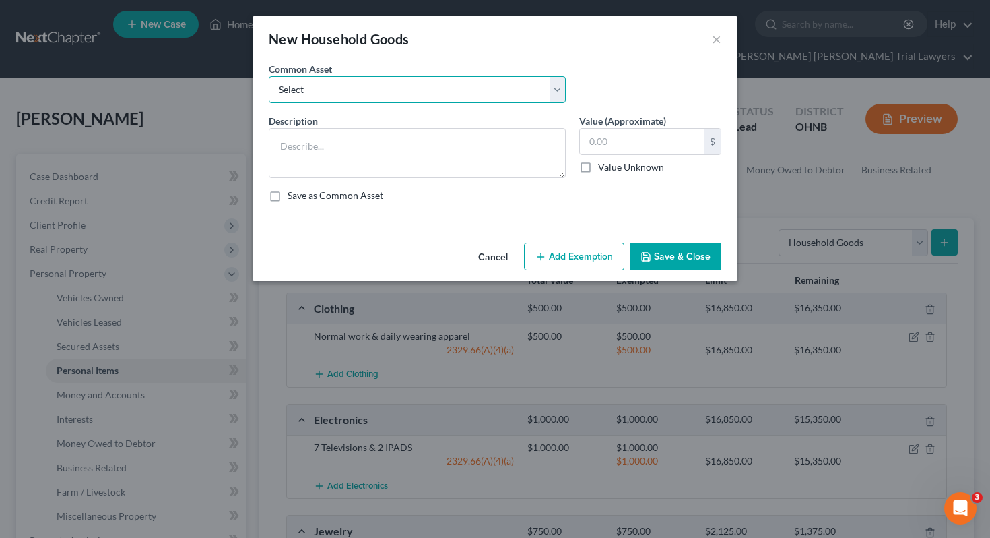
click at [465, 92] on select "Select Household goods including but not limited to: Kitchen table & chairs, di…" at bounding box center [417, 89] width 297 height 27
select select "0"
type textarea "Household goods including but not limited to: Kitchen table & chairs, dishes, u…"
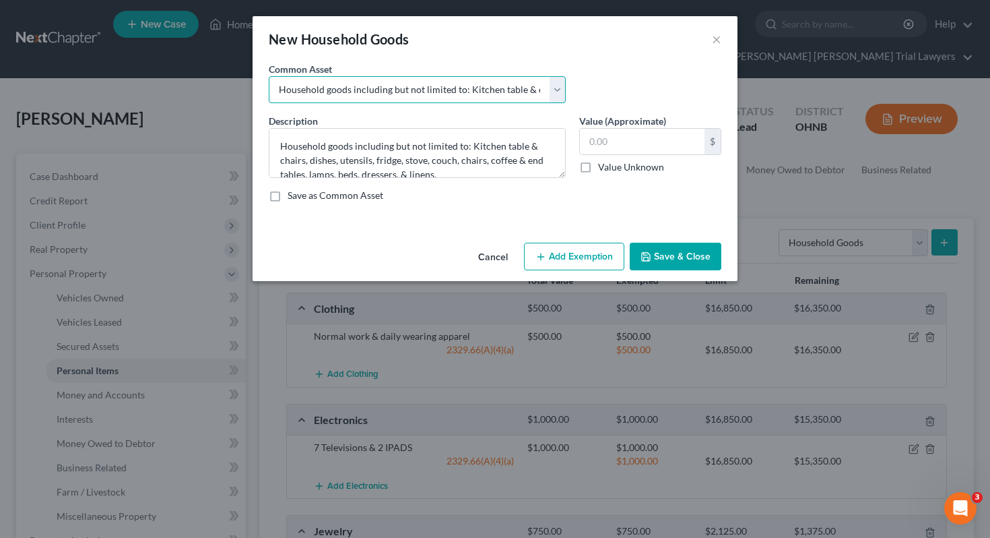
type input "2,500.00"
click at [581, 258] on button "Add Exemption" at bounding box center [574, 257] width 100 height 28
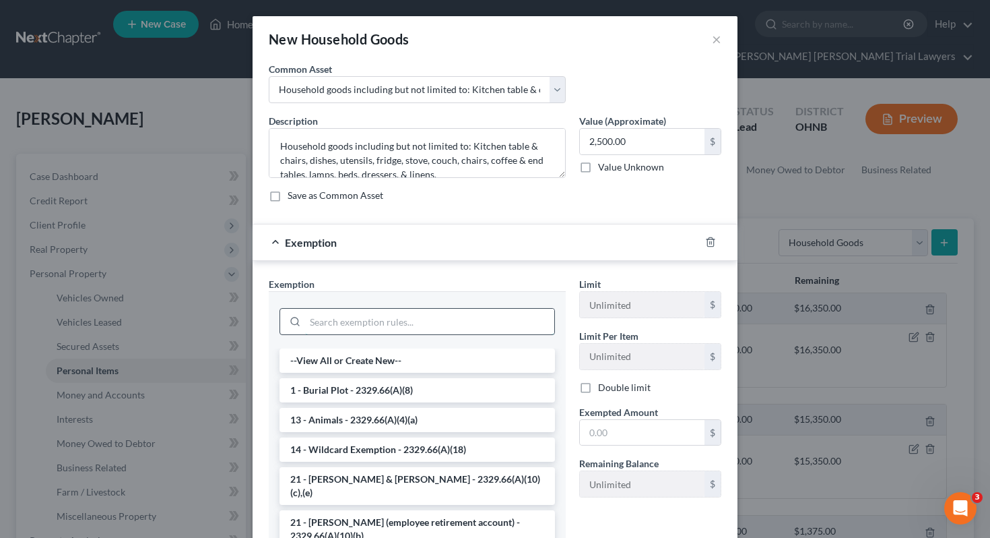
click at [456, 321] on input "search" at bounding box center [429, 322] width 249 height 26
type input "o"
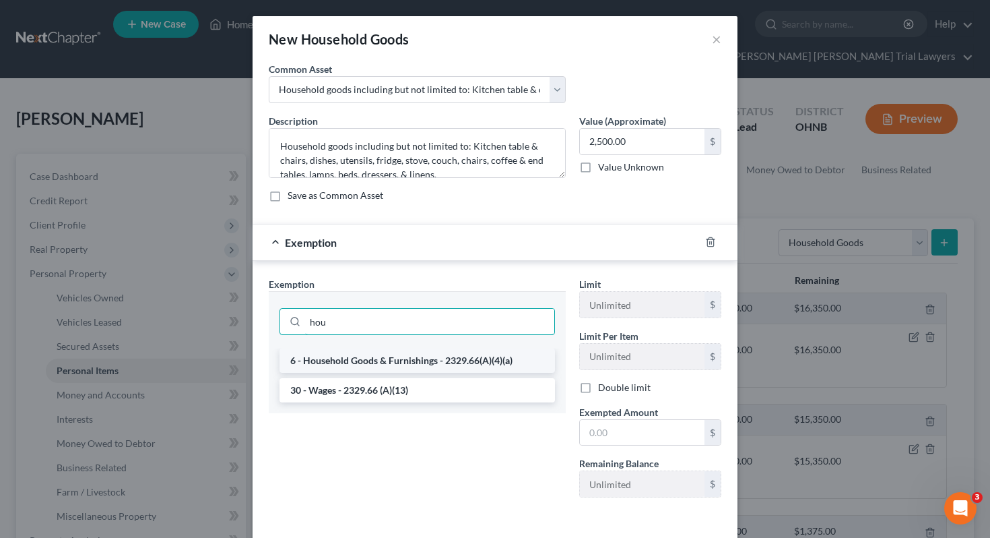
type input "hou"
click at [446, 362] on li "6 - Household Goods & Furnishings - 2329.66(A)(4)(a)" at bounding box center [418, 360] width 276 height 24
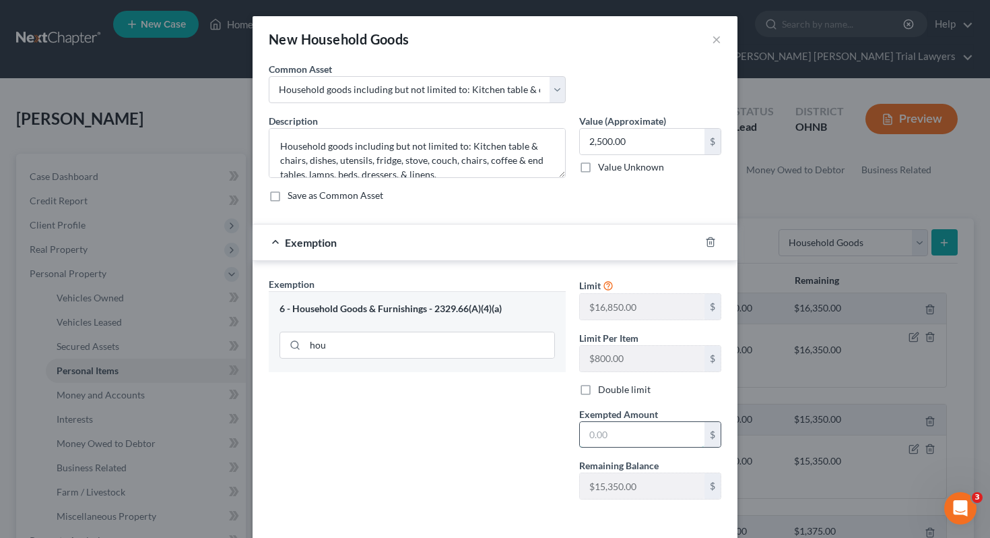
click at [609, 433] on input "text" at bounding box center [642, 435] width 125 height 26
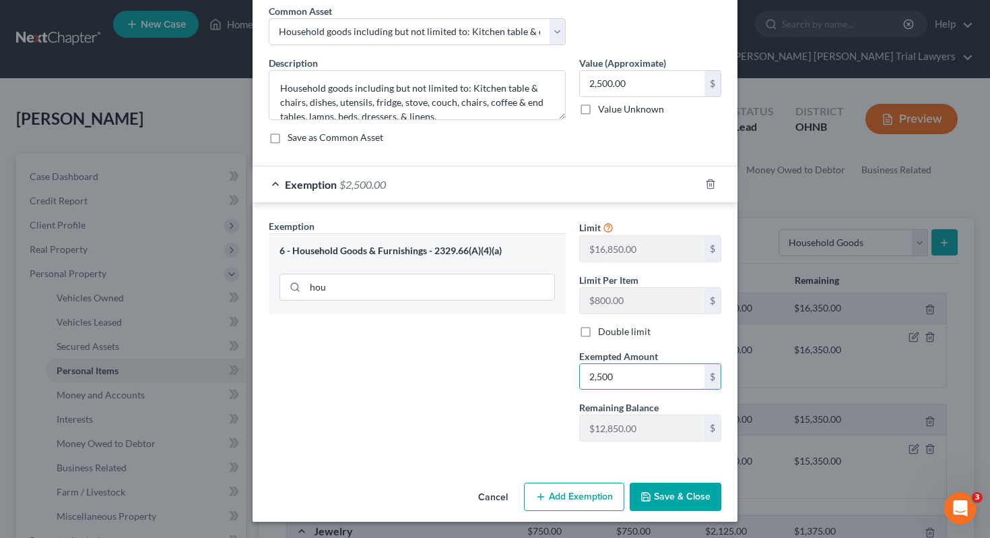
type input "2,500"
click at [663, 492] on button "Save & Close" at bounding box center [676, 496] width 92 height 28
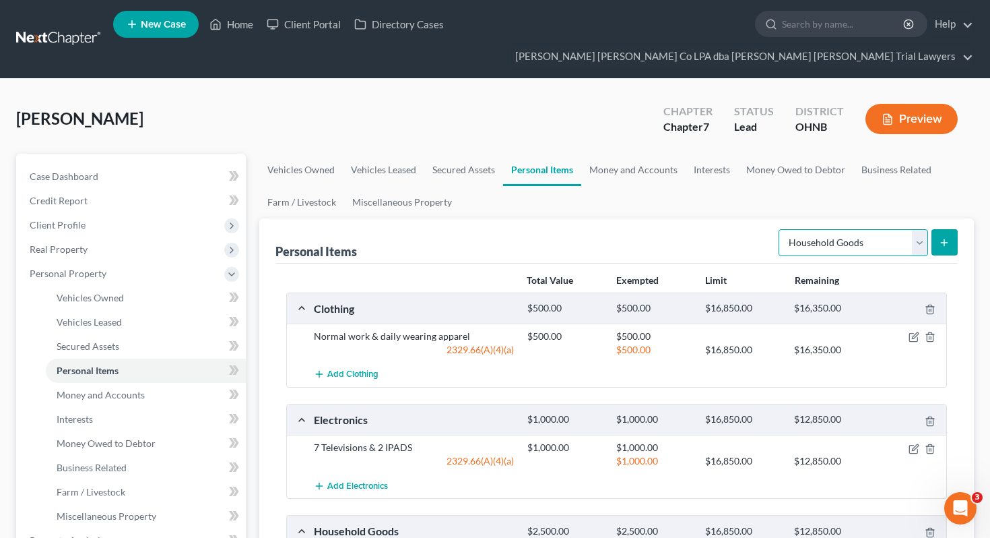
click at [843, 229] on select "Select Item Type Clothing Collectibles Of Value Electronics Firearms Household …" at bounding box center [854, 242] width 150 height 27
select select "sports_and_hobby_equipment"
click at [947, 237] on icon "submit" at bounding box center [944, 242] width 11 height 11
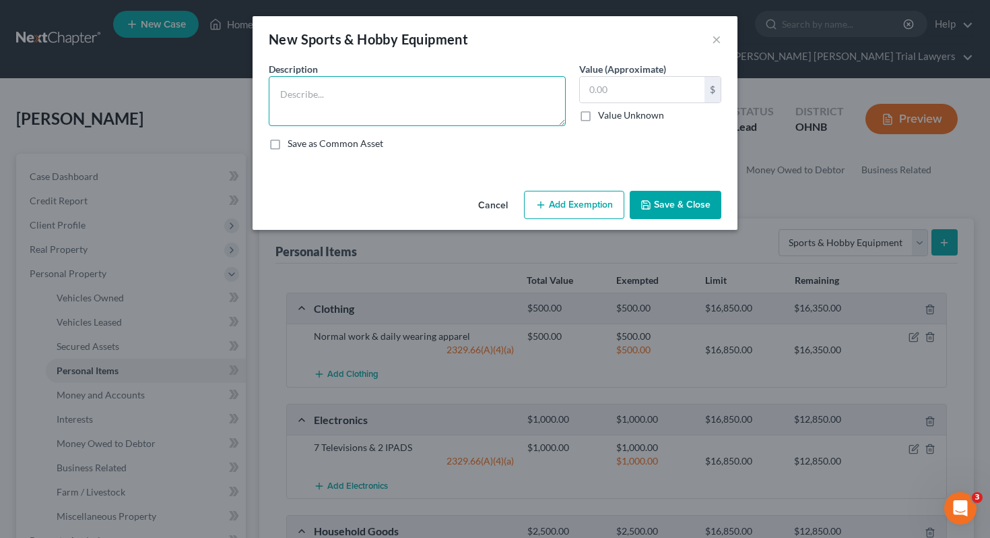
click at [347, 106] on textarea at bounding box center [417, 101] width 297 height 50
type textarea "Baseball bat, glove, bag, cleats"
click at [614, 91] on input "text" at bounding box center [642, 90] width 125 height 26
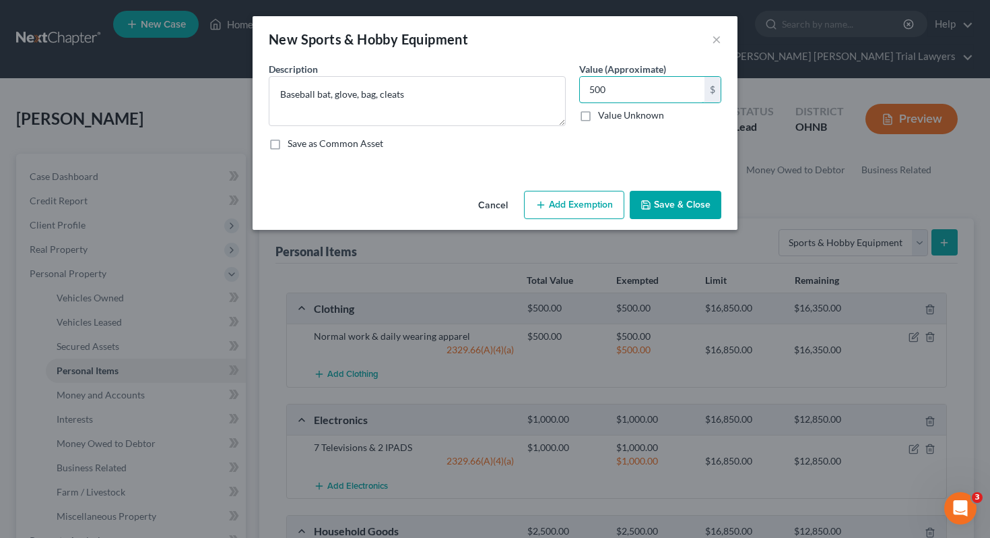
type input "500"
click at [573, 209] on button "Add Exemption" at bounding box center [574, 205] width 100 height 28
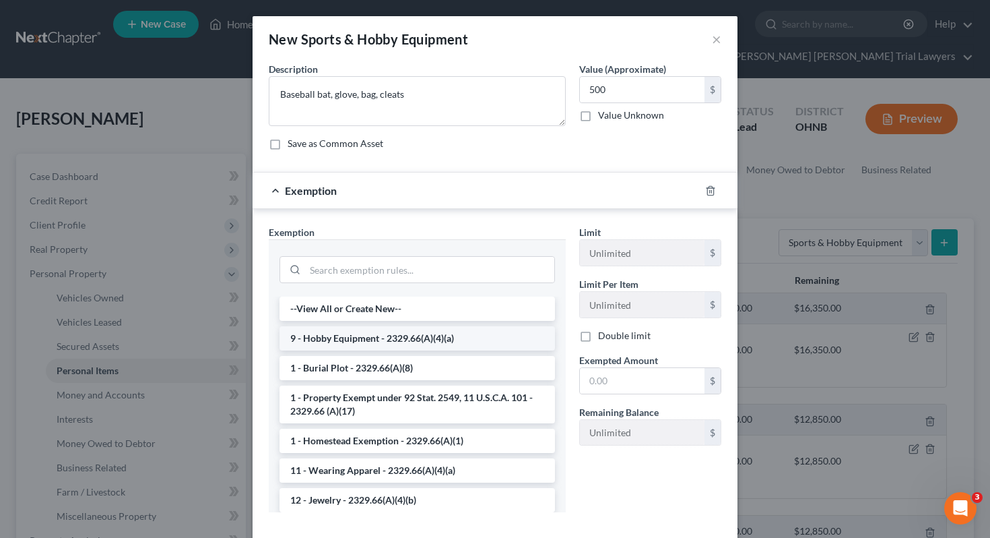
click at [428, 334] on li "9 - Hobby Equipment - 2329.66(A)(4)(a)" at bounding box center [418, 338] width 276 height 24
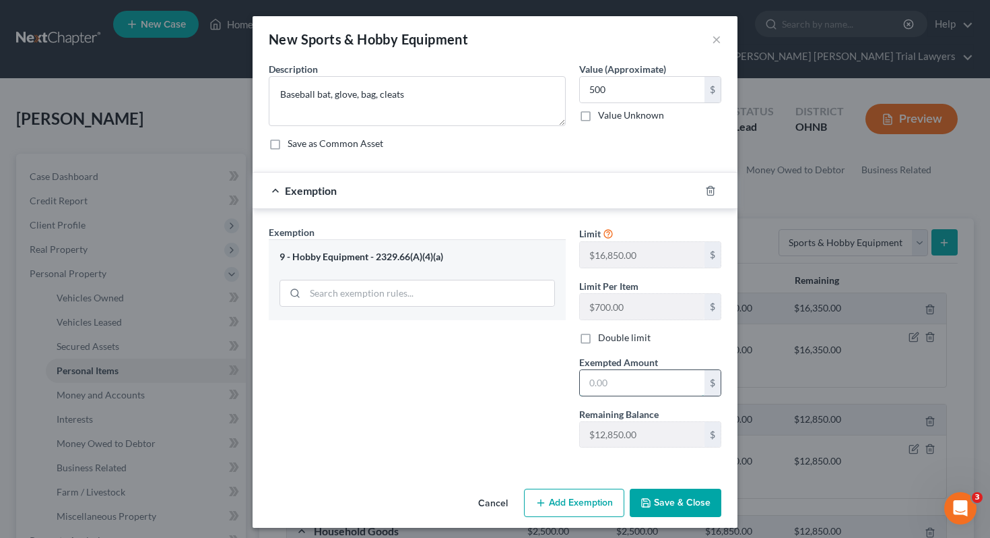
click at [629, 389] on input "text" at bounding box center [642, 383] width 125 height 26
type input "500"
click at [656, 501] on button "Save & Close" at bounding box center [676, 502] width 92 height 28
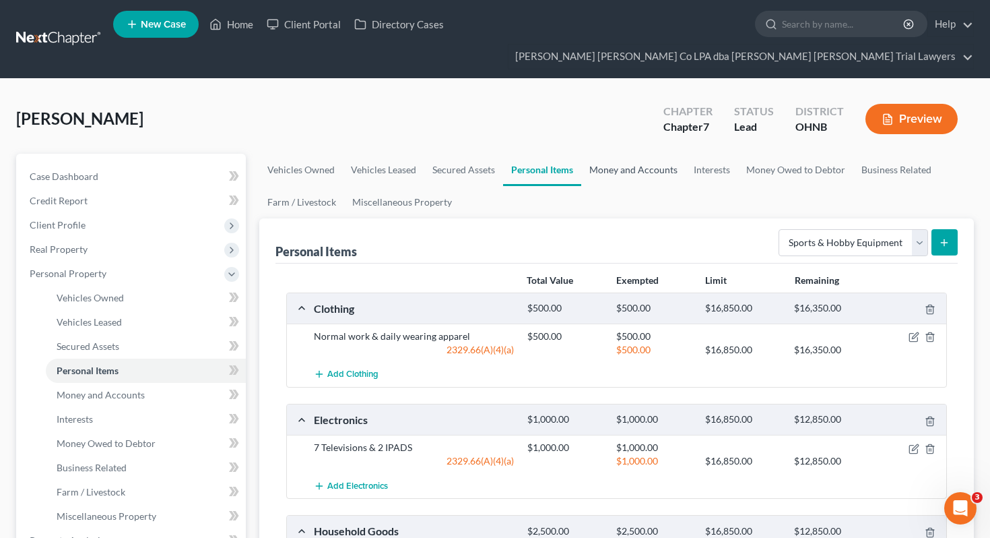
click at [641, 154] on link "Money and Accounts" at bounding box center [633, 170] width 104 height 32
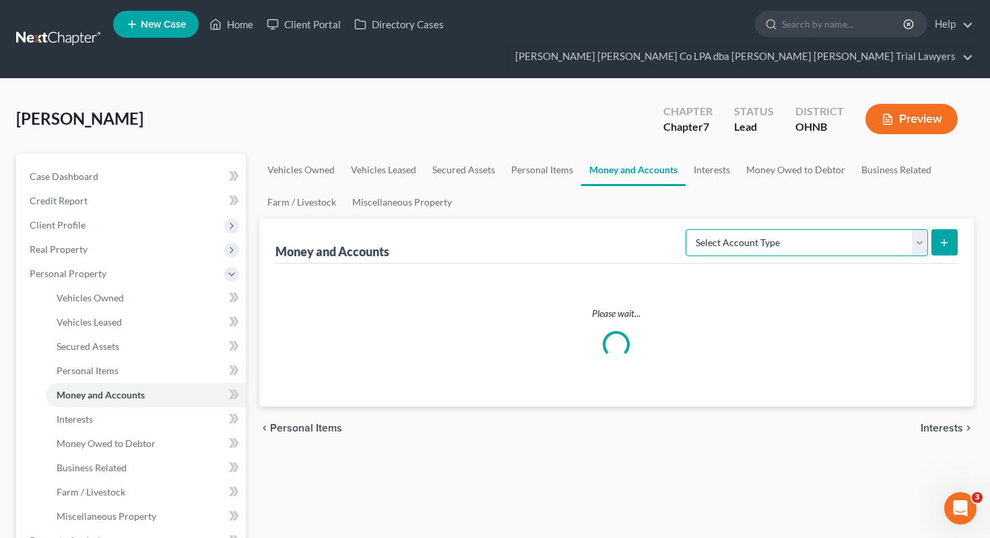
click at [736, 229] on select "Select Account Type Brokerage Cash on Hand Certificates of Deposit Checking Acc…" at bounding box center [807, 242] width 243 height 27
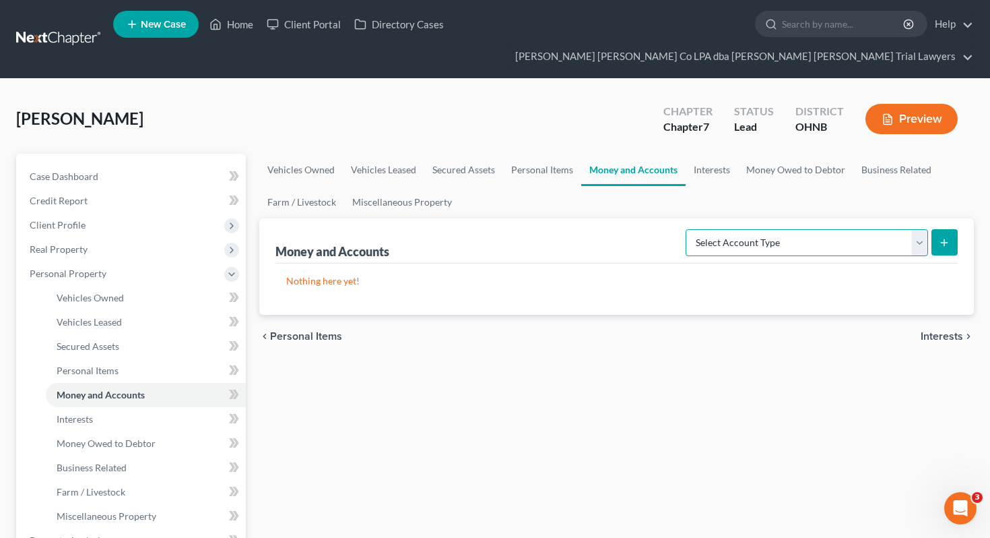
select select "cash_on_hand"
click at [946, 237] on icon "submit" at bounding box center [944, 242] width 11 height 11
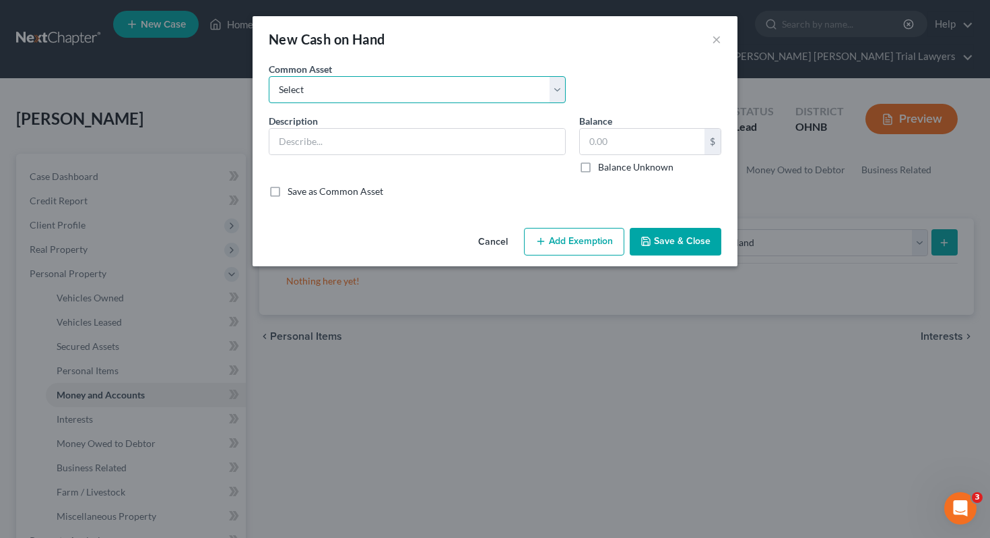
click at [406, 84] on select "Select Cash on hand, day of filing" at bounding box center [417, 89] width 297 height 27
select select "0"
type input "Cash on hand, day of filing"
type input "0.00"
checkbox input "true"
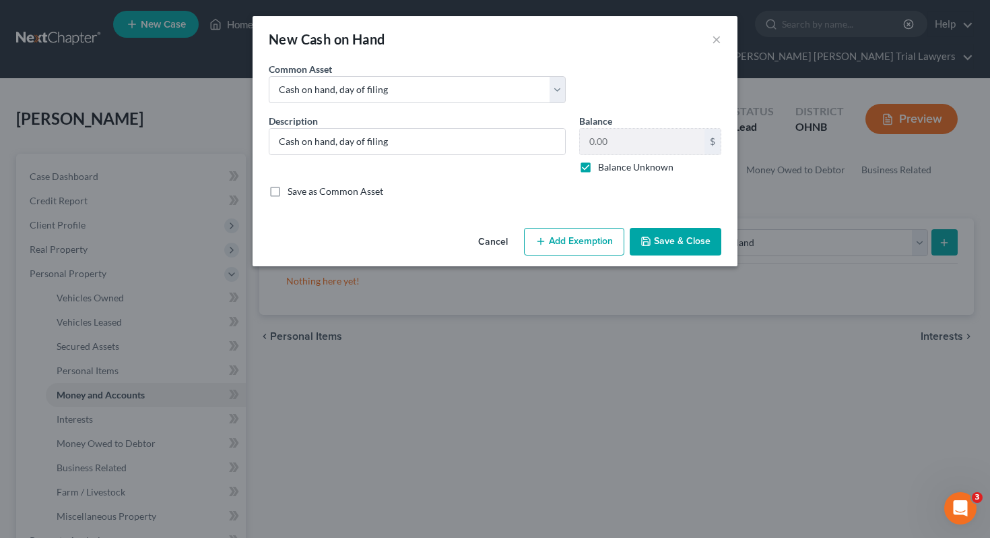
click at [673, 245] on button "Save & Close" at bounding box center [676, 242] width 92 height 28
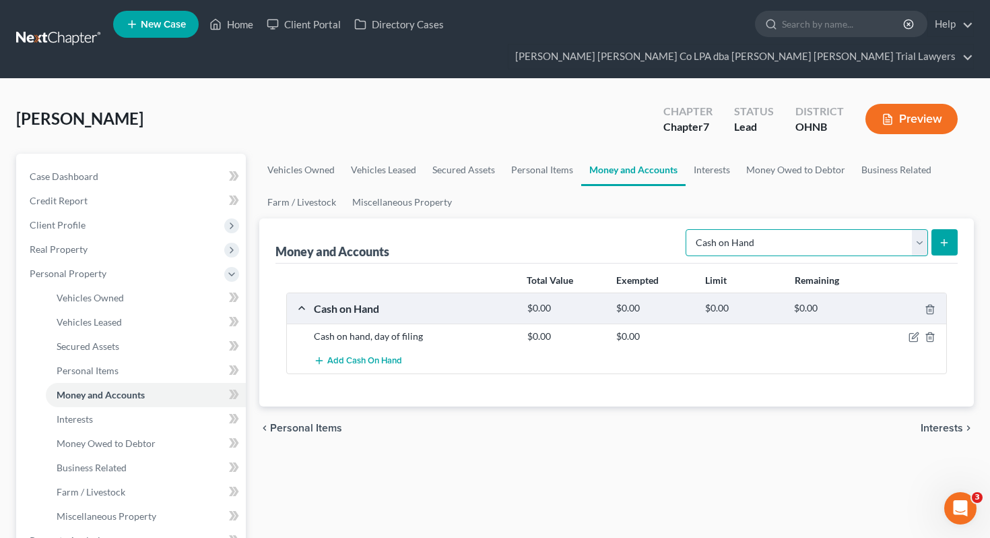
click at [780, 229] on select "Select Account Type Brokerage Cash on Hand Certificates of Deposit Checking Acc…" at bounding box center [807, 242] width 243 height 27
select select "checking"
click at [945, 237] on icon "submit" at bounding box center [944, 242] width 11 height 11
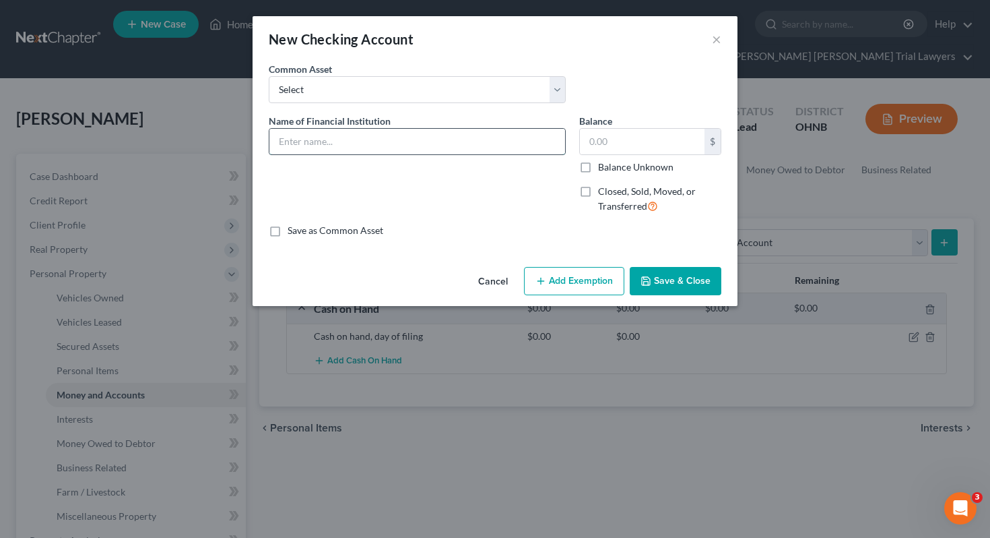
click at [496, 132] on input "text" at bounding box center [417, 142] width 296 height 26
type input "KeyBank"
click at [635, 166] on label "Balance Unknown" at bounding box center [635, 166] width 75 height 13
click at [612, 166] on input "Balance Unknown" at bounding box center [608, 164] width 9 height 9
checkbox input "true"
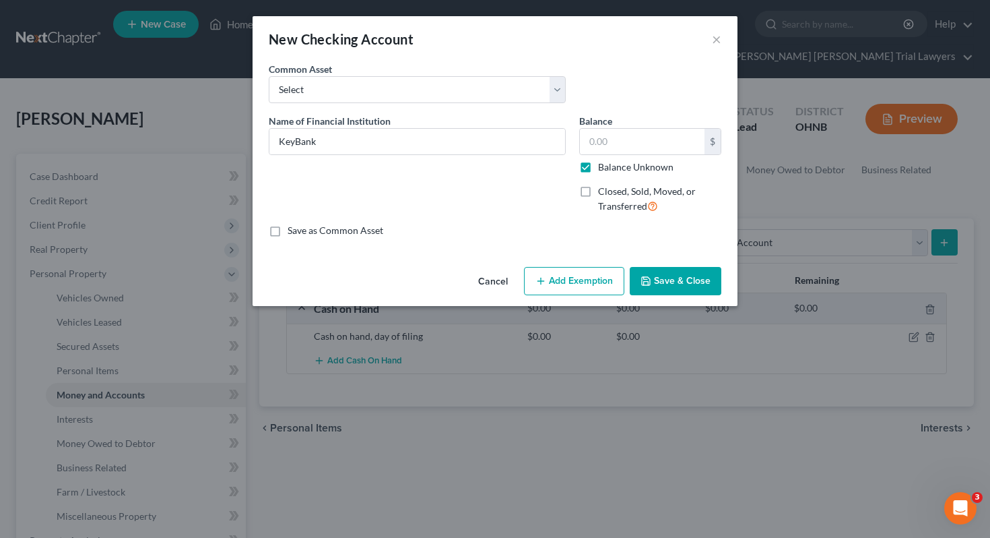
type input "0.00"
click at [688, 282] on button "Save & Close" at bounding box center [676, 281] width 92 height 28
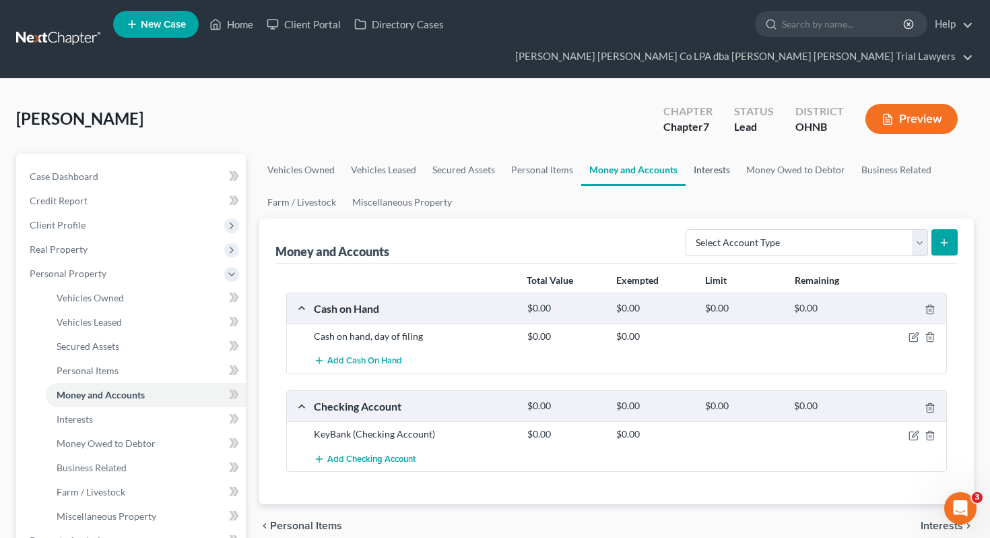
click at [581, 156] on link "Interests" at bounding box center [712, 170] width 53 height 32
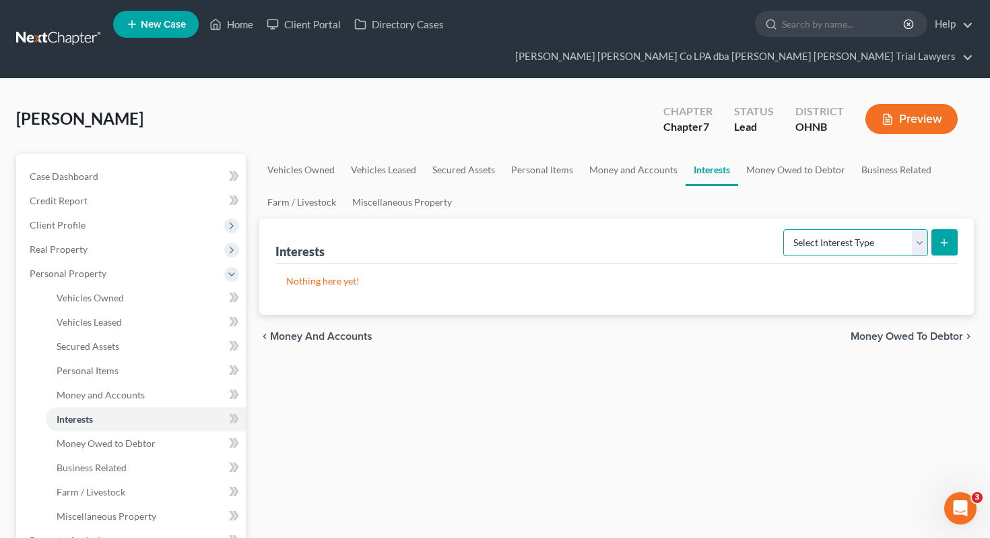
click at [581, 229] on select "Select Interest Type 401K Annuity Bond Education IRA Government Bond Government…" at bounding box center [855, 242] width 145 height 27
select select "401k"
click at [581, 229] on button "submit" at bounding box center [945, 242] width 26 height 26
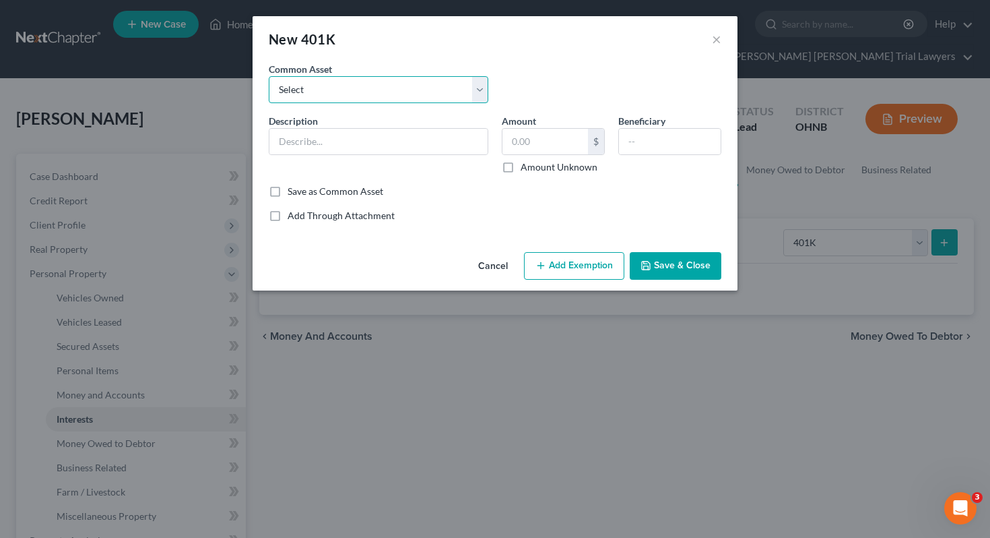
click at [470, 86] on select "Select 401 K Plan of [PERSON_NAME]" at bounding box center [379, 89] width 220 height 27
click at [420, 143] on input "text" at bounding box center [378, 142] width 218 height 26
